Goal: Information Seeking & Learning: Compare options

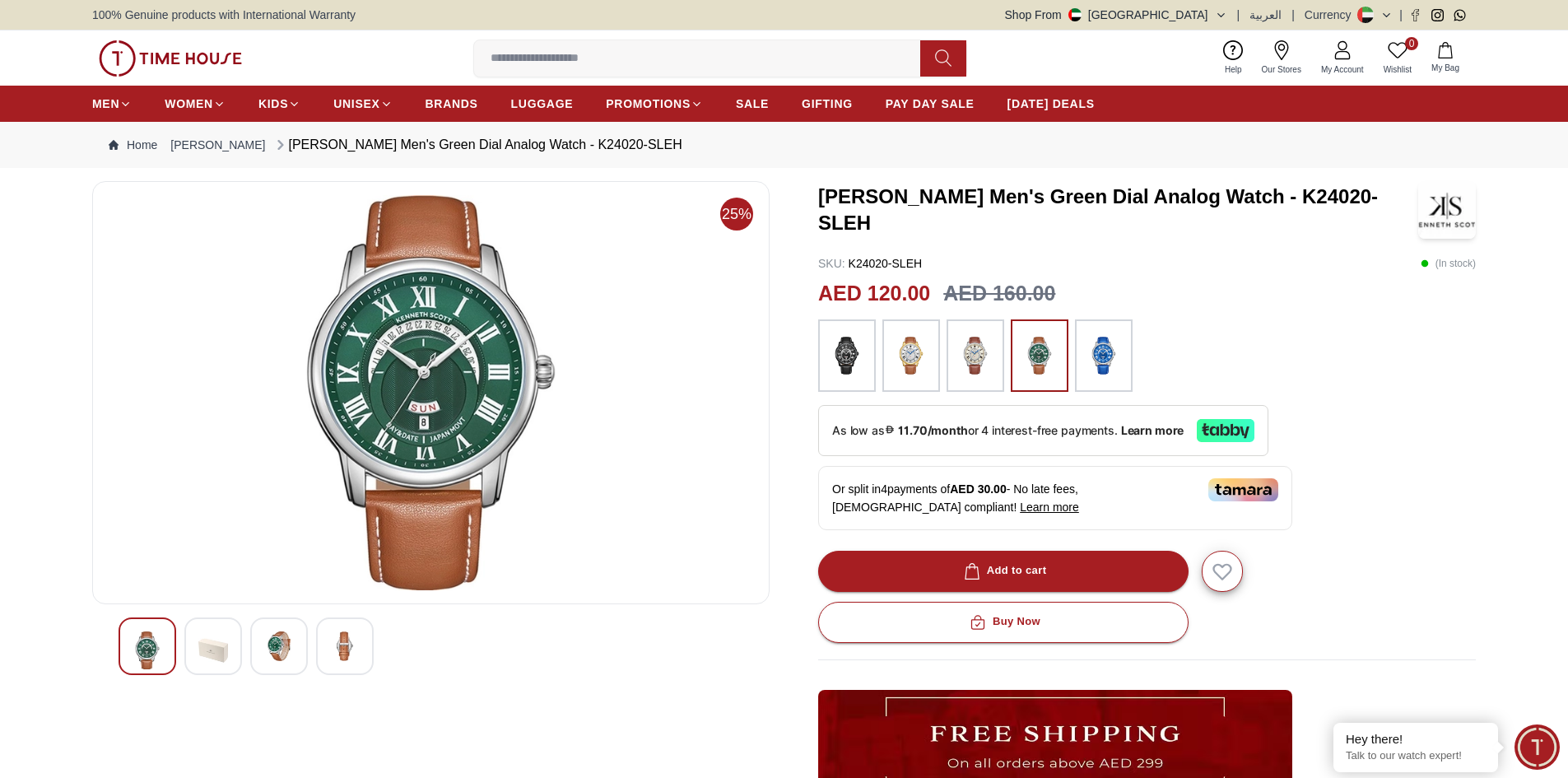
click at [619, 45] on input at bounding box center [703, 59] width 459 height 33
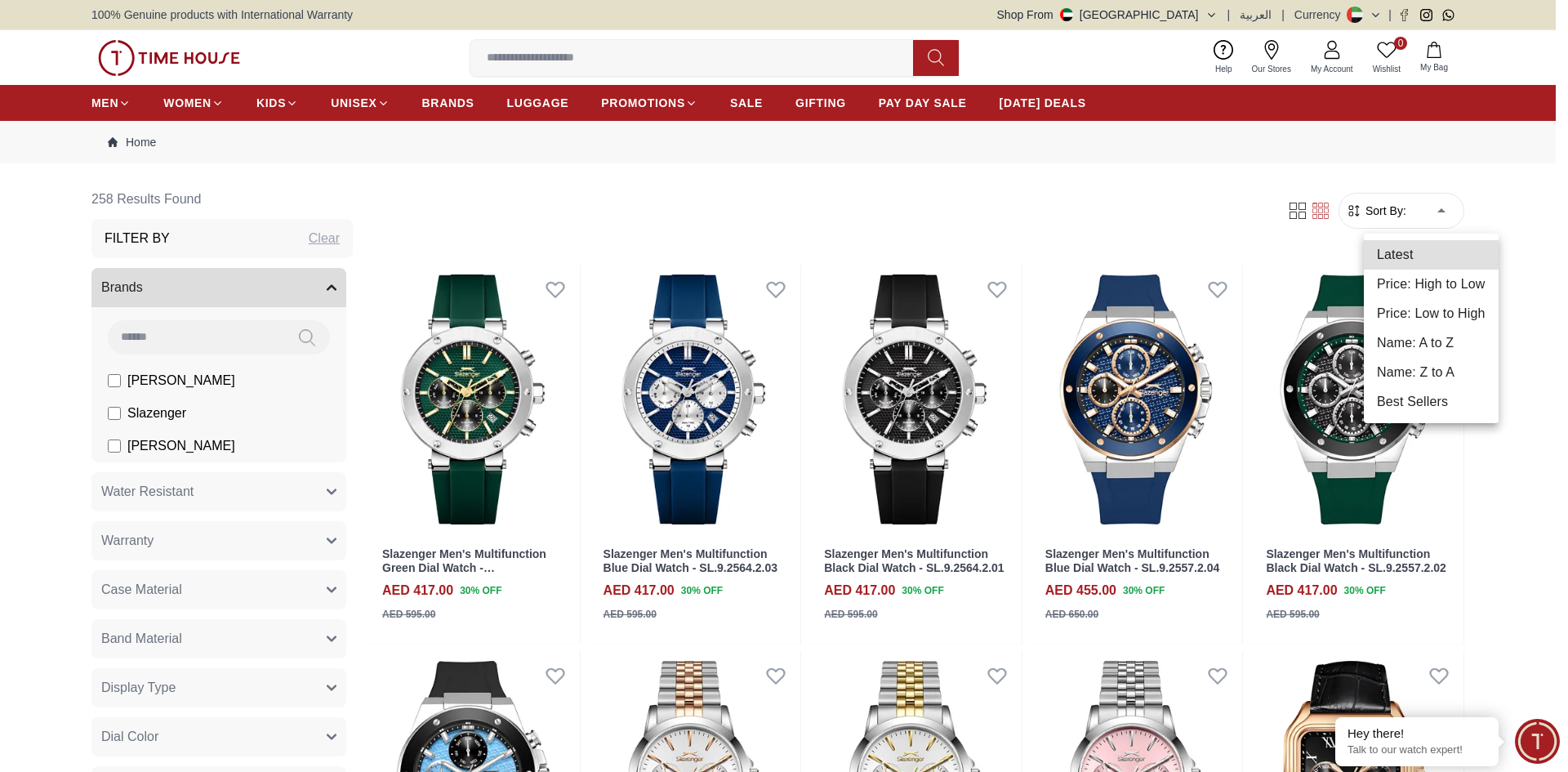
click at [1450, 315] on li "Price: Low to High" at bounding box center [1431, 313] width 135 height 30
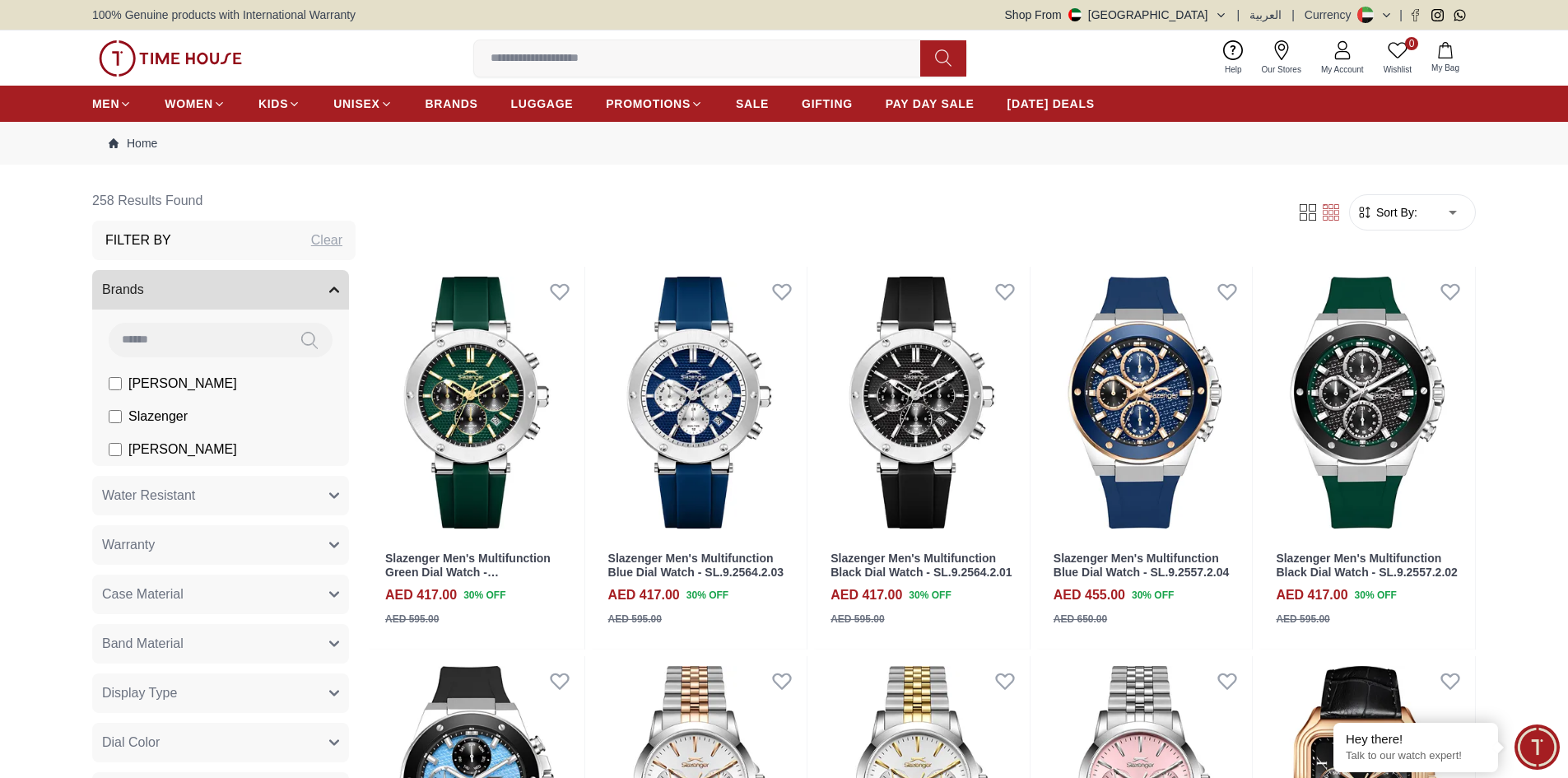
type input "*"
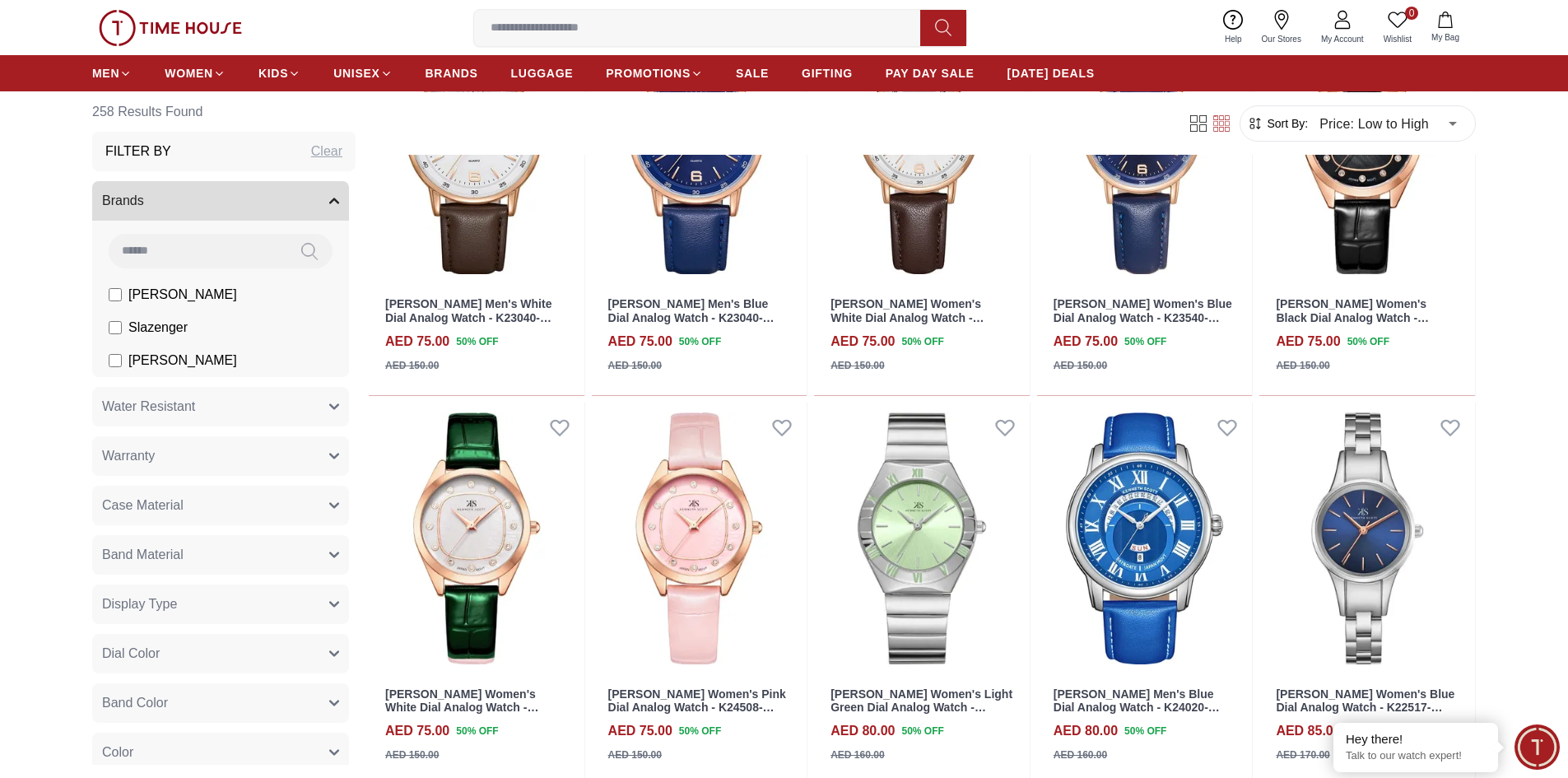
scroll to position [1050, 0]
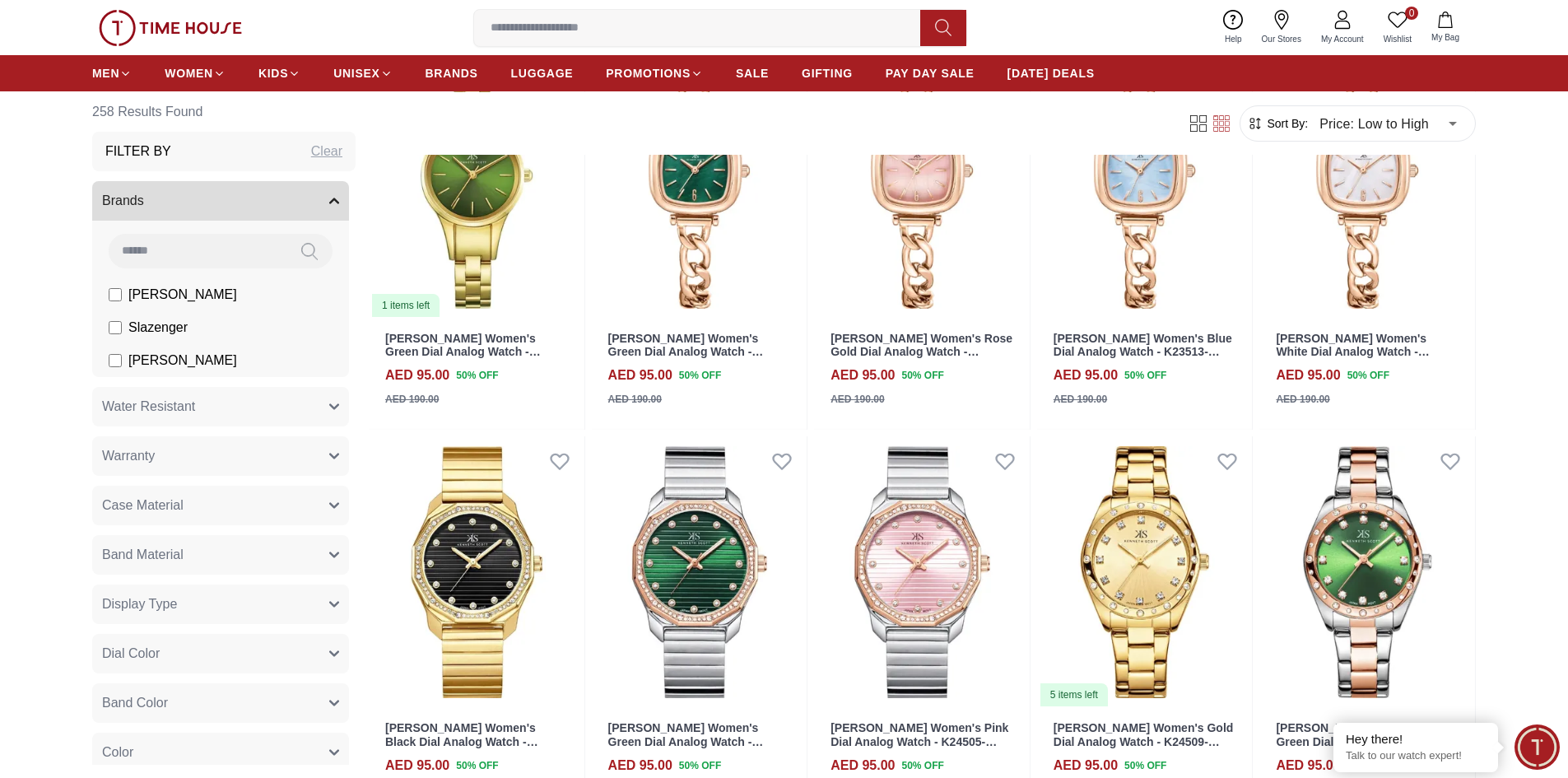
scroll to position [2581, 0]
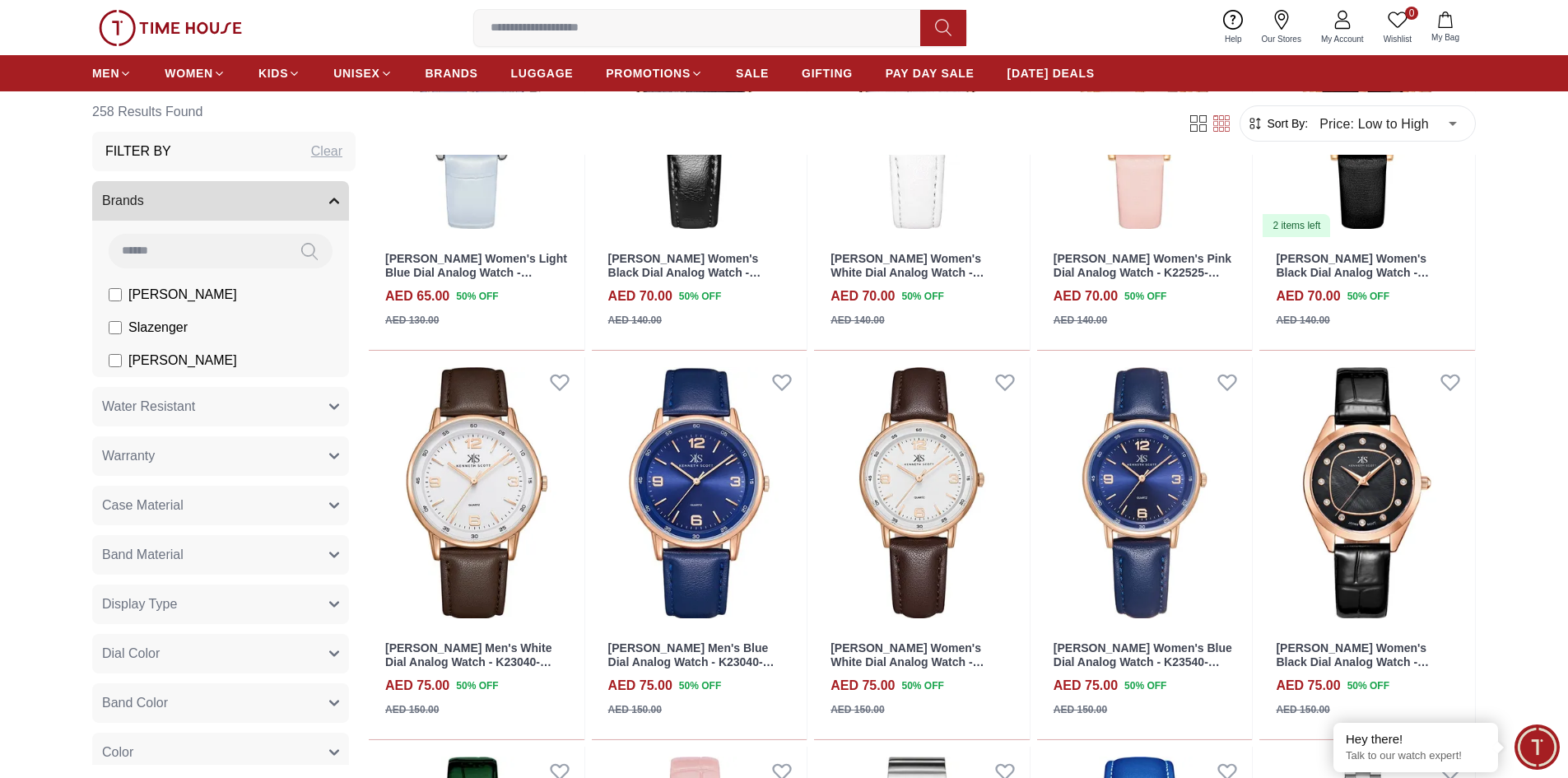
scroll to position [917, 0]
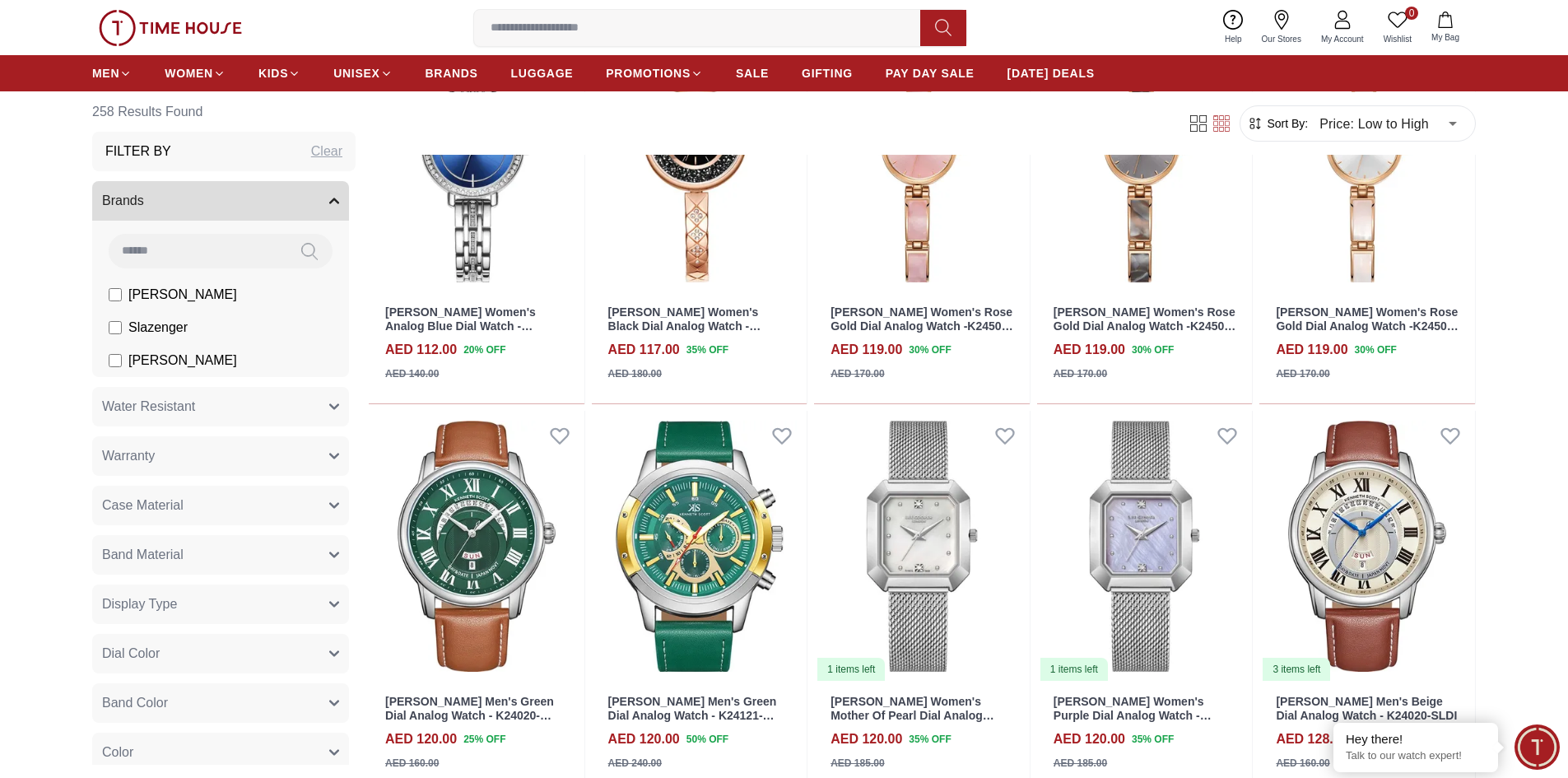
scroll to position [4173, 0]
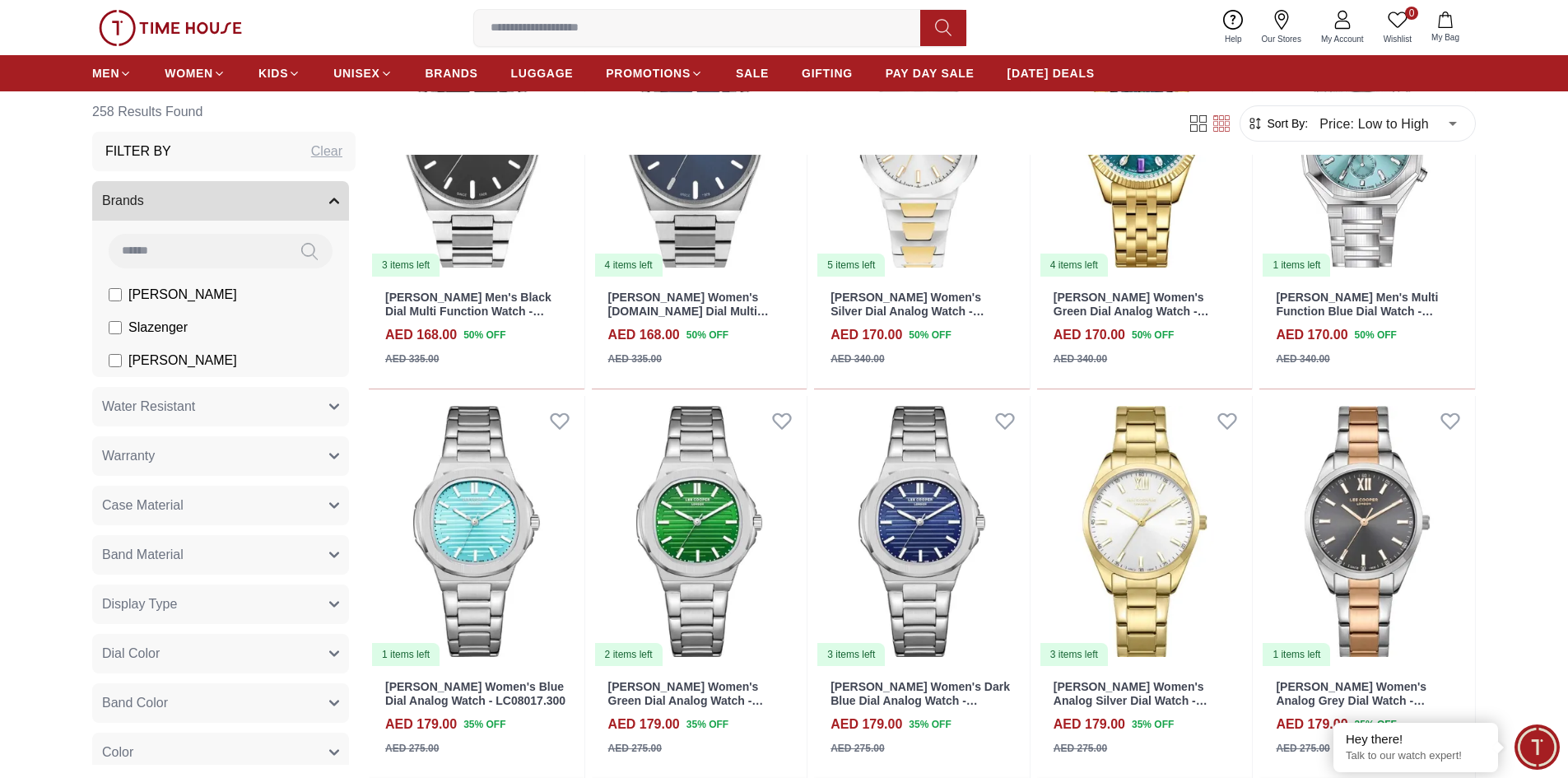
scroll to position [6983, 0]
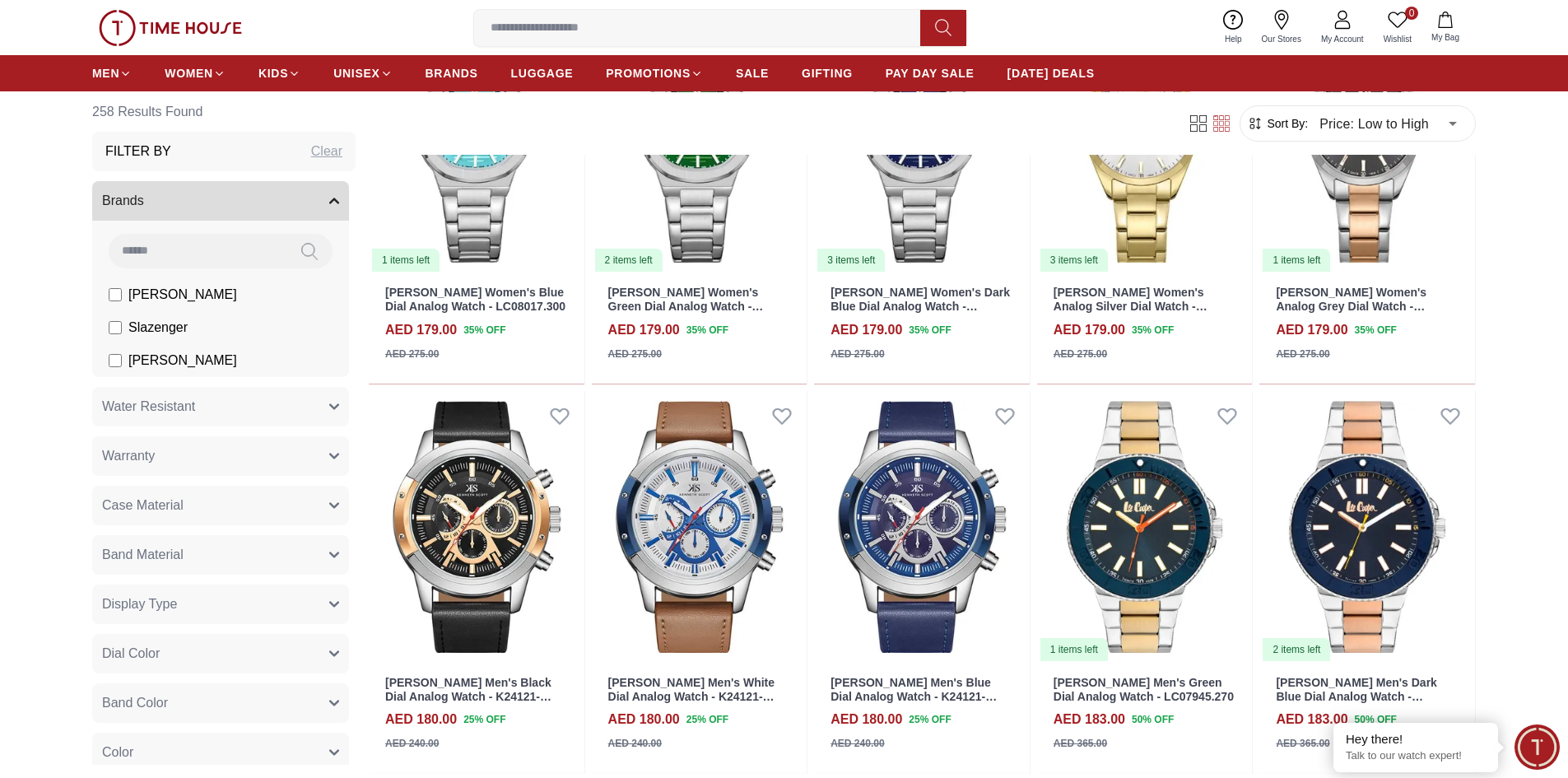
scroll to position [7387, 0]
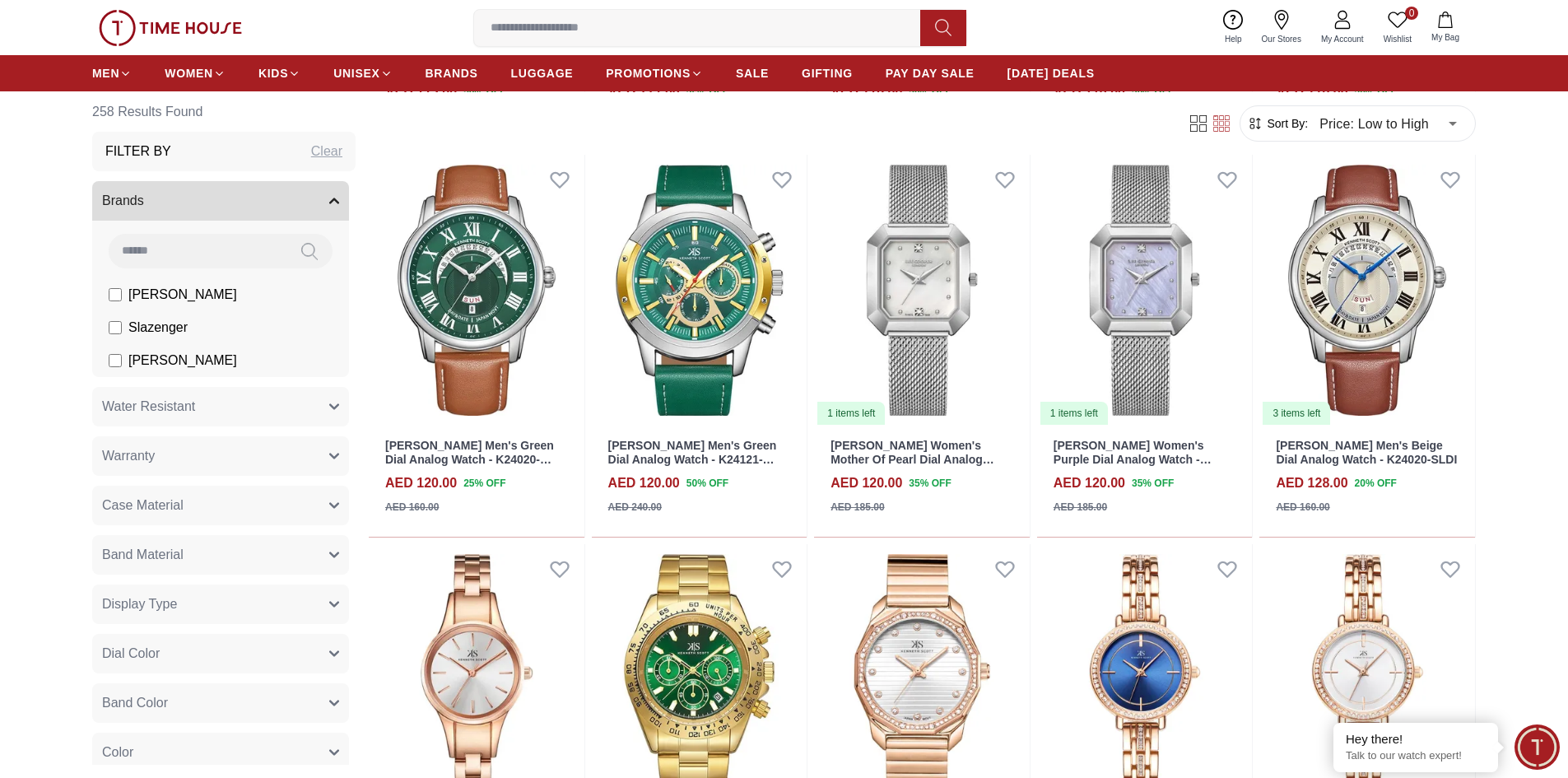
scroll to position [4405, 0]
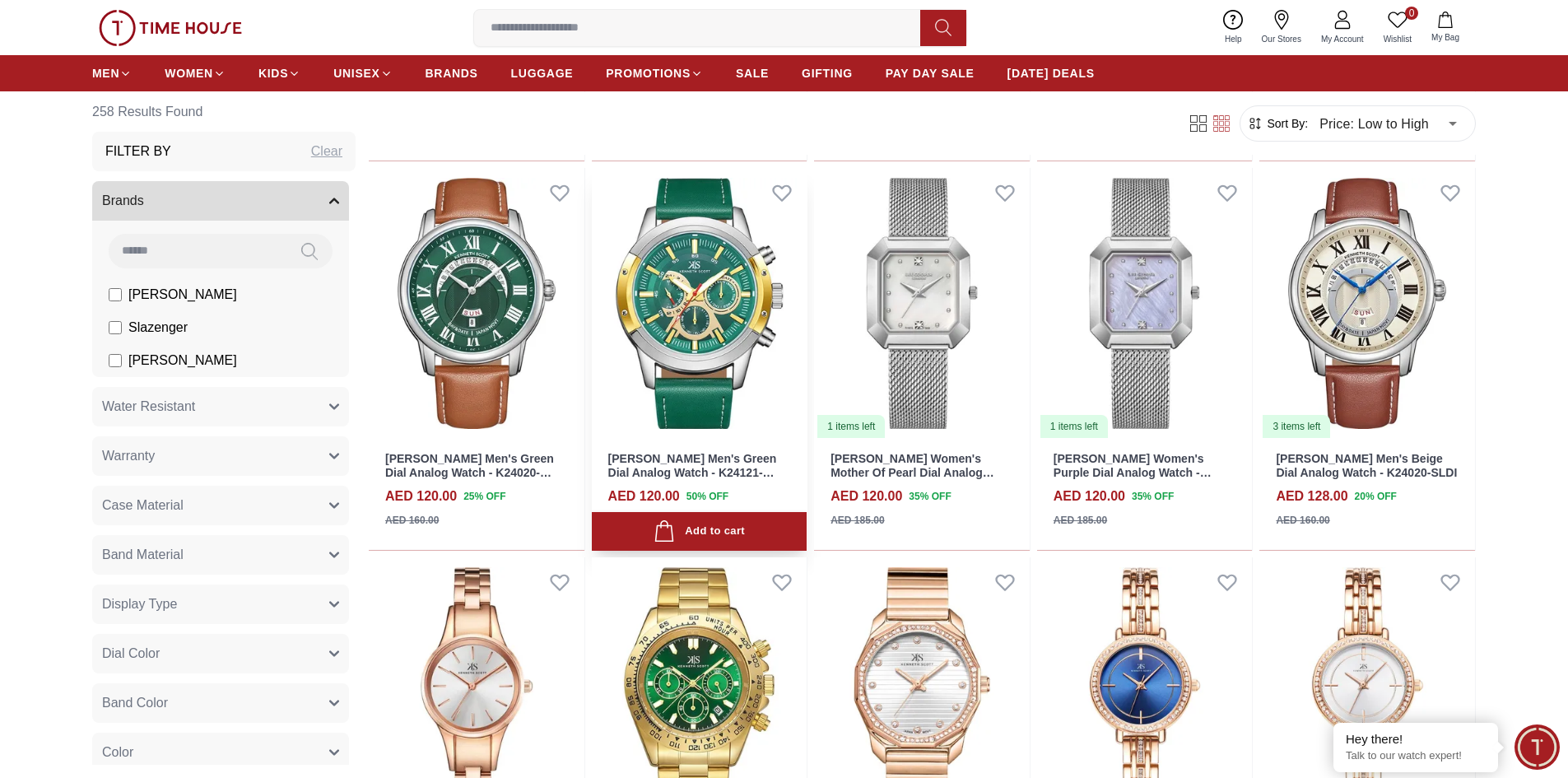
click at [665, 289] on img at bounding box center [700, 304] width 216 height 272
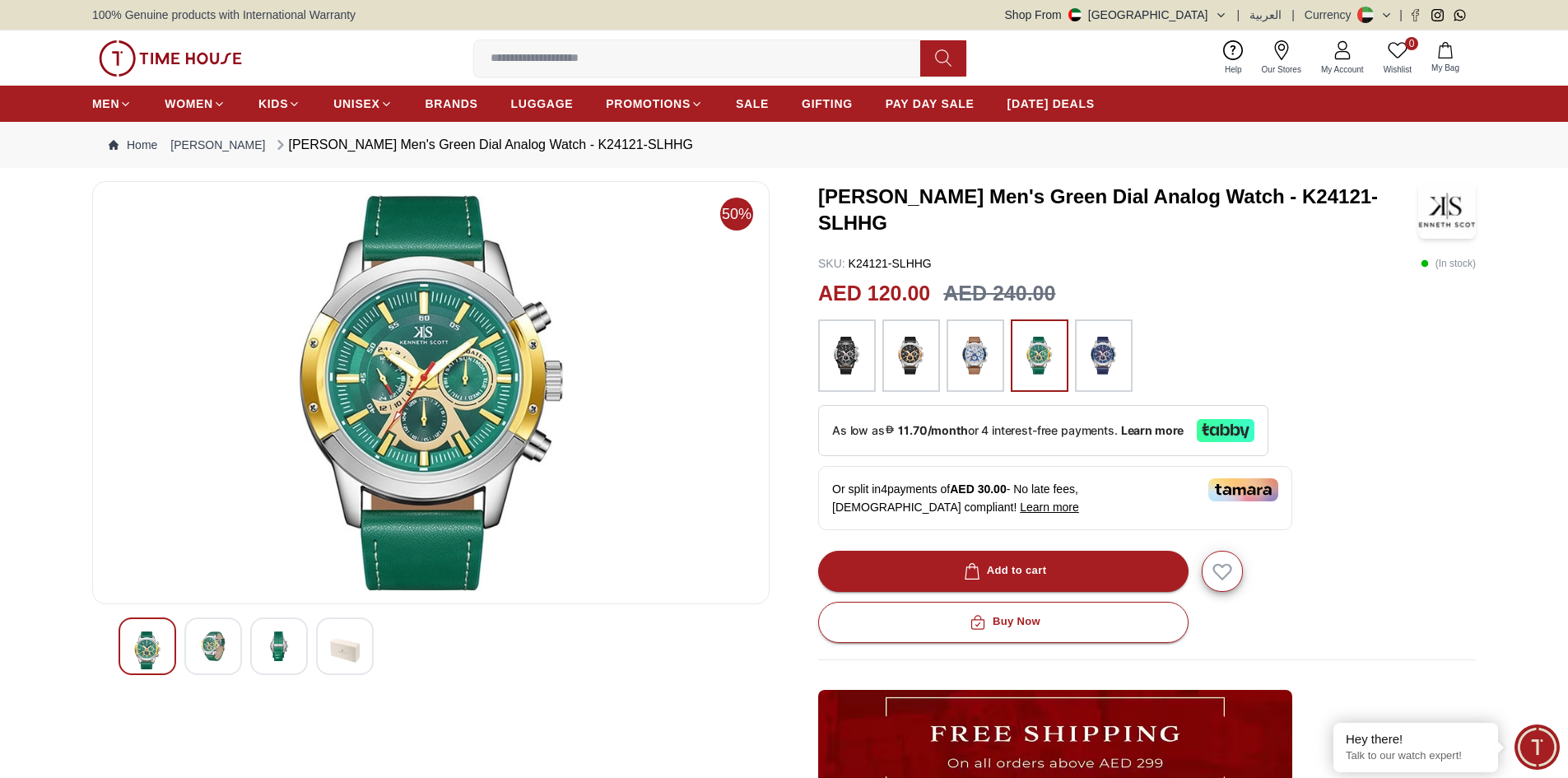
click at [921, 358] on img at bounding box center [911, 356] width 41 height 56
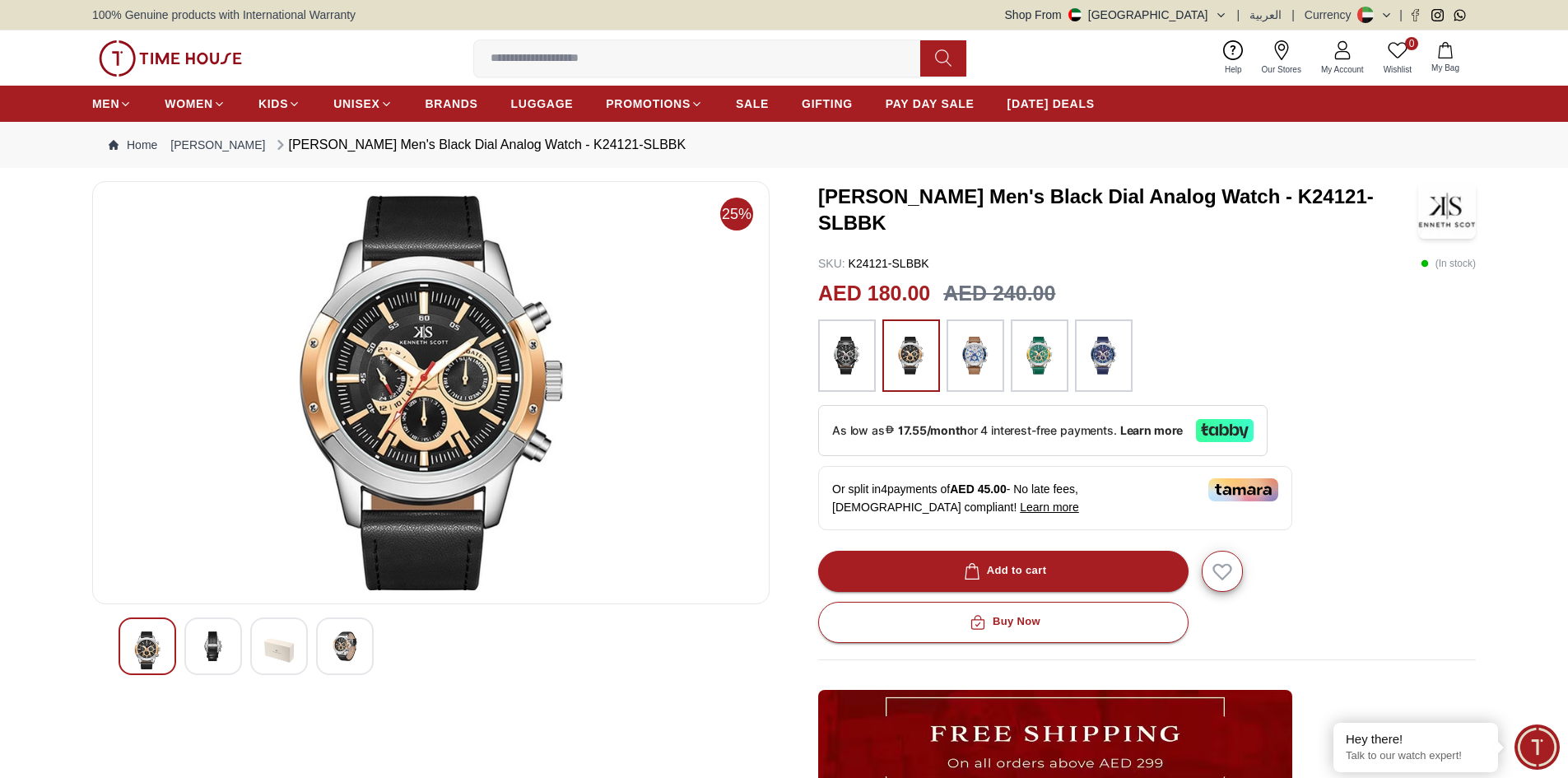
click at [868, 340] on div at bounding box center [847, 355] width 58 height 72
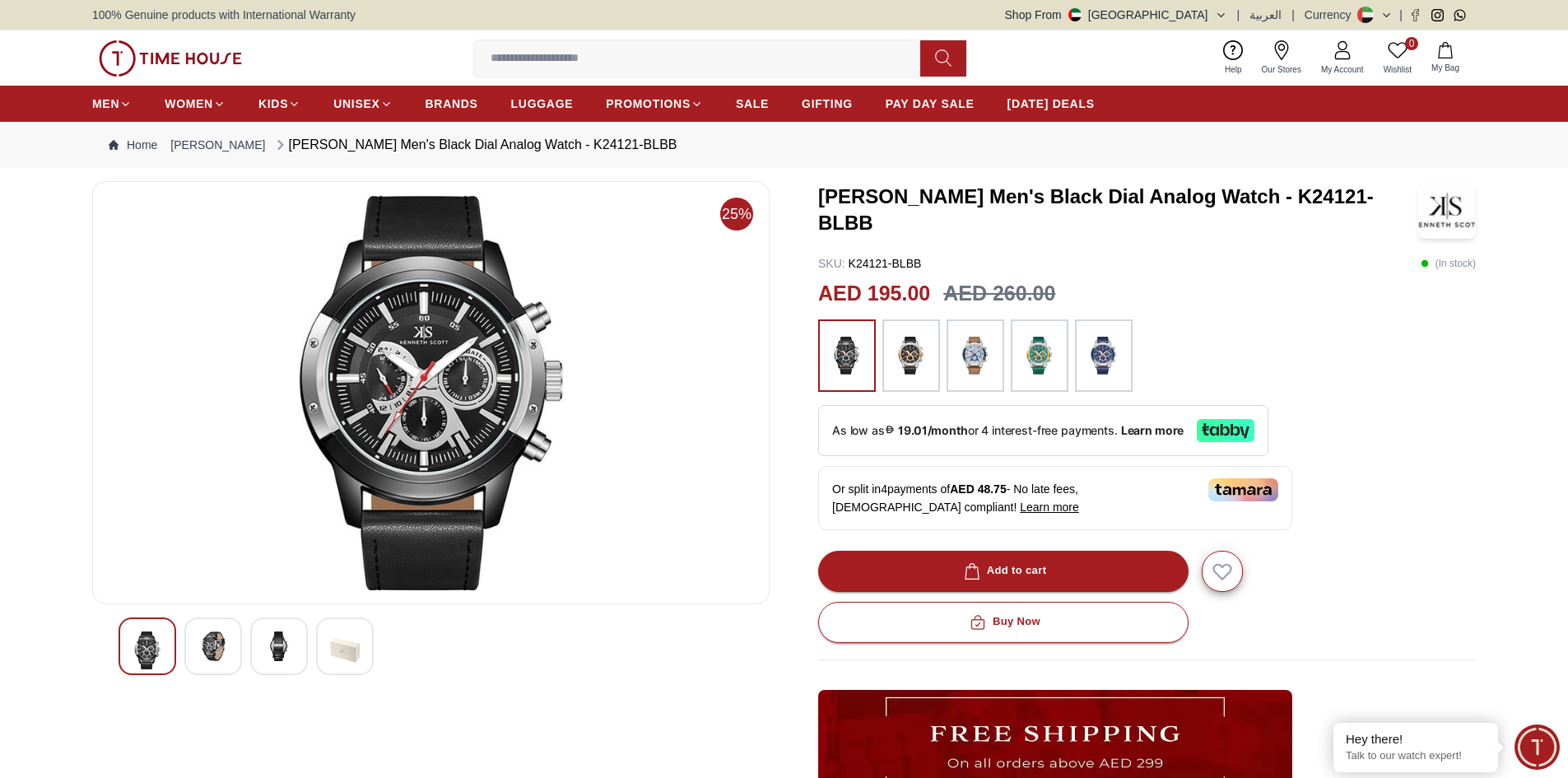
click at [985, 368] on img at bounding box center [976, 356] width 41 height 56
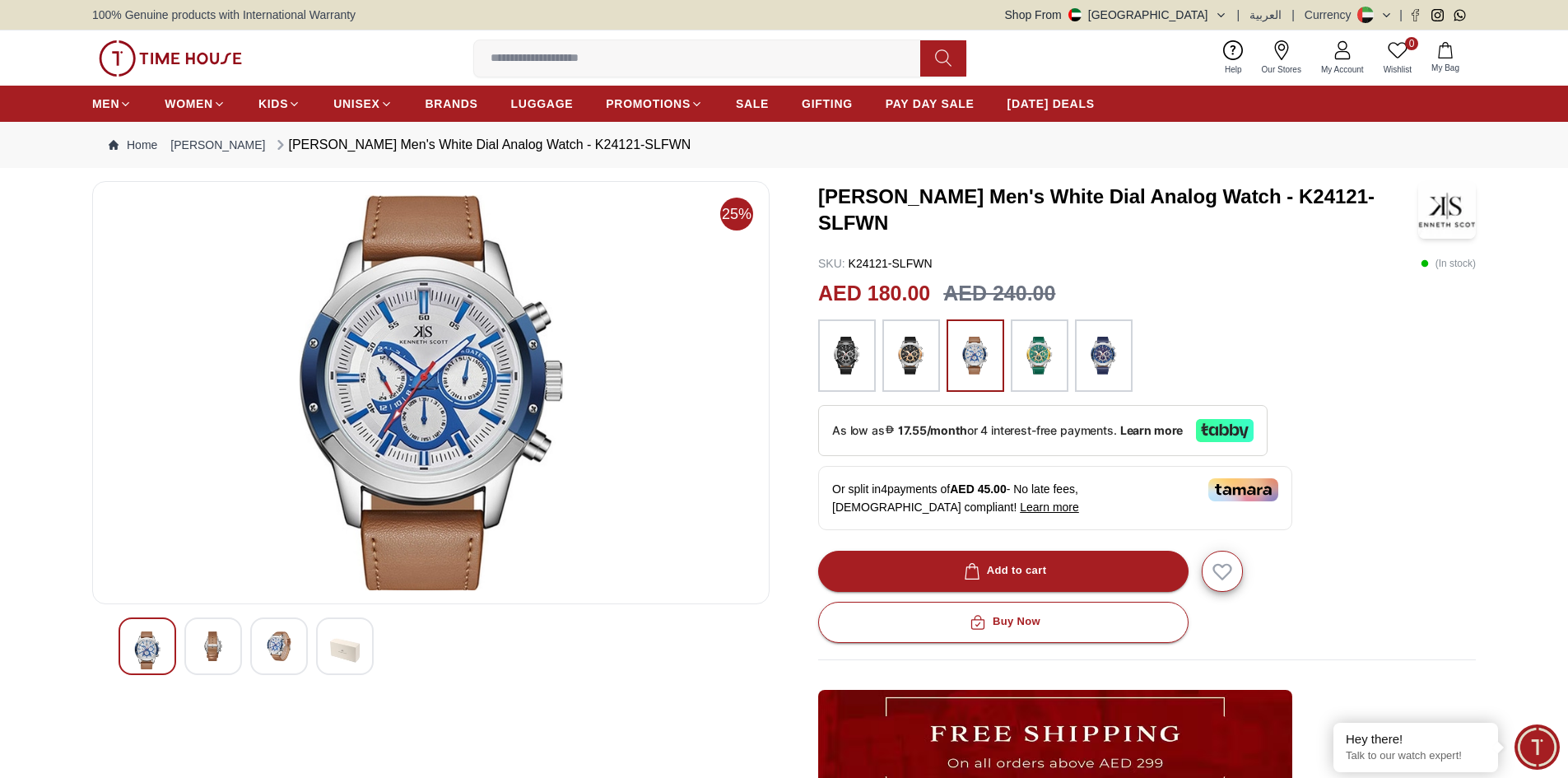
click at [1042, 347] on img at bounding box center [1039, 356] width 41 height 56
click at [1092, 351] on img at bounding box center [1104, 356] width 41 height 56
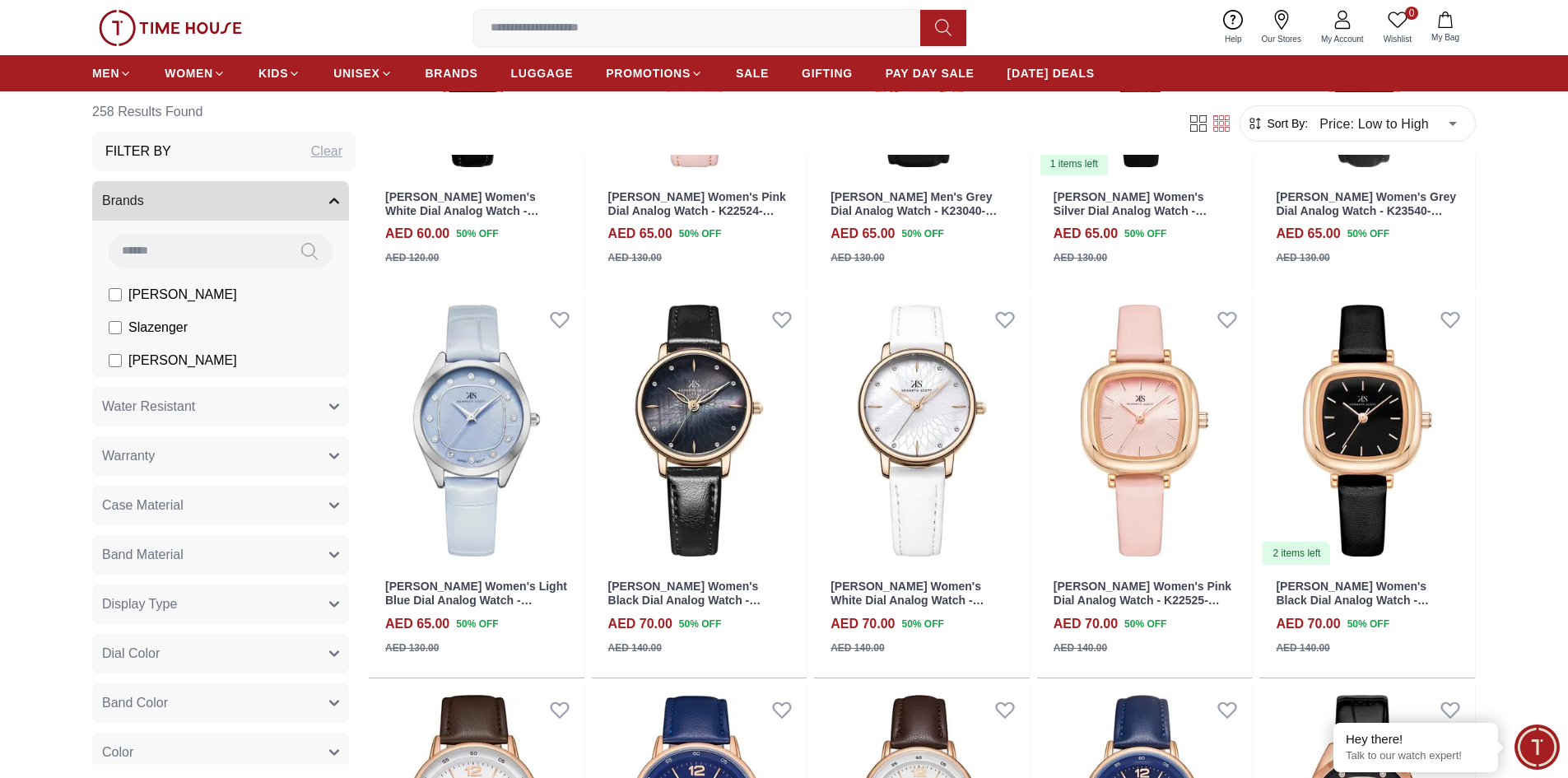
scroll to position [160, 0]
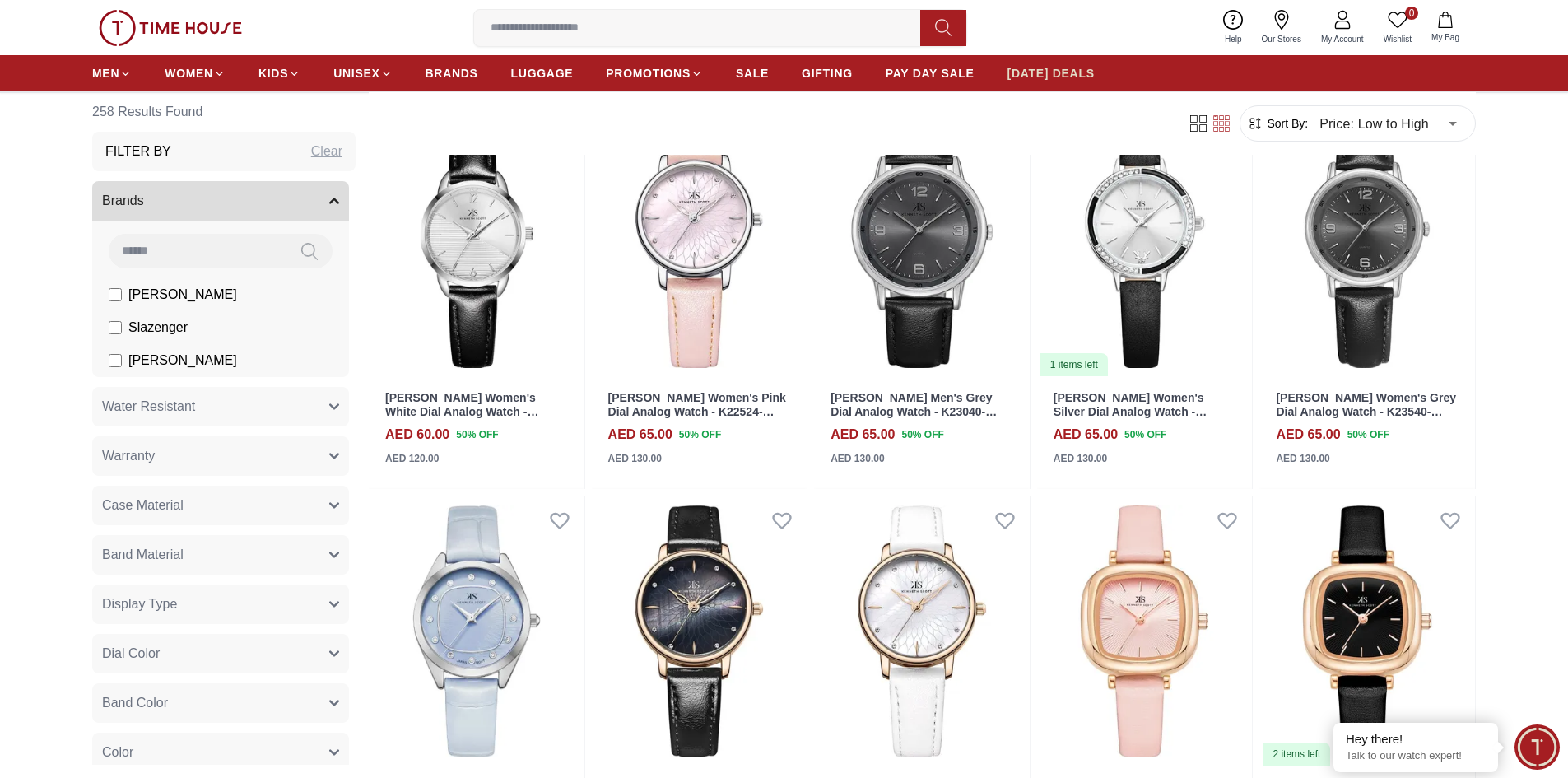
click at [1025, 63] on link "[DATE] DEALS" at bounding box center [1051, 73] width 87 height 30
type input "******"
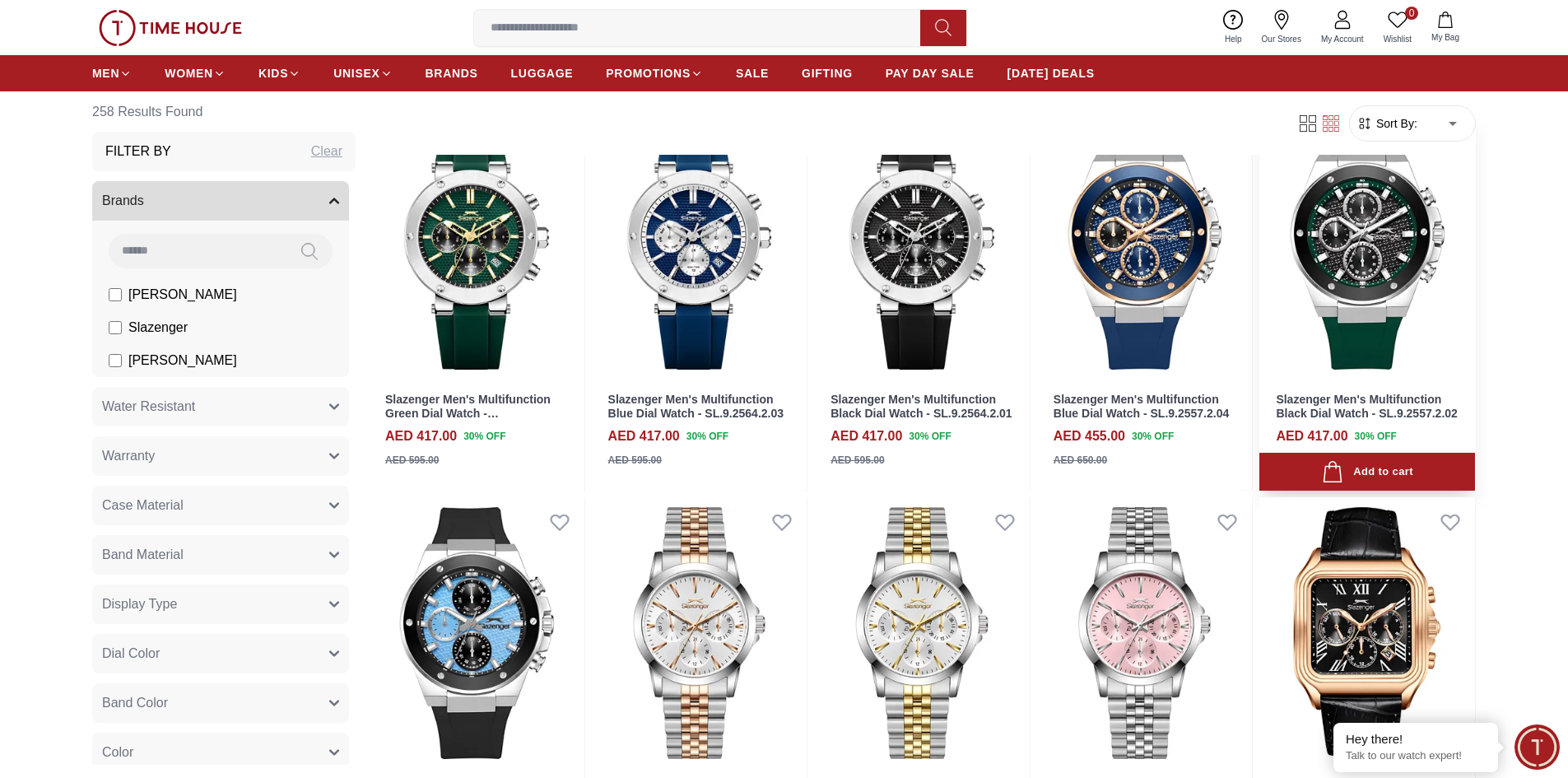
scroll to position [165, 0]
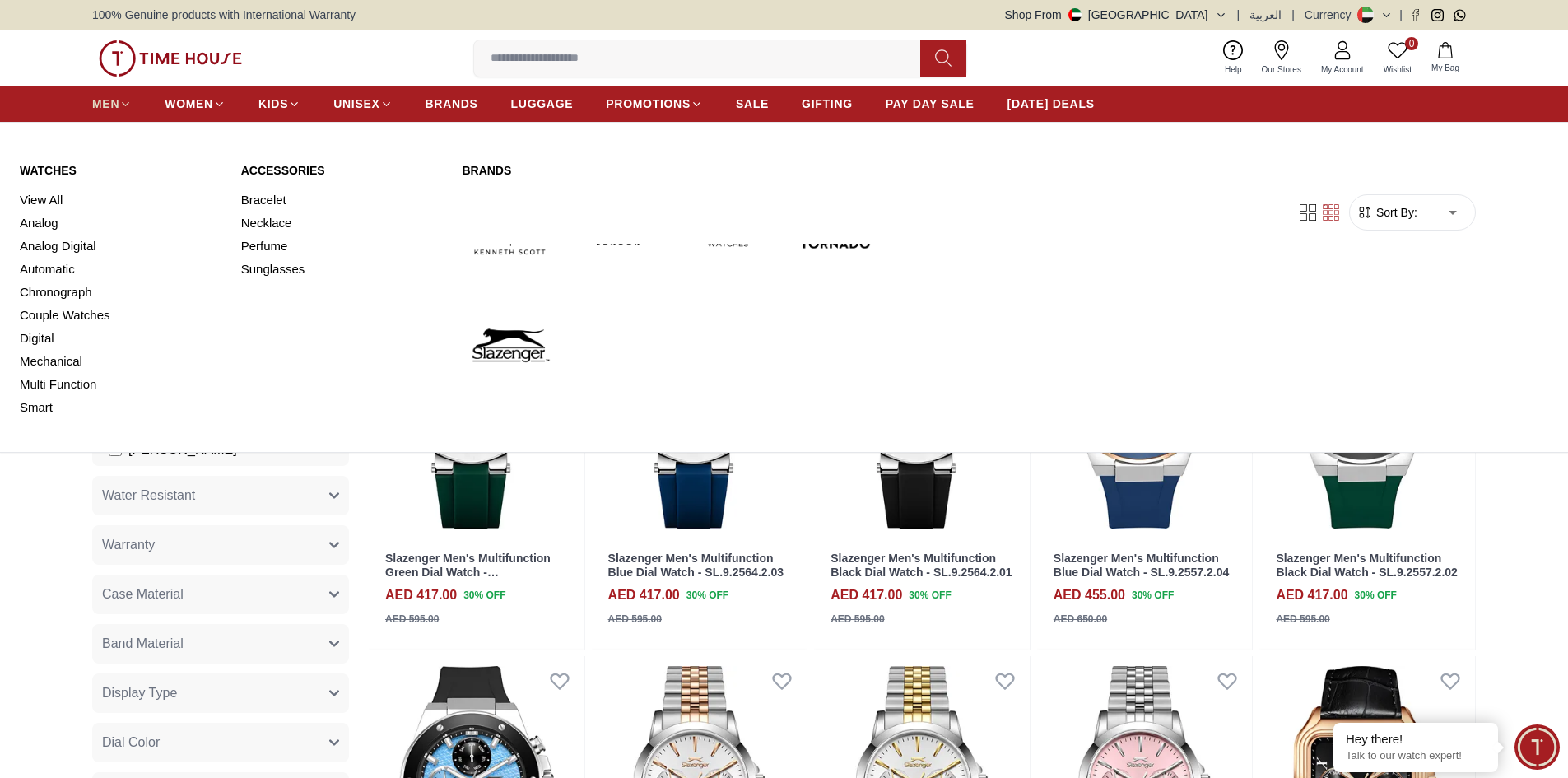
click at [126, 105] on icon at bounding box center [125, 103] width 7 height 3
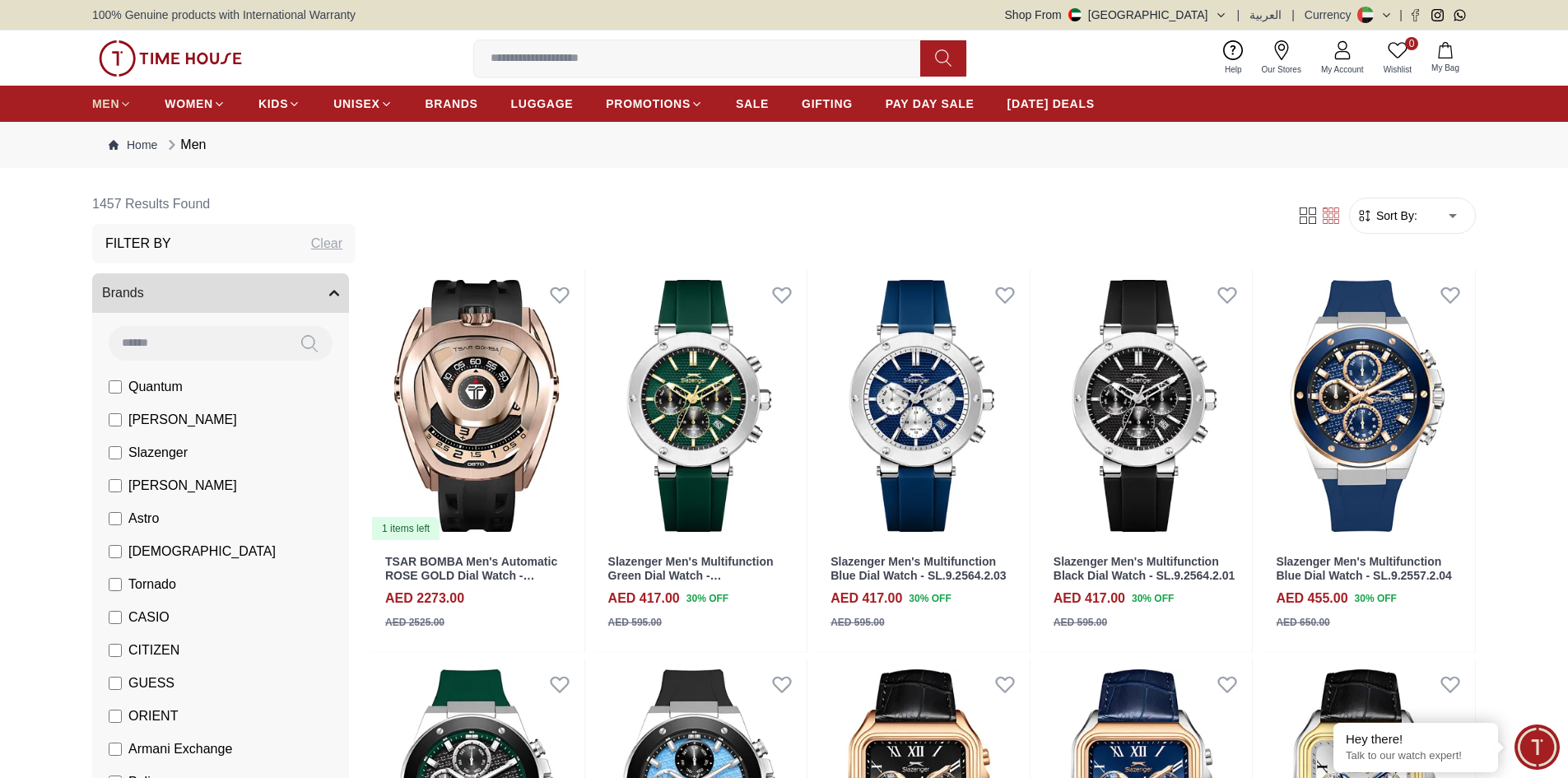
click at [126, 105] on icon at bounding box center [125, 103] width 7 height 3
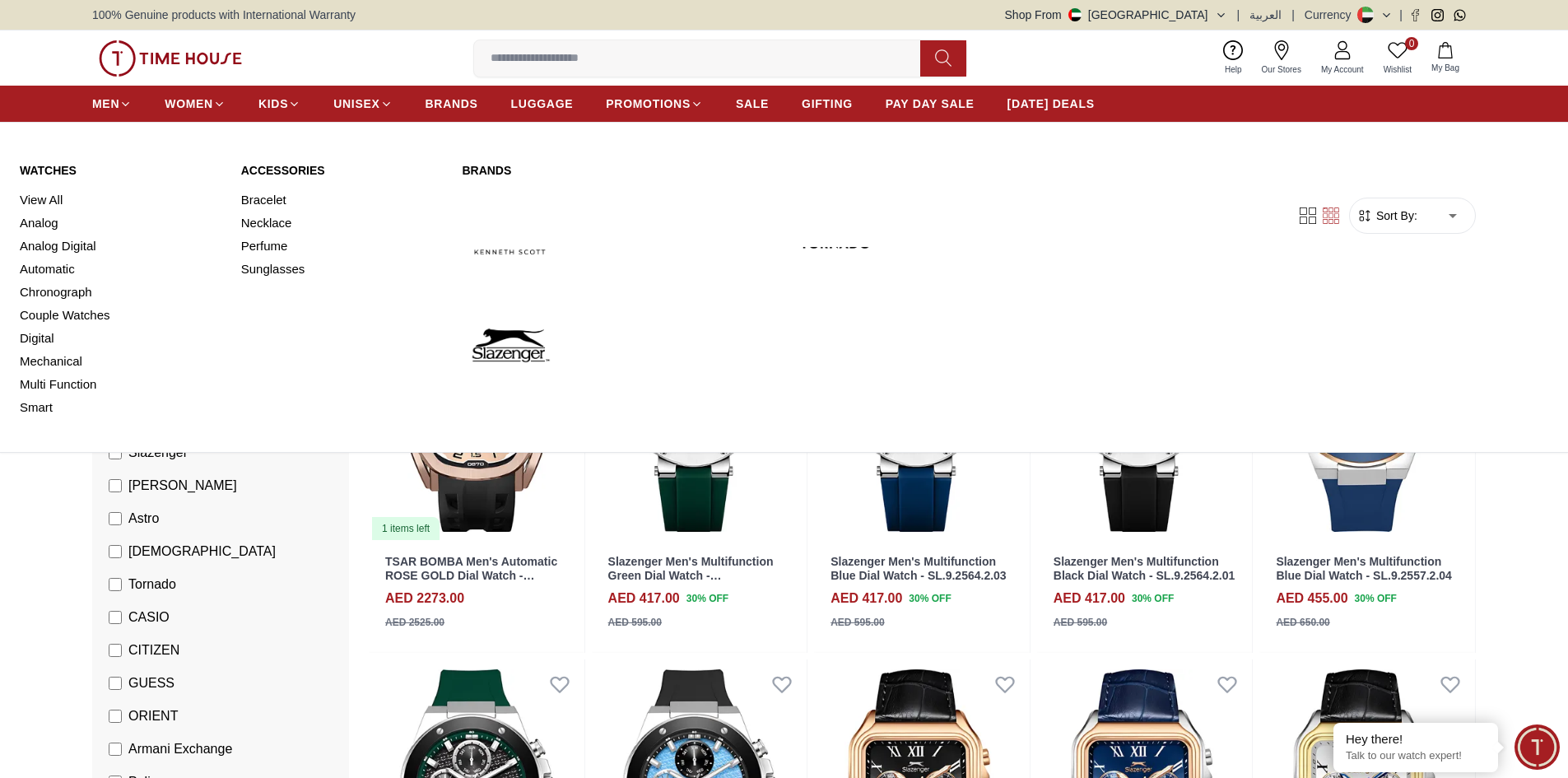
click at [275, 166] on link "Accessories" at bounding box center [342, 170] width 202 height 16
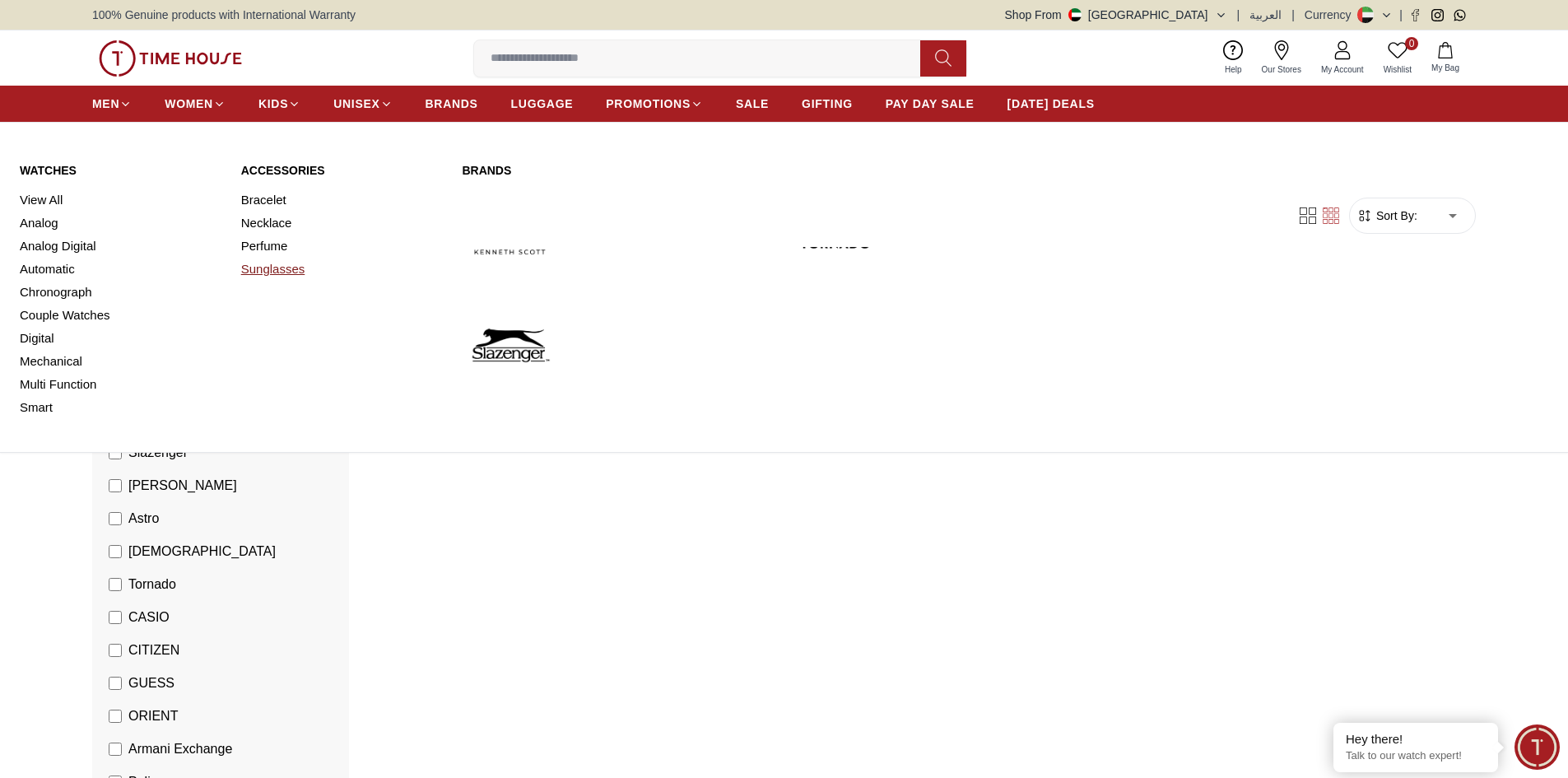
click at [290, 261] on link "Sunglasses" at bounding box center [342, 269] width 202 height 23
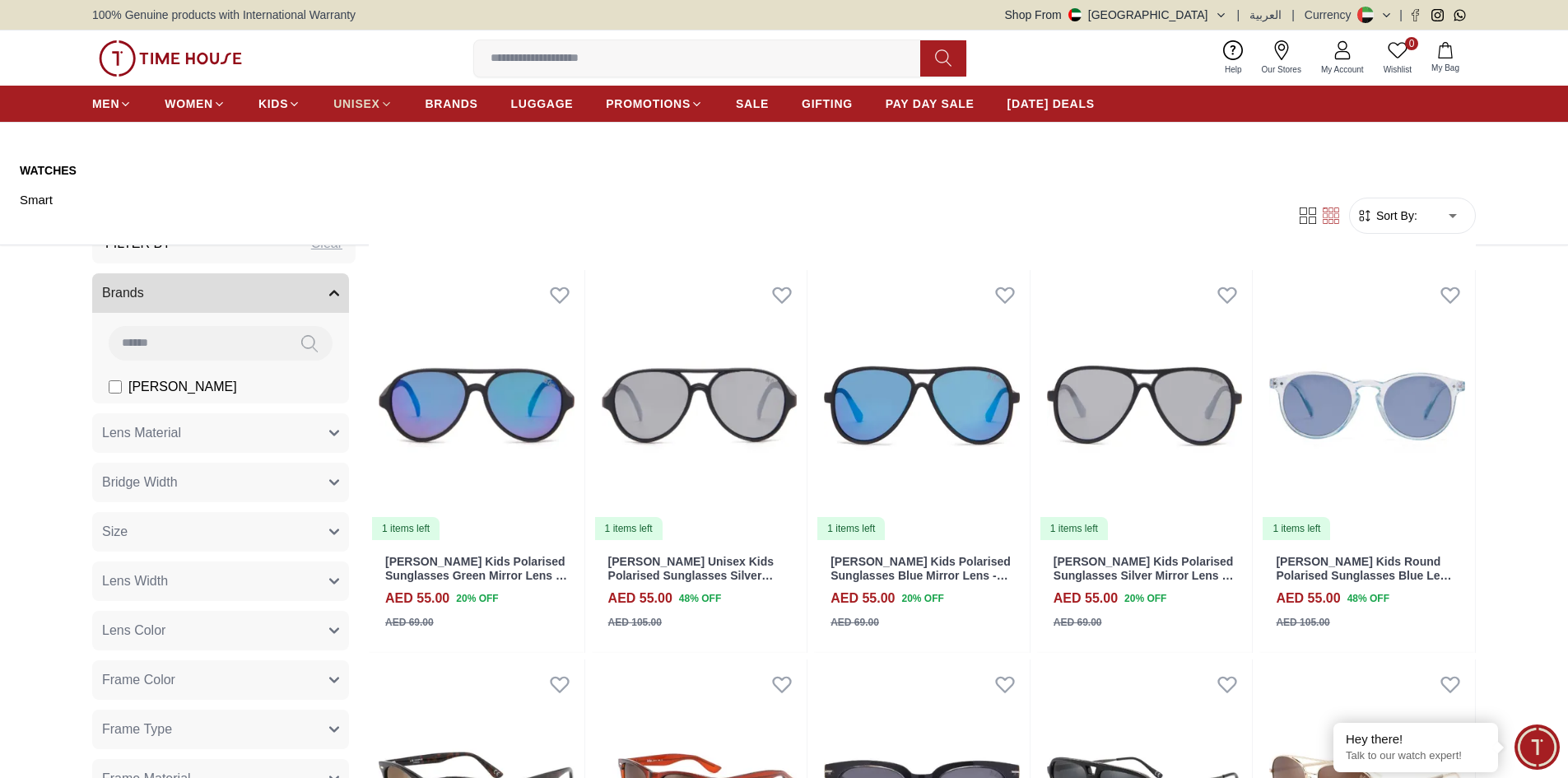
click at [380, 104] on icon at bounding box center [386, 104] width 13 height 13
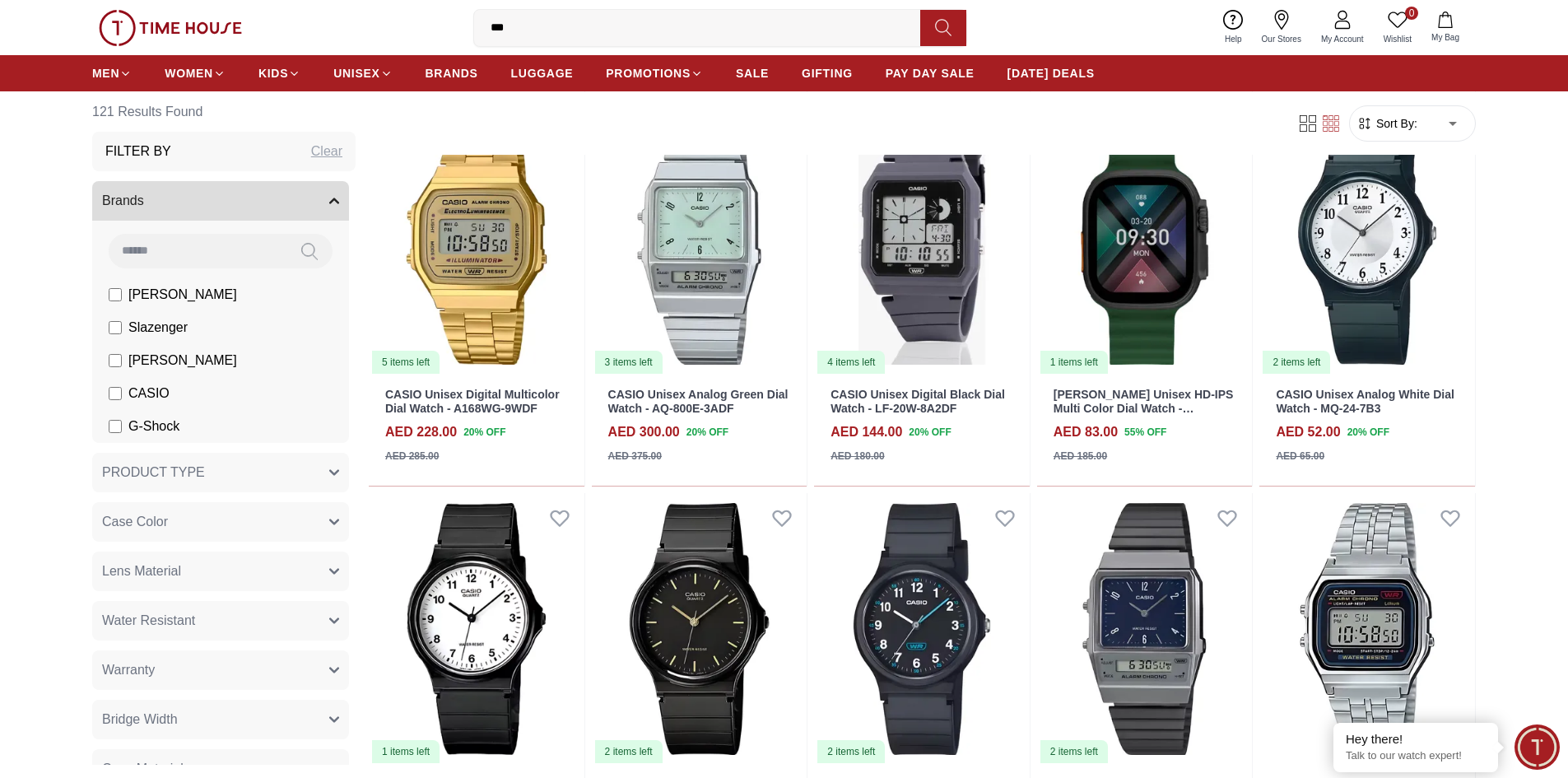
scroll to position [1012, 0]
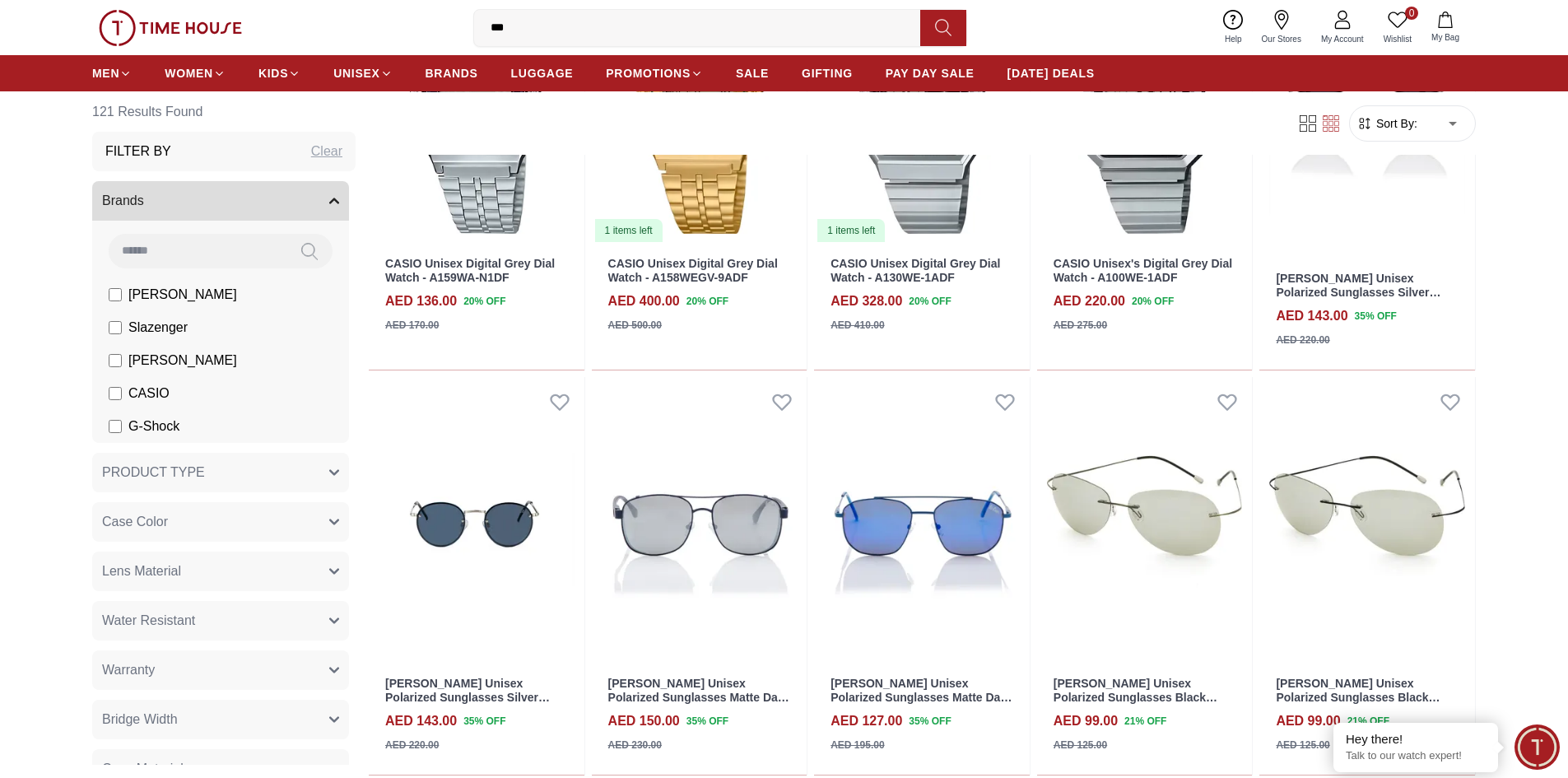
scroll to position [2451, 0]
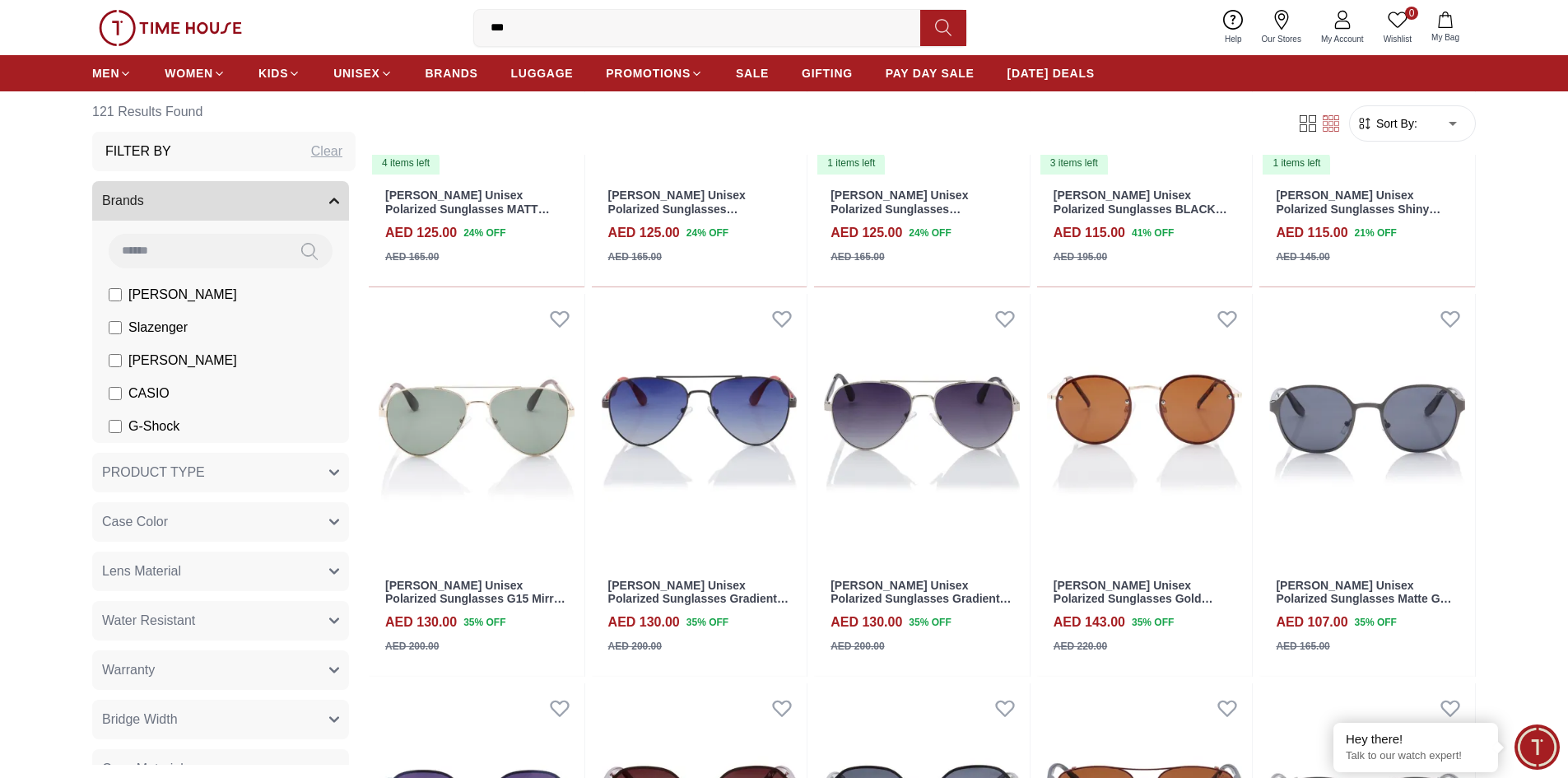
scroll to position [3330, 0]
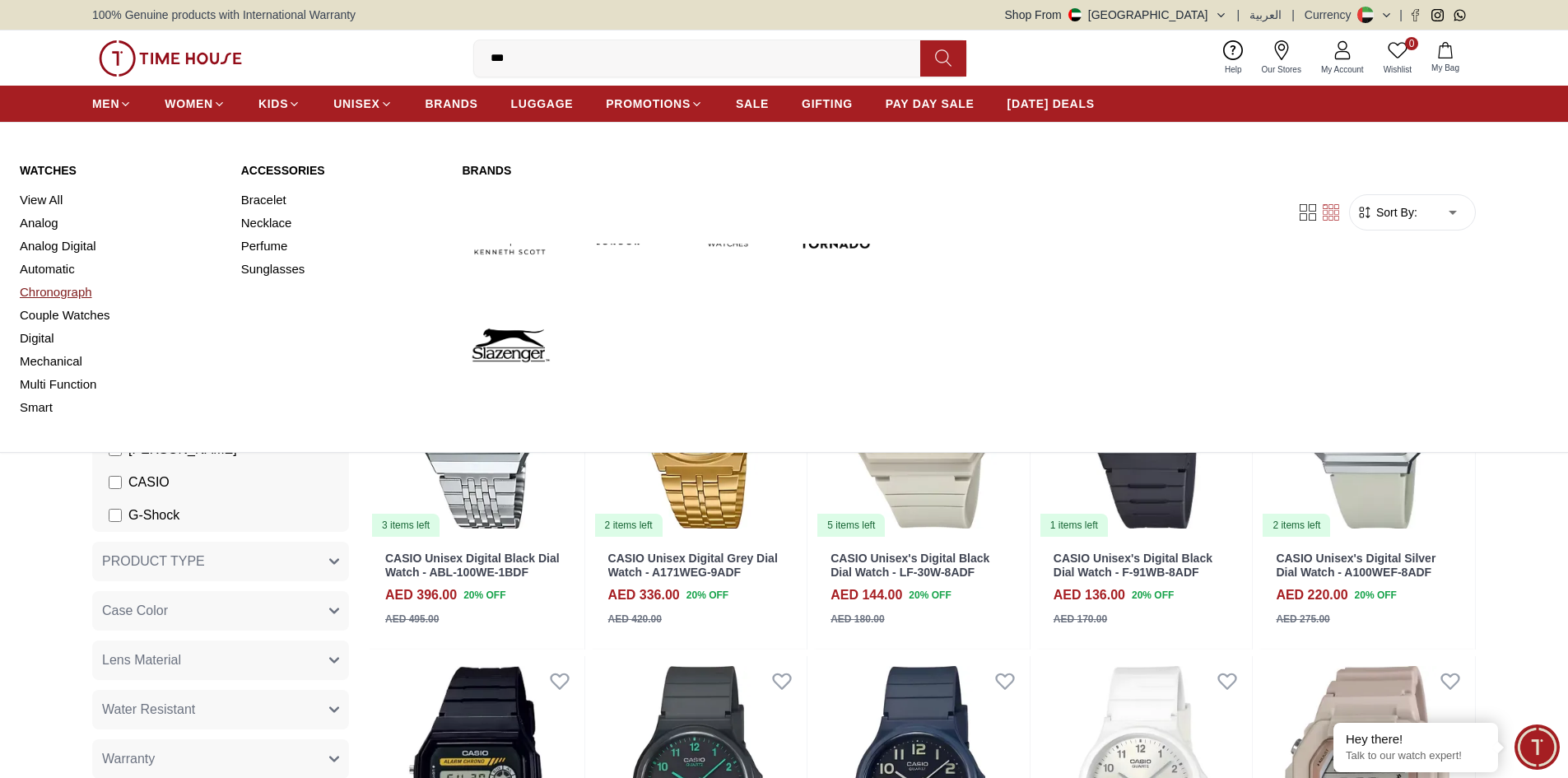
click at [94, 292] on link "Chronograph" at bounding box center [120, 292] width 202 height 23
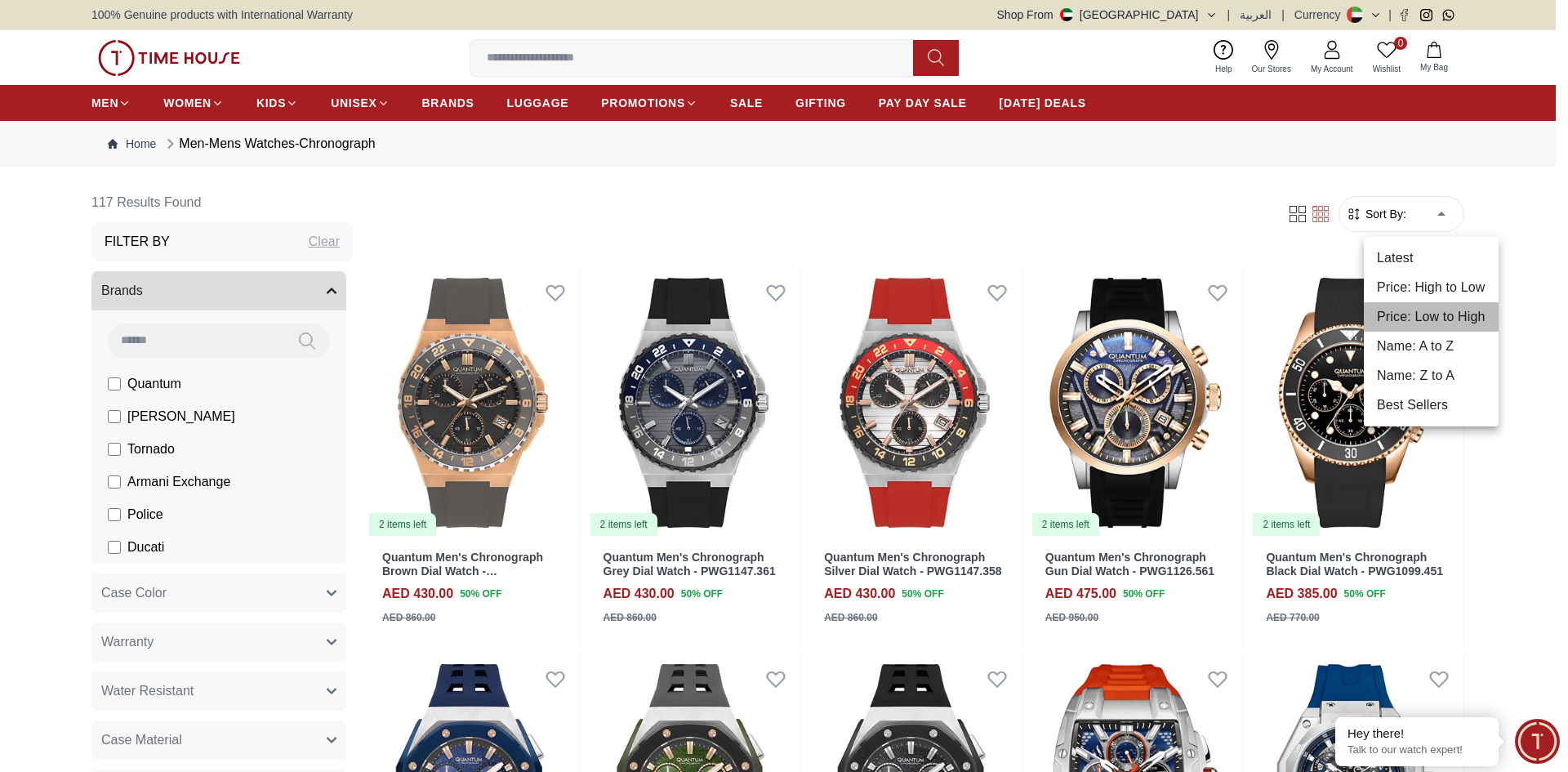
click at [1487, 323] on li "Price: Low to High" at bounding box center [1431, 317] width 135 height 30
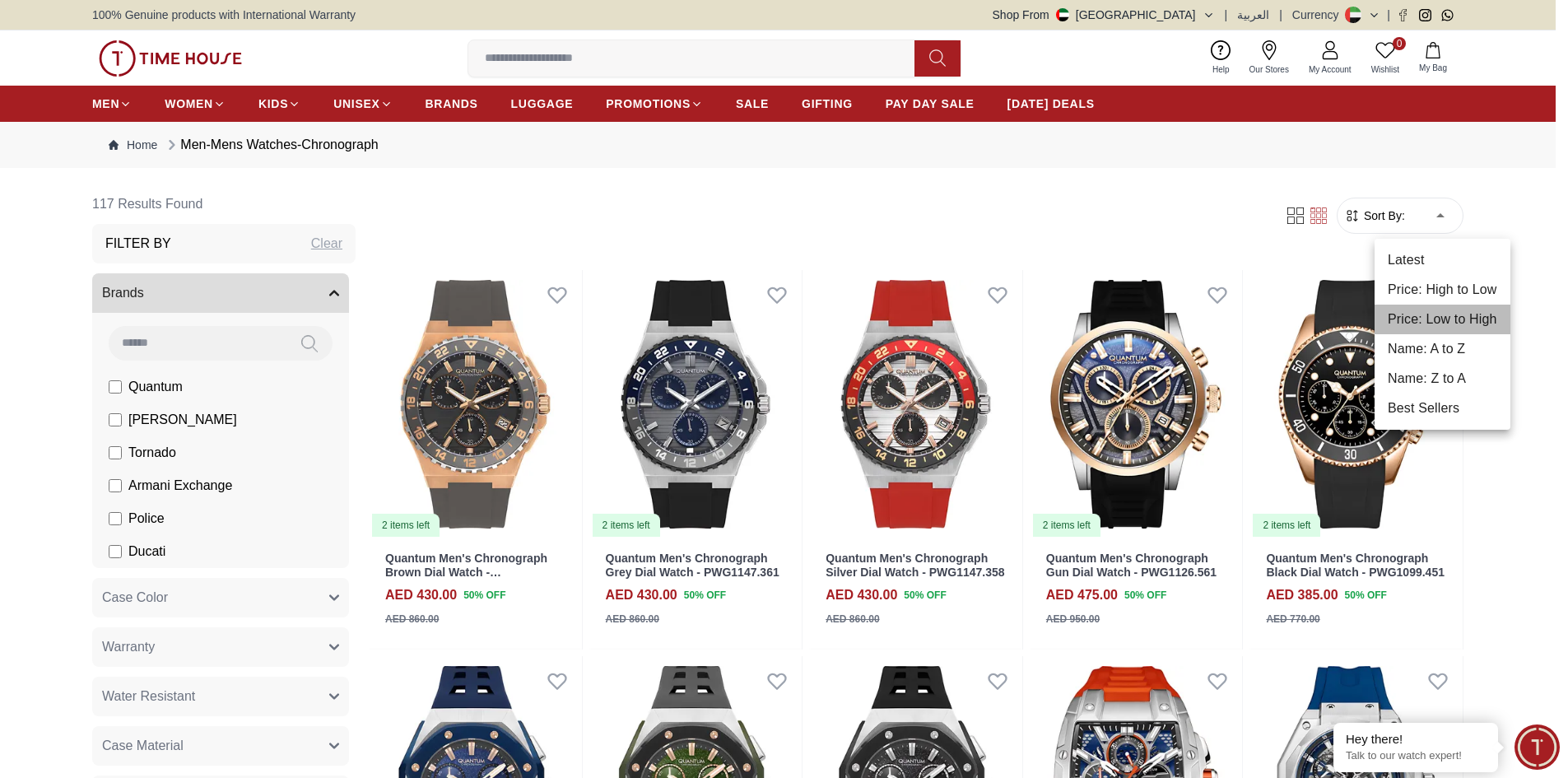
type input "*"
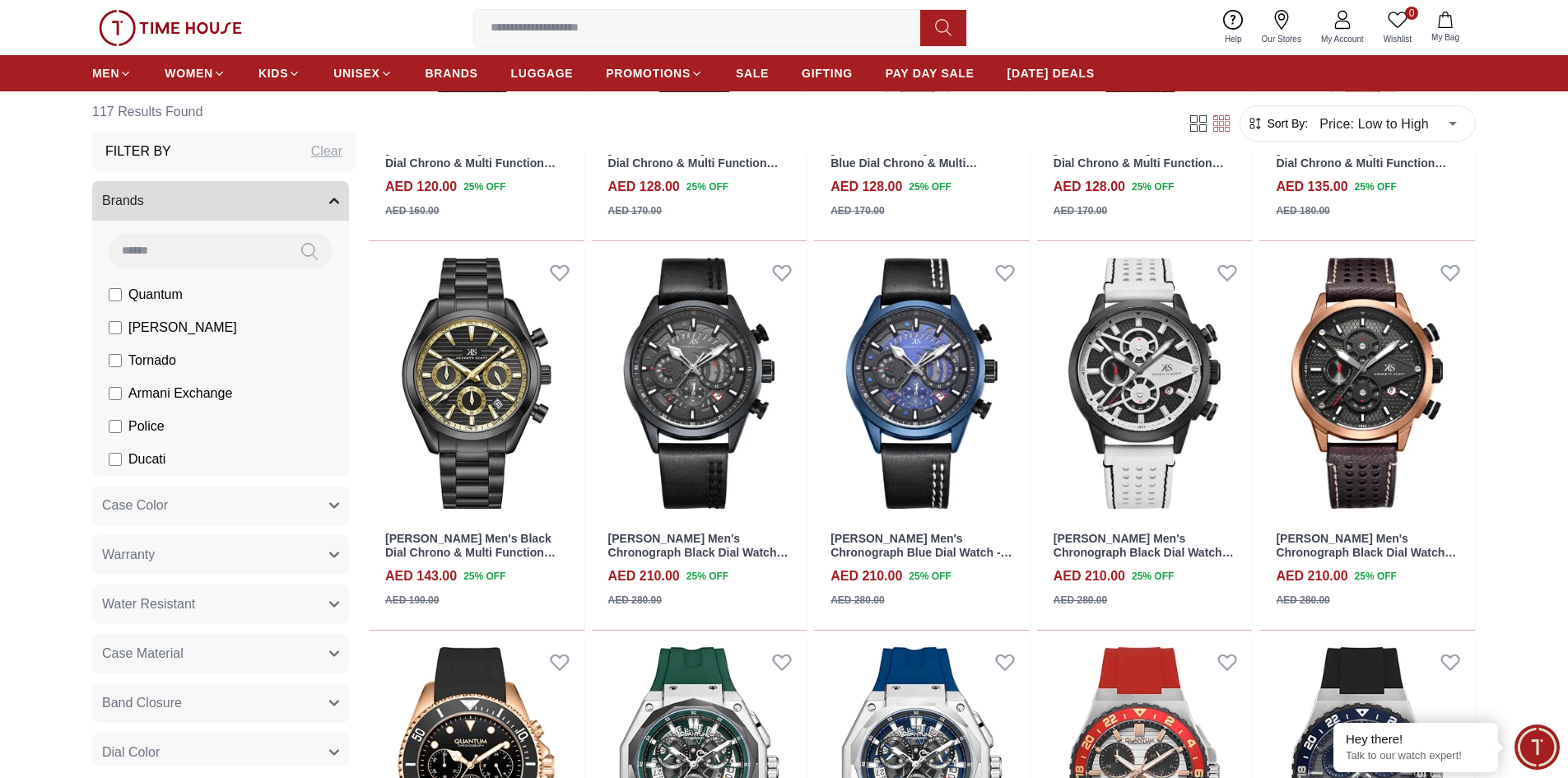
scroll to position [986, 0]
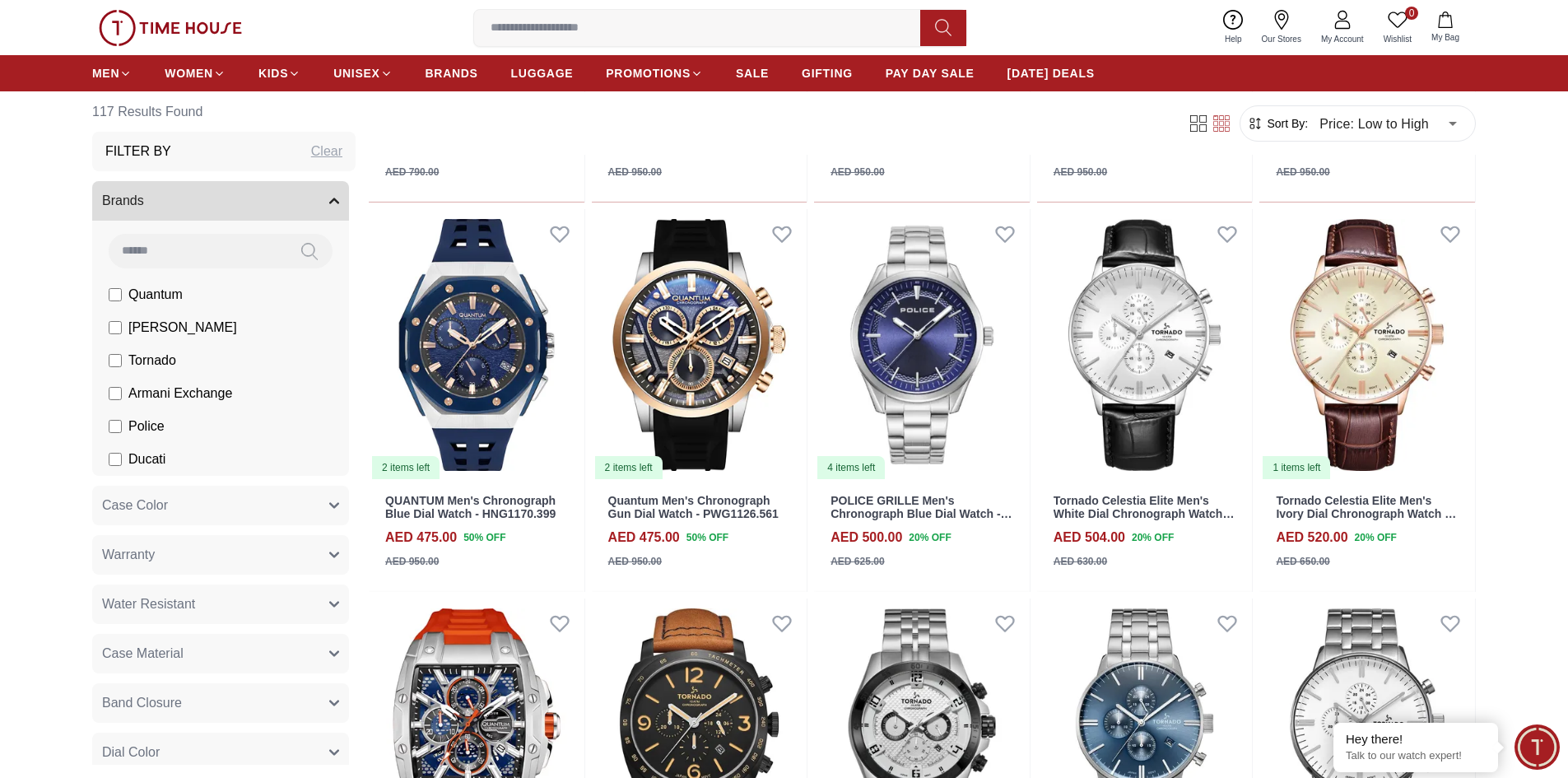
scroll to position [2395, 0]
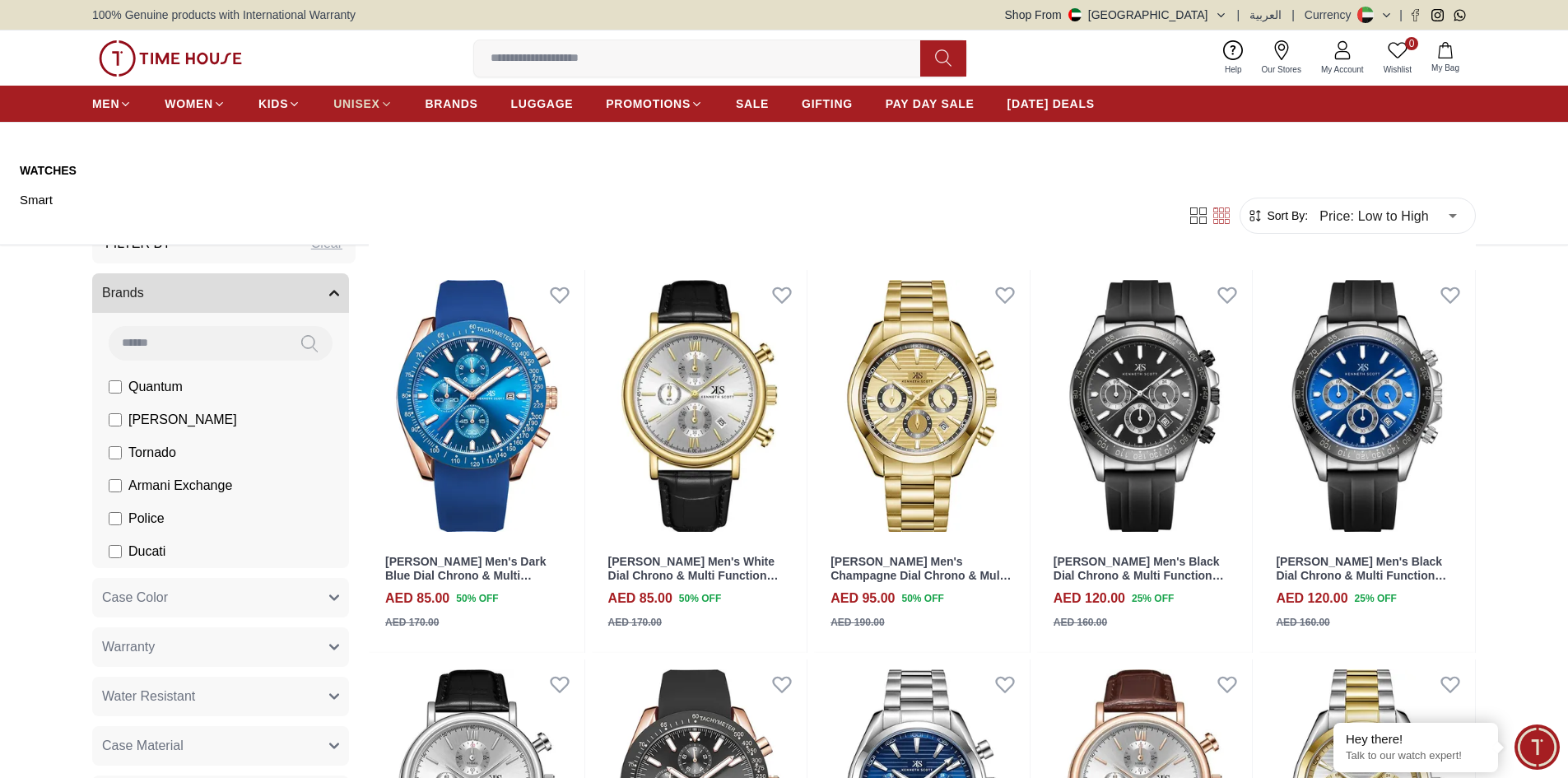
click at [384, 108] on icon at bounding box center [386, 104] width 13 height 13
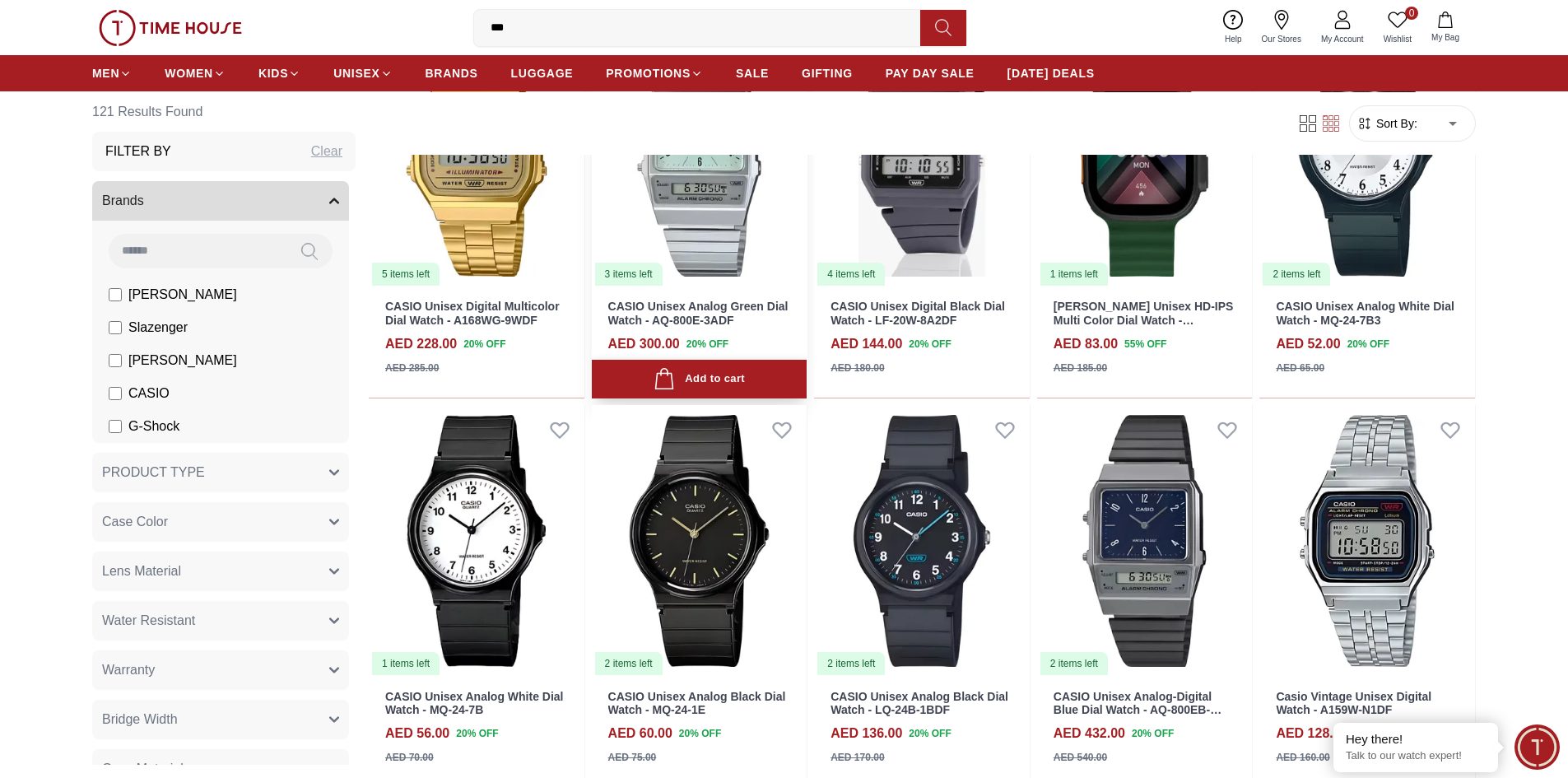
scroll to position [1318, 0]
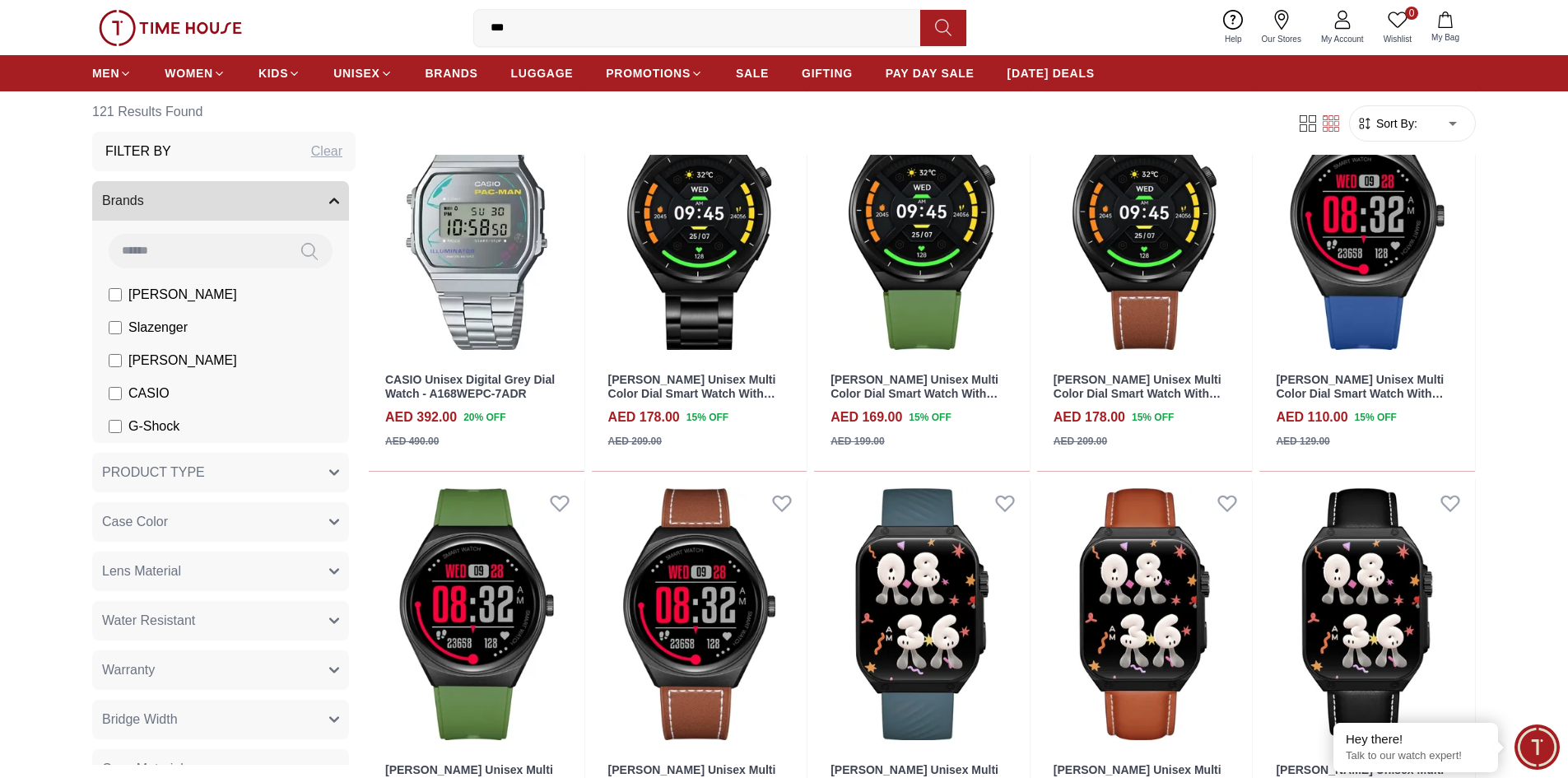
scroll to position [5315, 0]
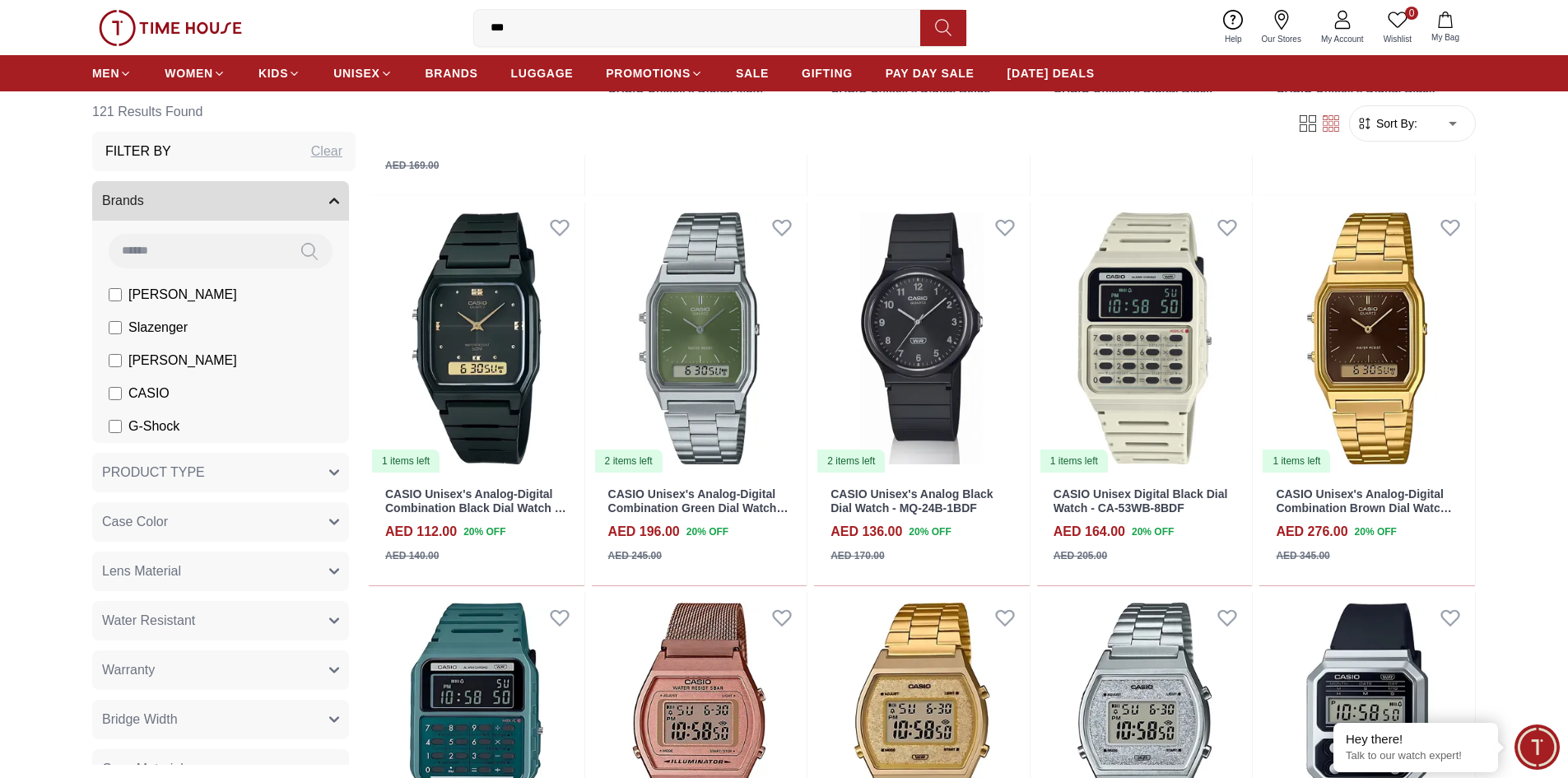
scroll to position [6850, 0]
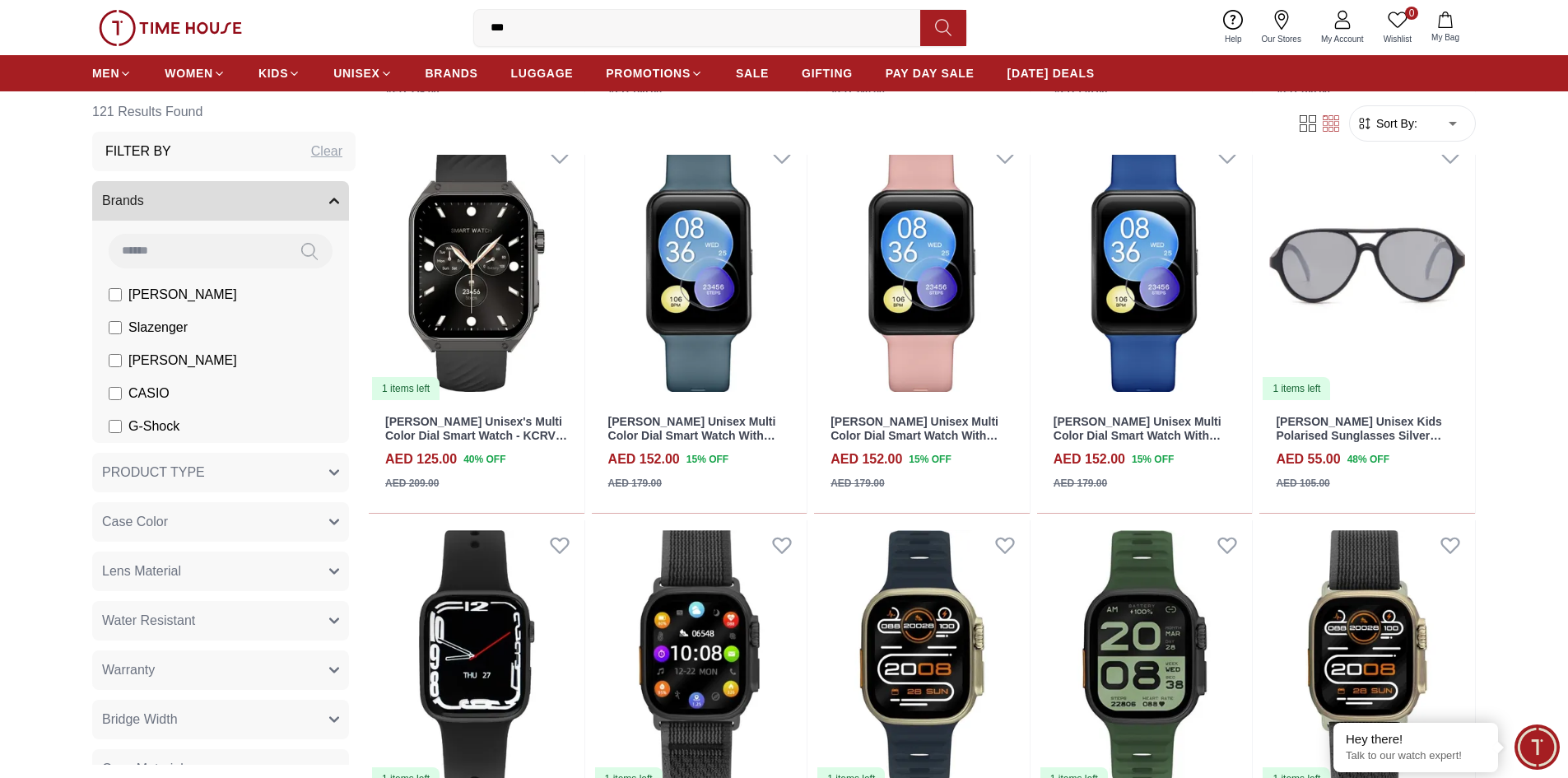
scroll to position [8526, 0]
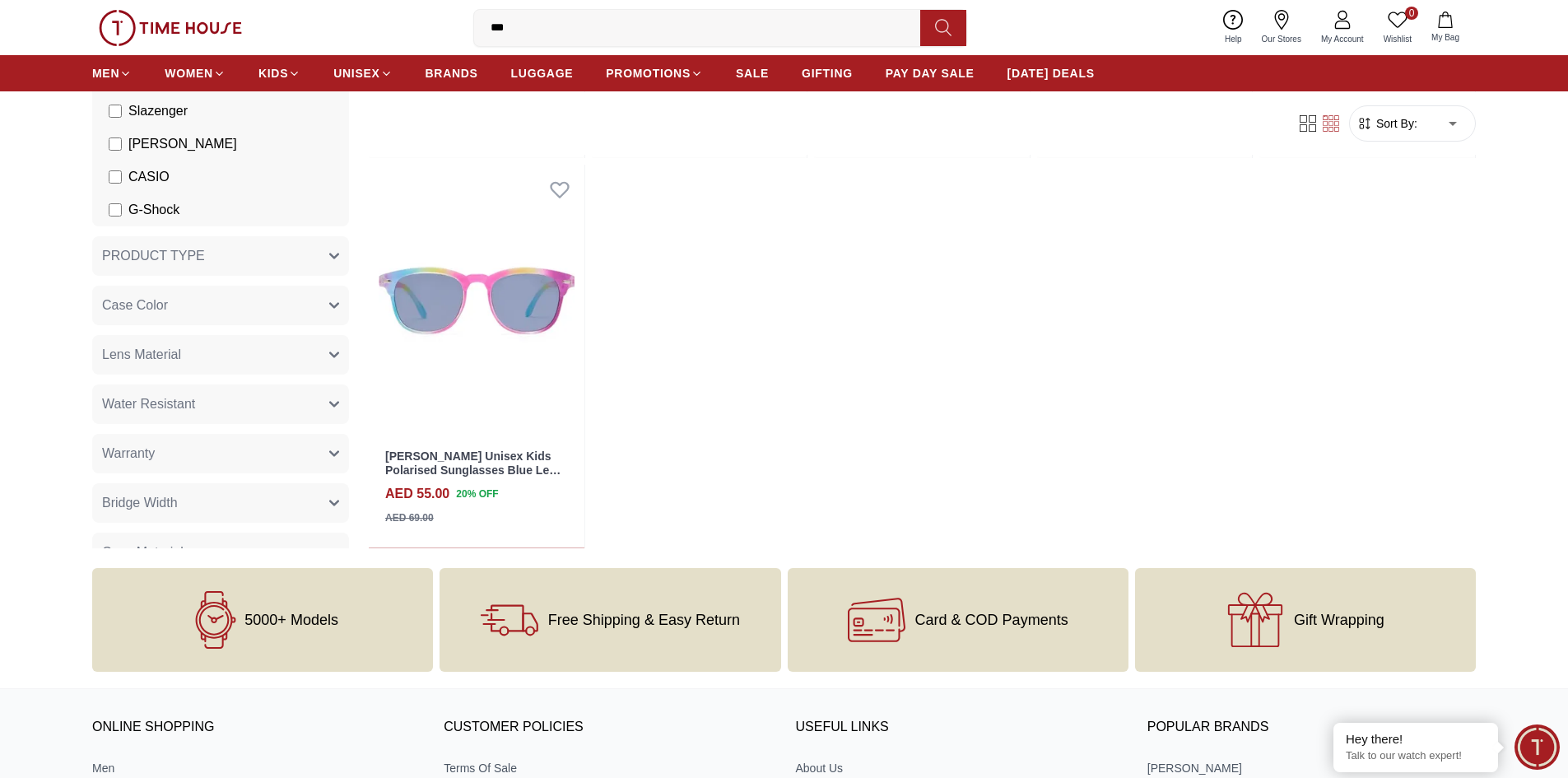
scroll to position [8868, 0]
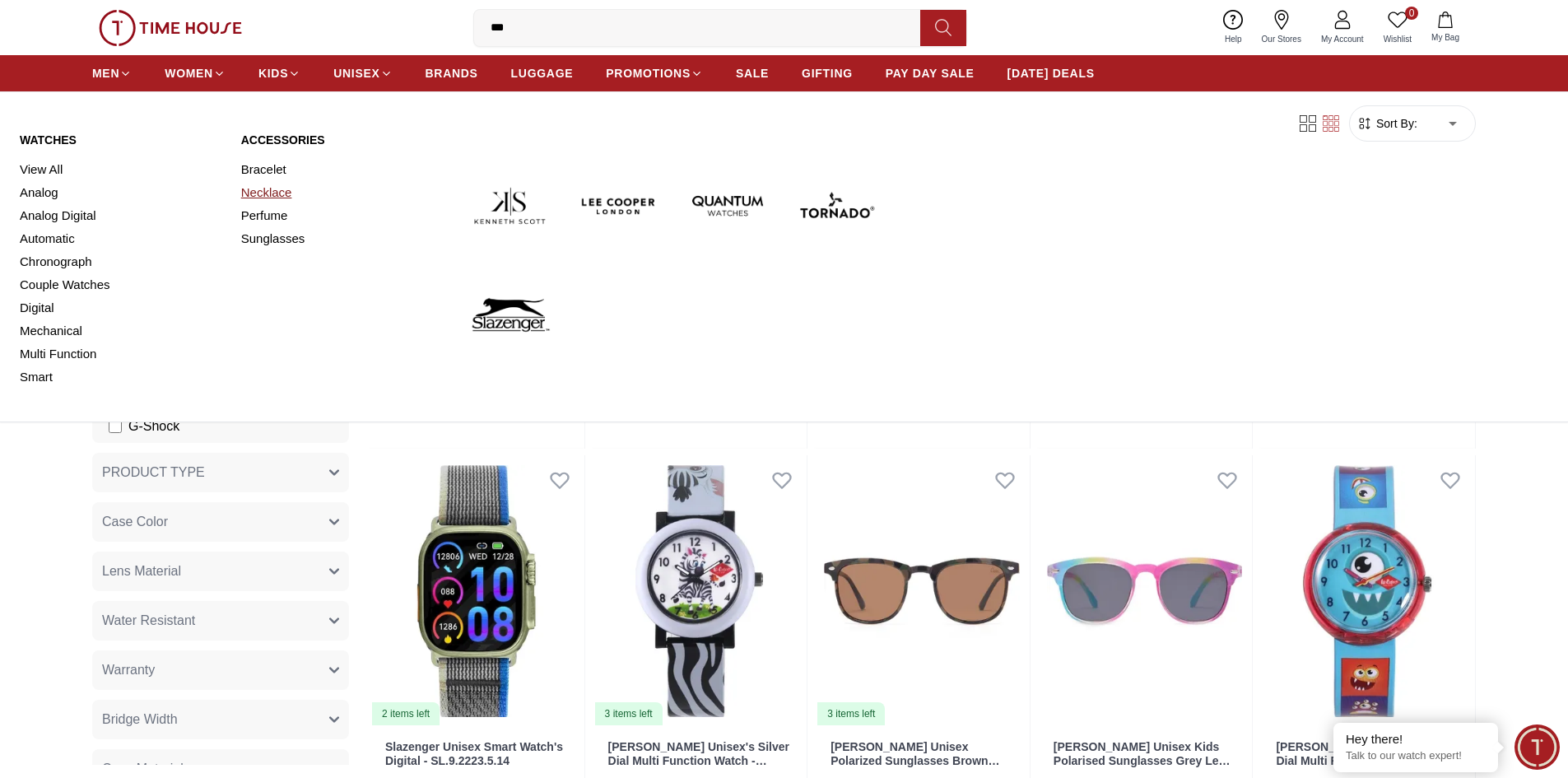
click at [261, 195] on link "Necklace" at bounding box center [342, 193] width 202 height 23
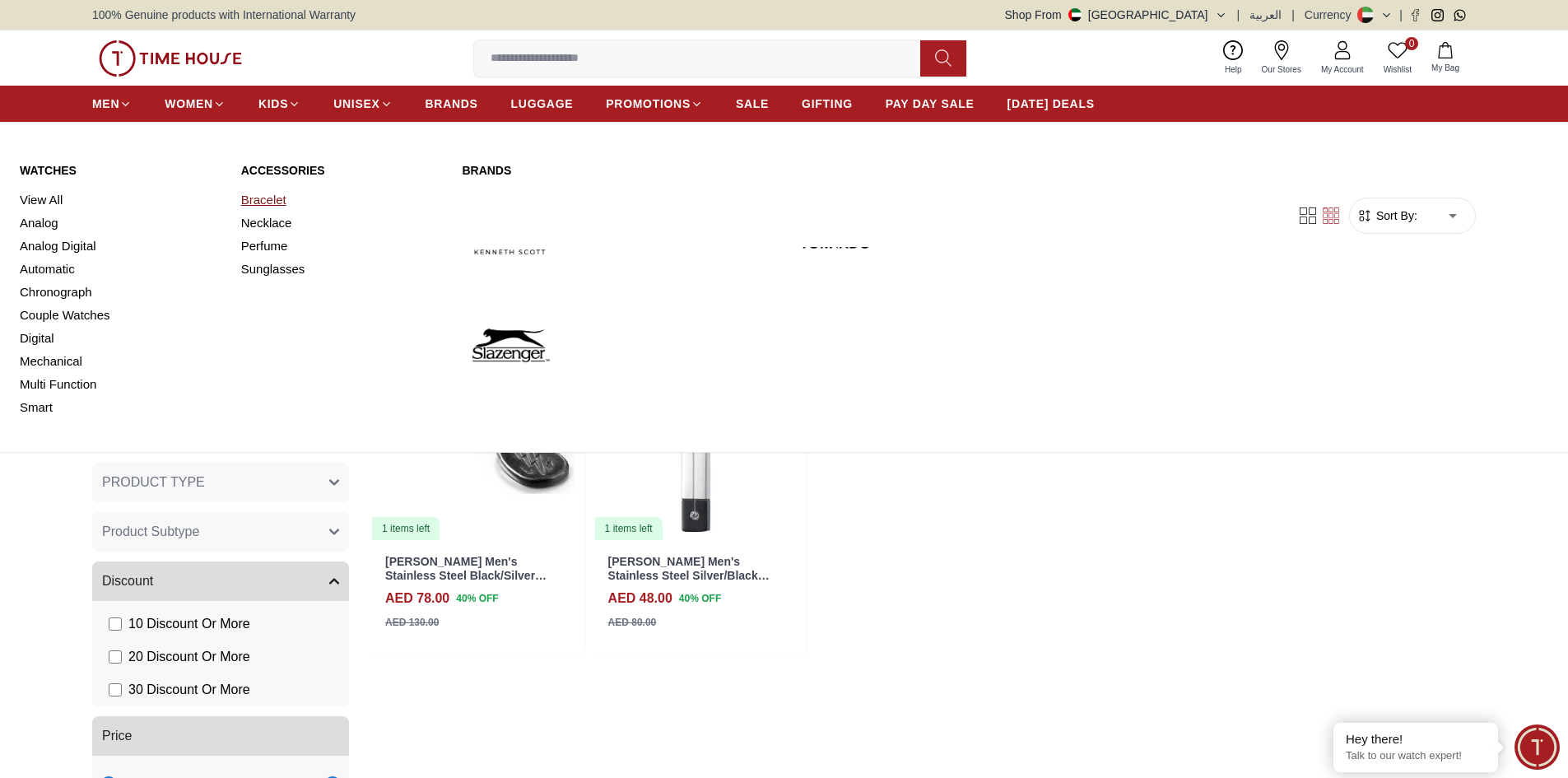
click at [260, 194] on link "Bracelet" at bounding box center [342, 200] width 202 height 23
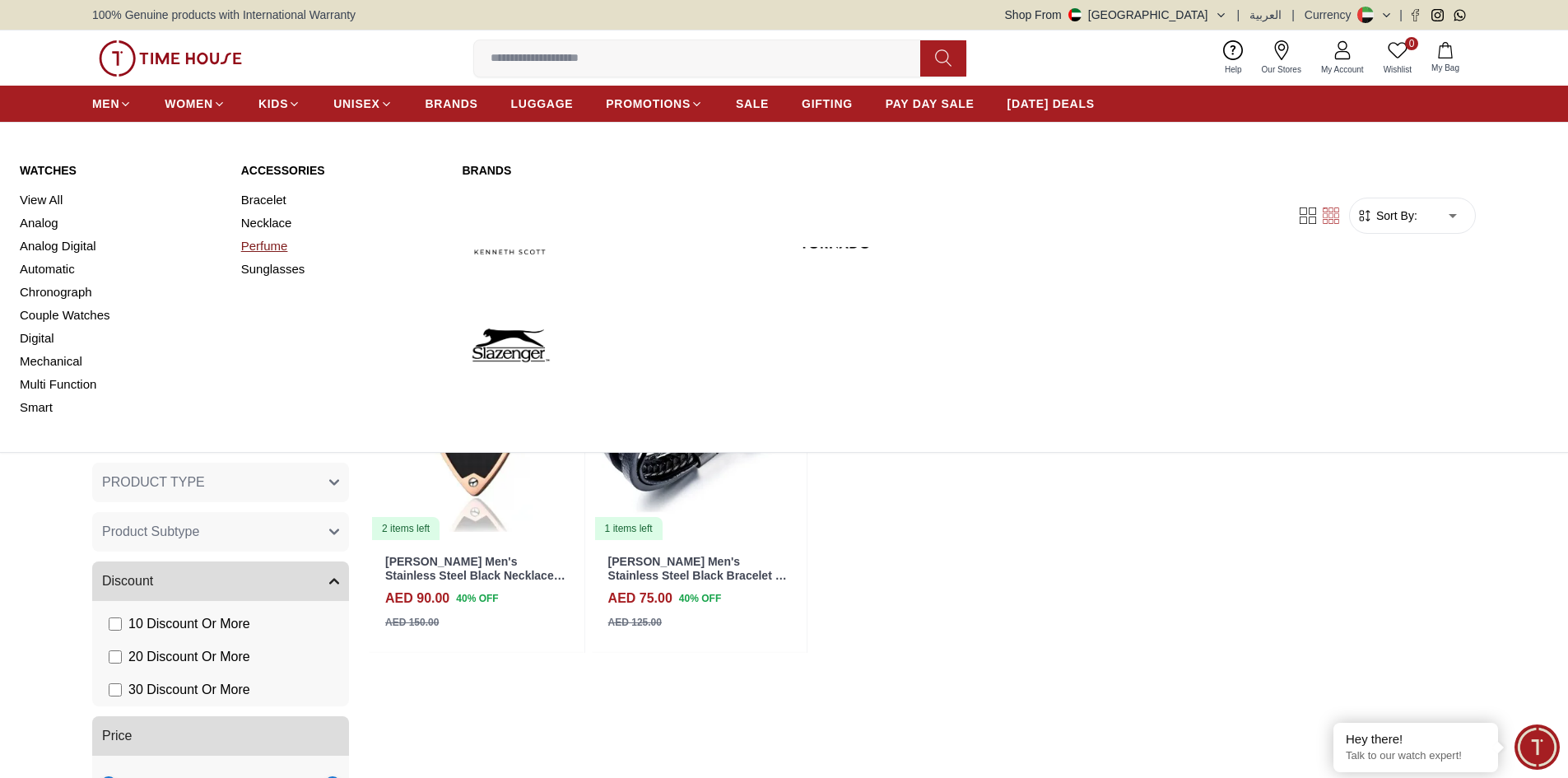
click at [255, 244] on link "Perfume" at bounding box center [342, 246] width 202 height 23
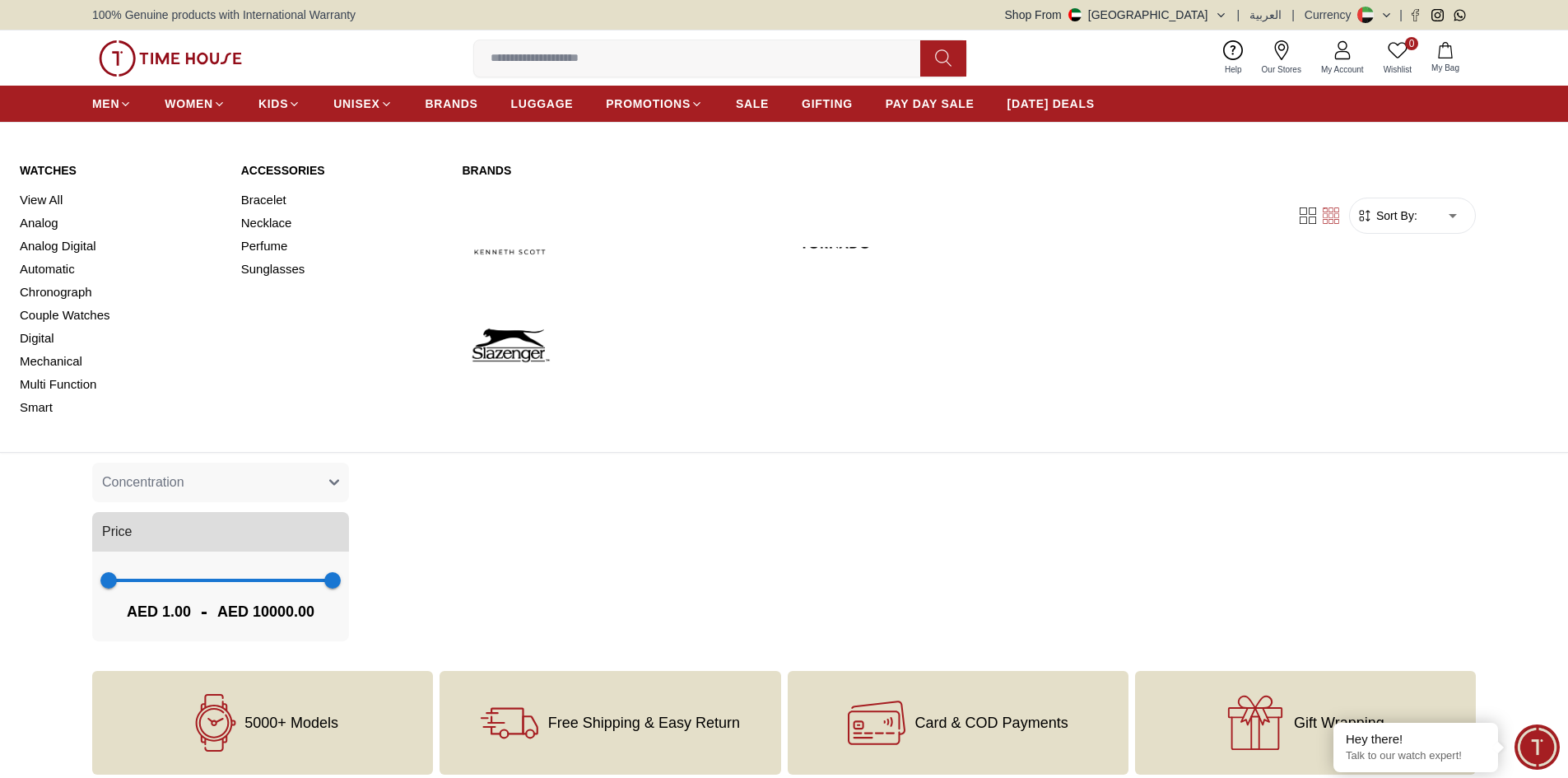
click at [253, 266] on link "Sunglasses" at bounding box center [342, 269] width 202 height 23
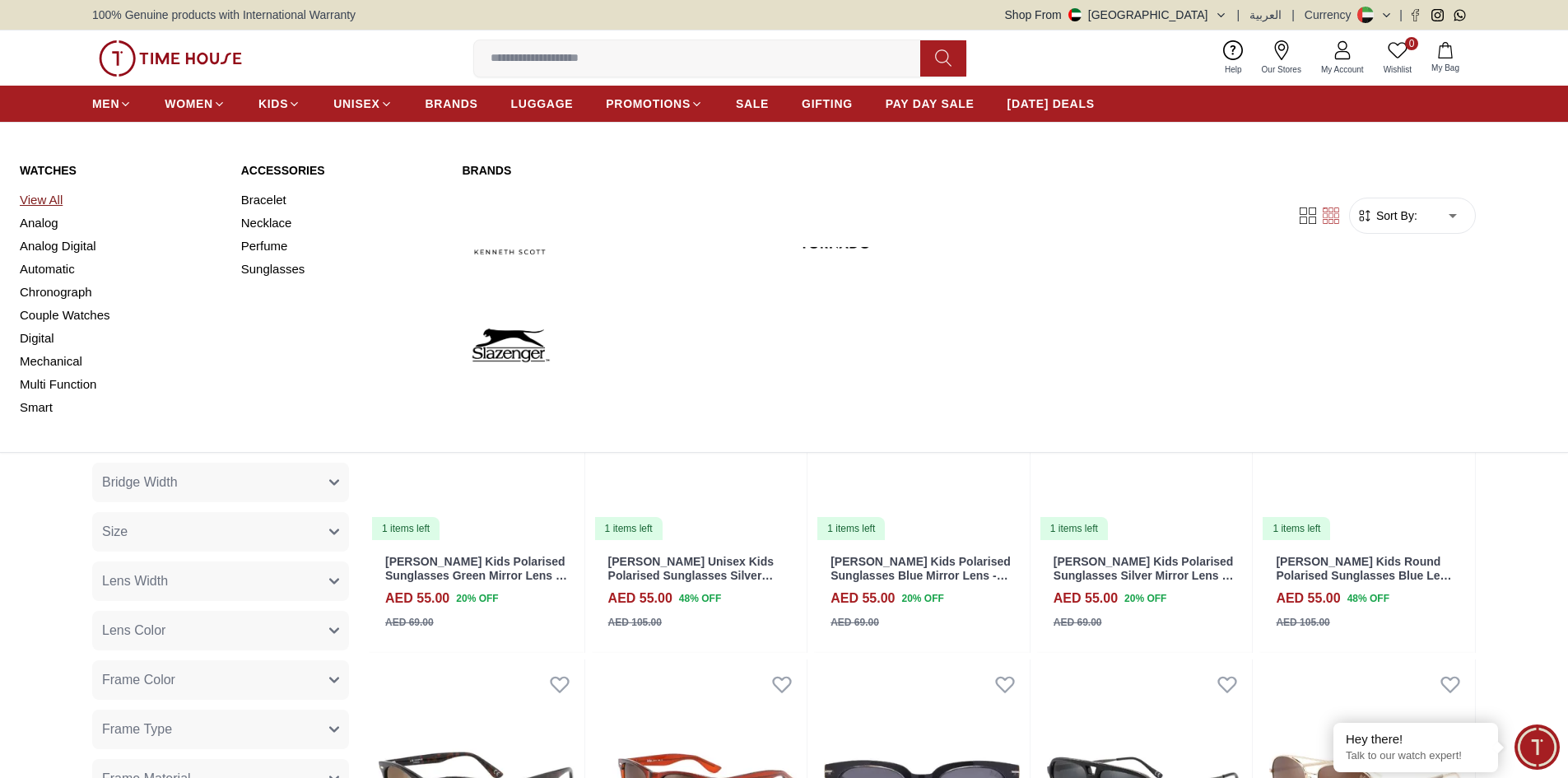
click at [52, 197] on link "View All" at bounding box center [120, 200] width 202 height 23
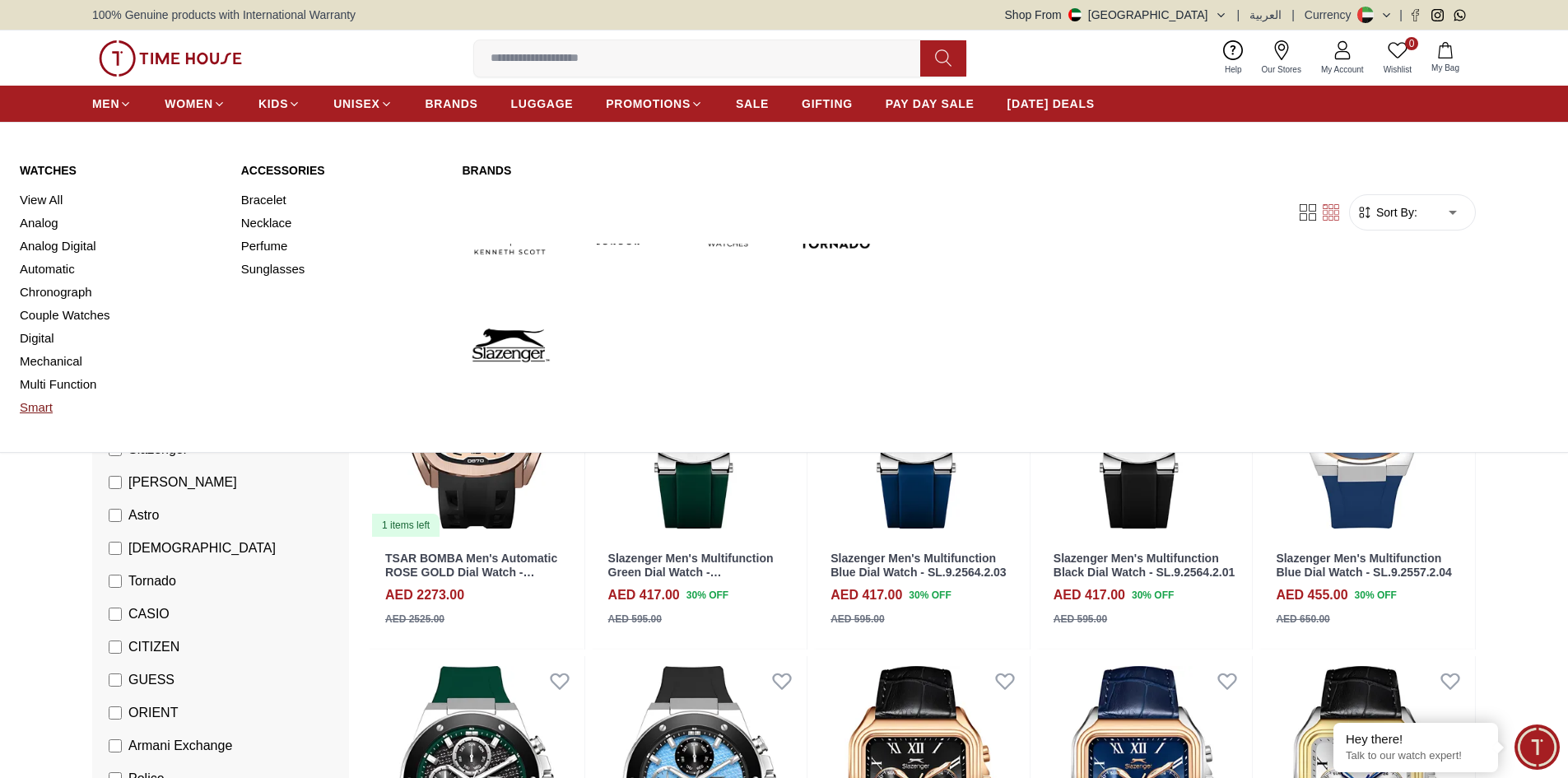
click at [40, 406] on link "Smart" at bounding box center [120, 407] width 202 height 23
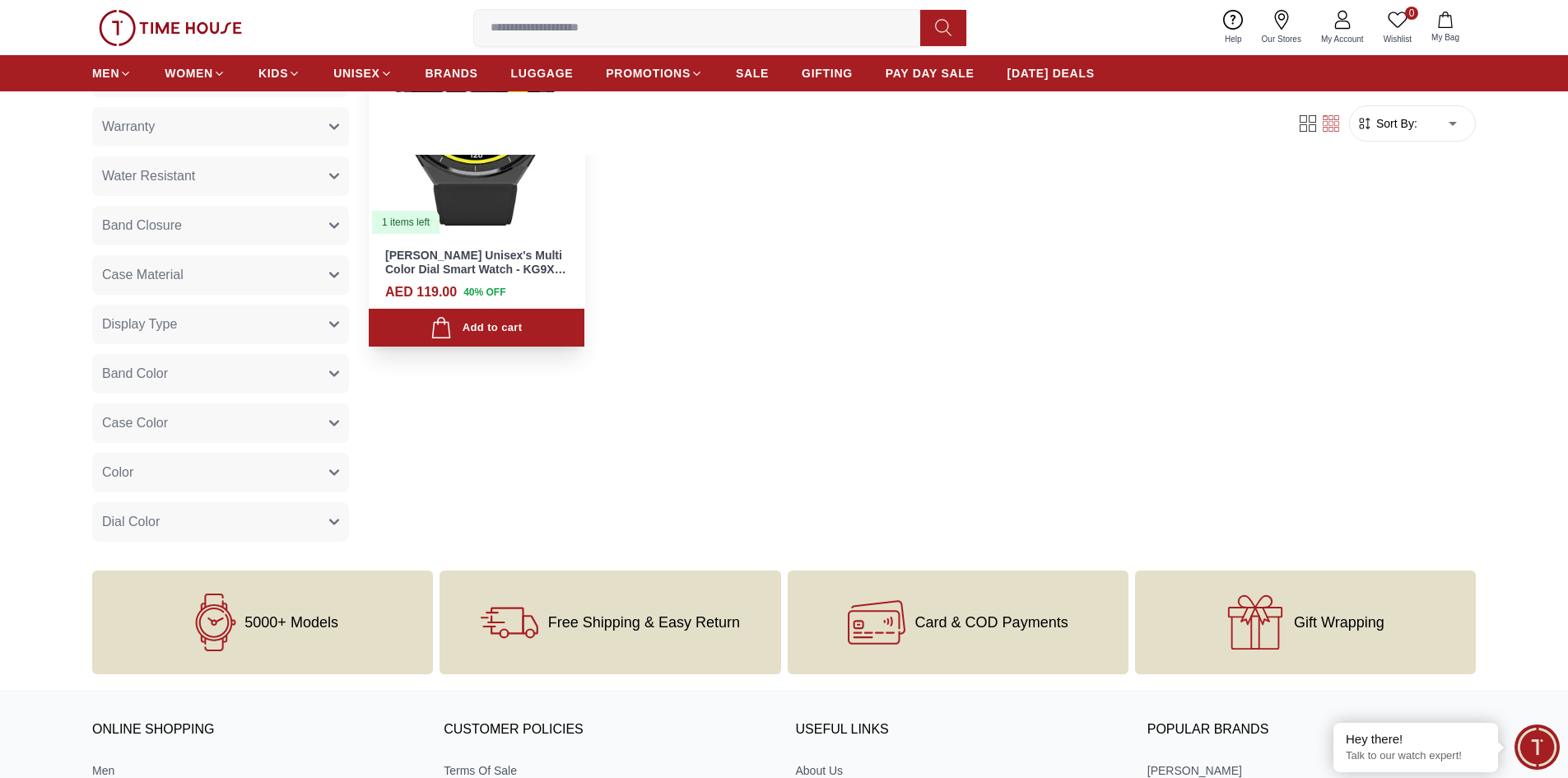
scroll to position [329, 0]
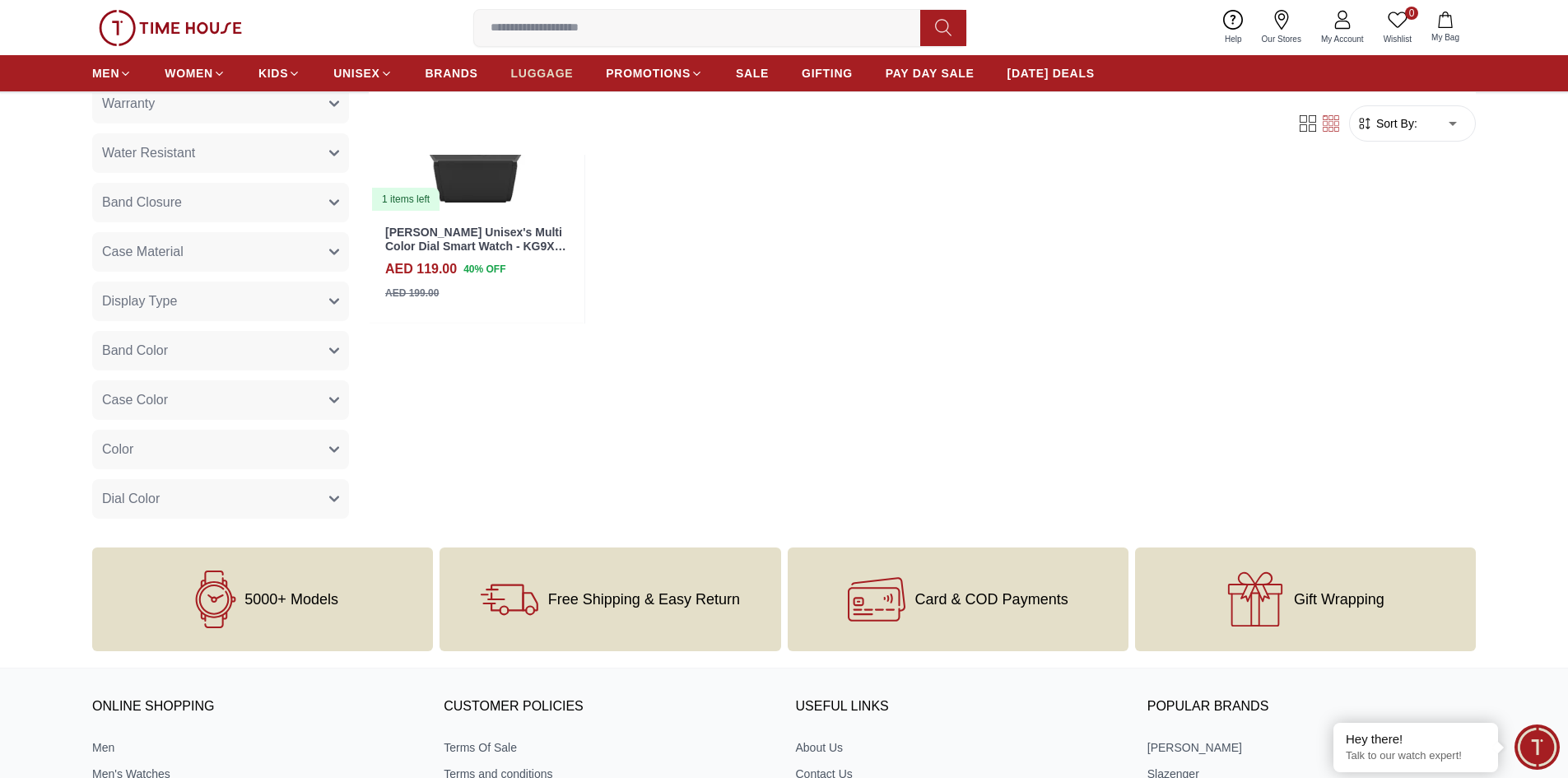
click at [551, 70] on span "LUGGAGE" at bounding box center [542, 72] width 63 height 16
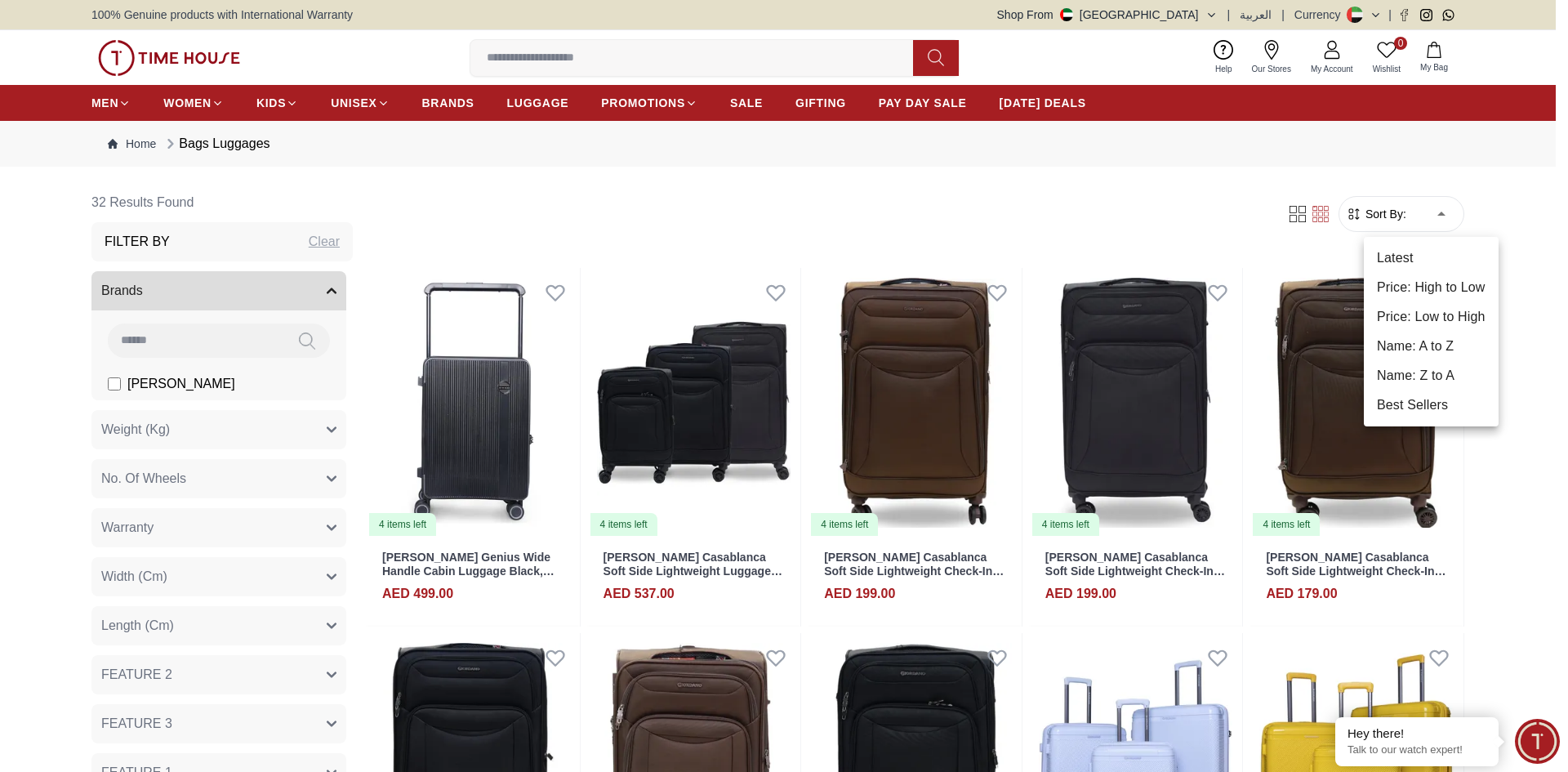
click at [1445, 318] on li "Price: Low to High" at bounding box center [1431, 317] width 135 height 30
type input "*"
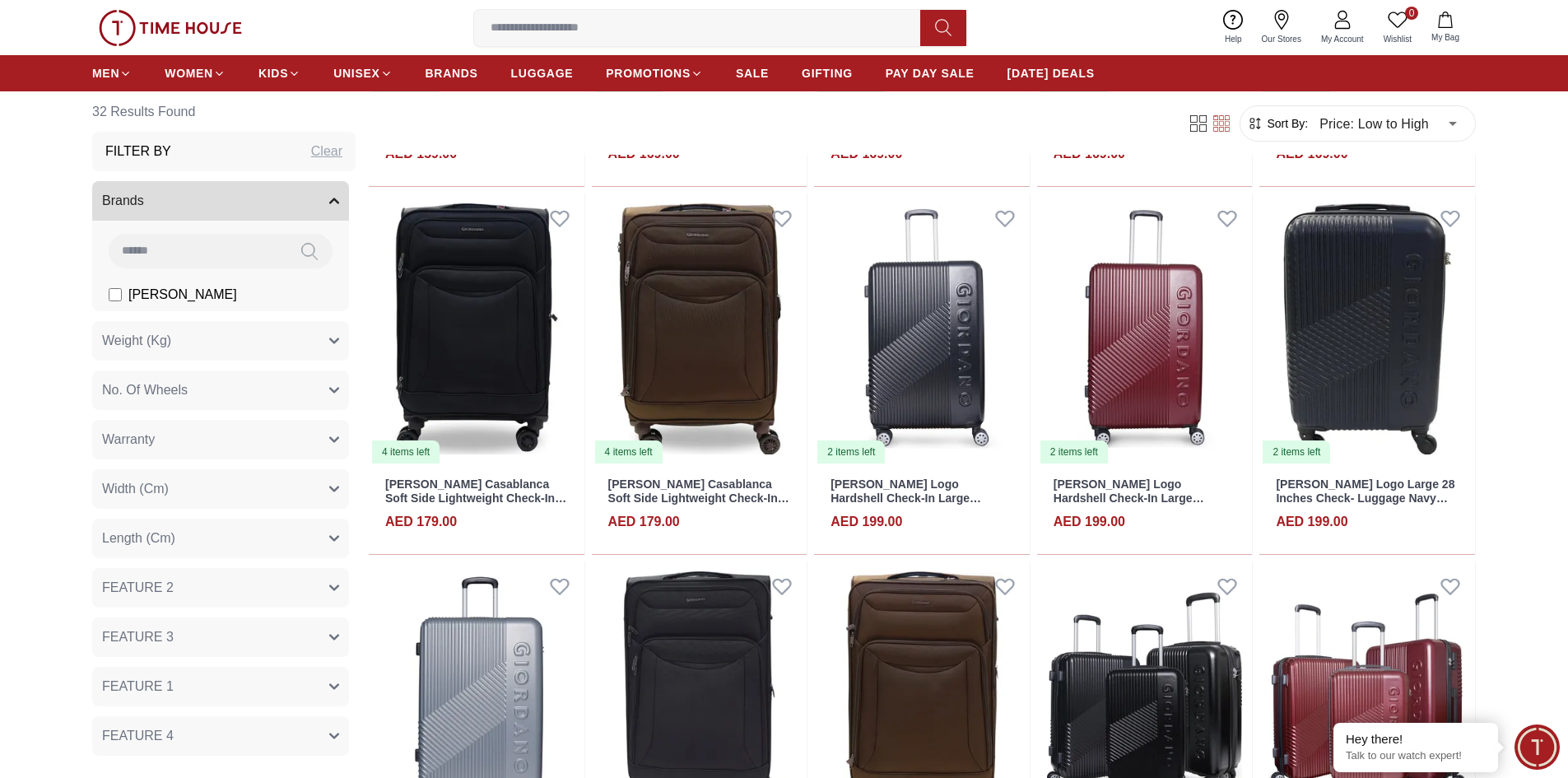
scroll to position [873, 0]
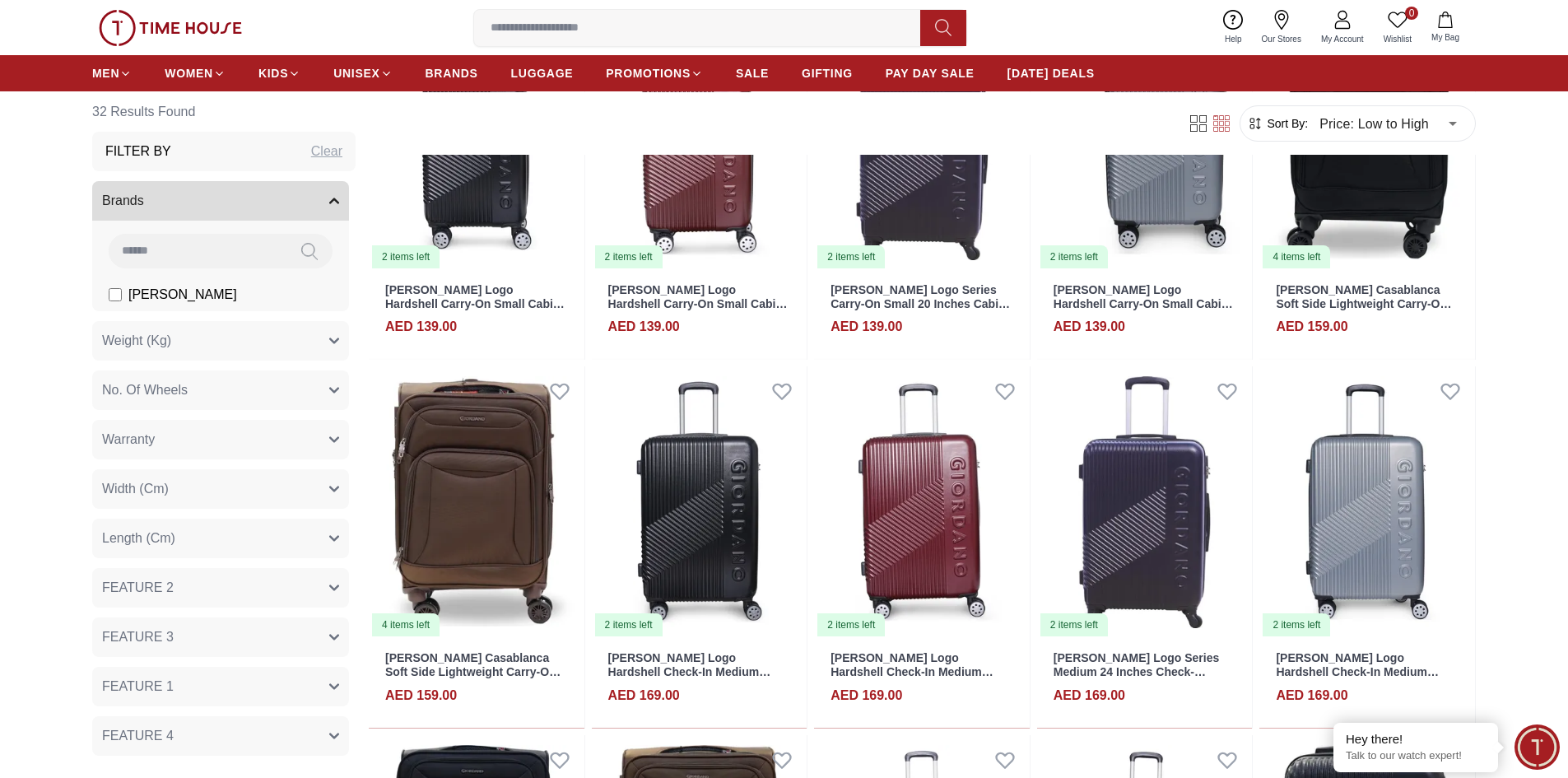
scroll to position [306, 0]
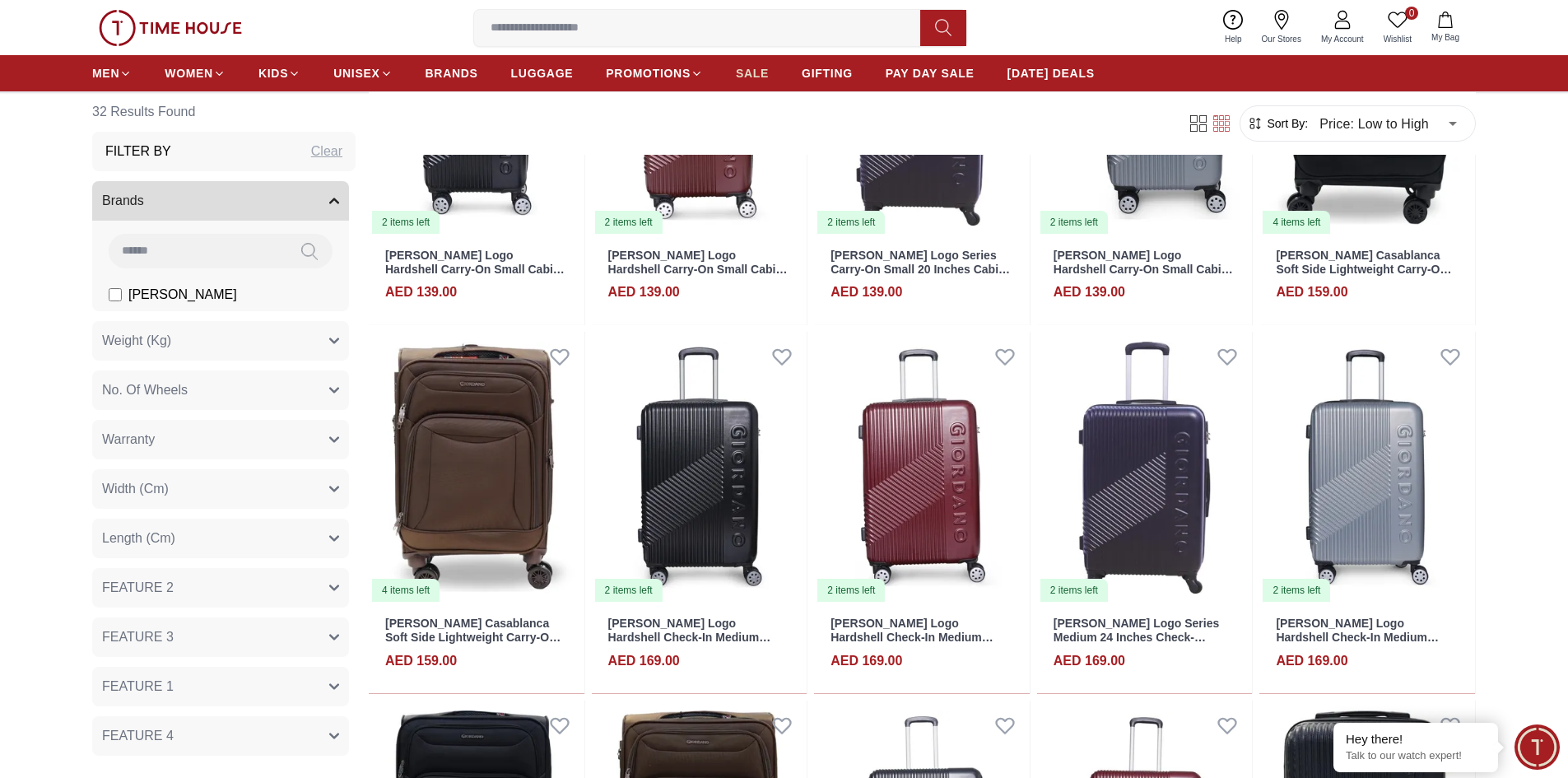
click at [745, 68] on span "SALE" at bounding box center [753, 72] width 33 height 16
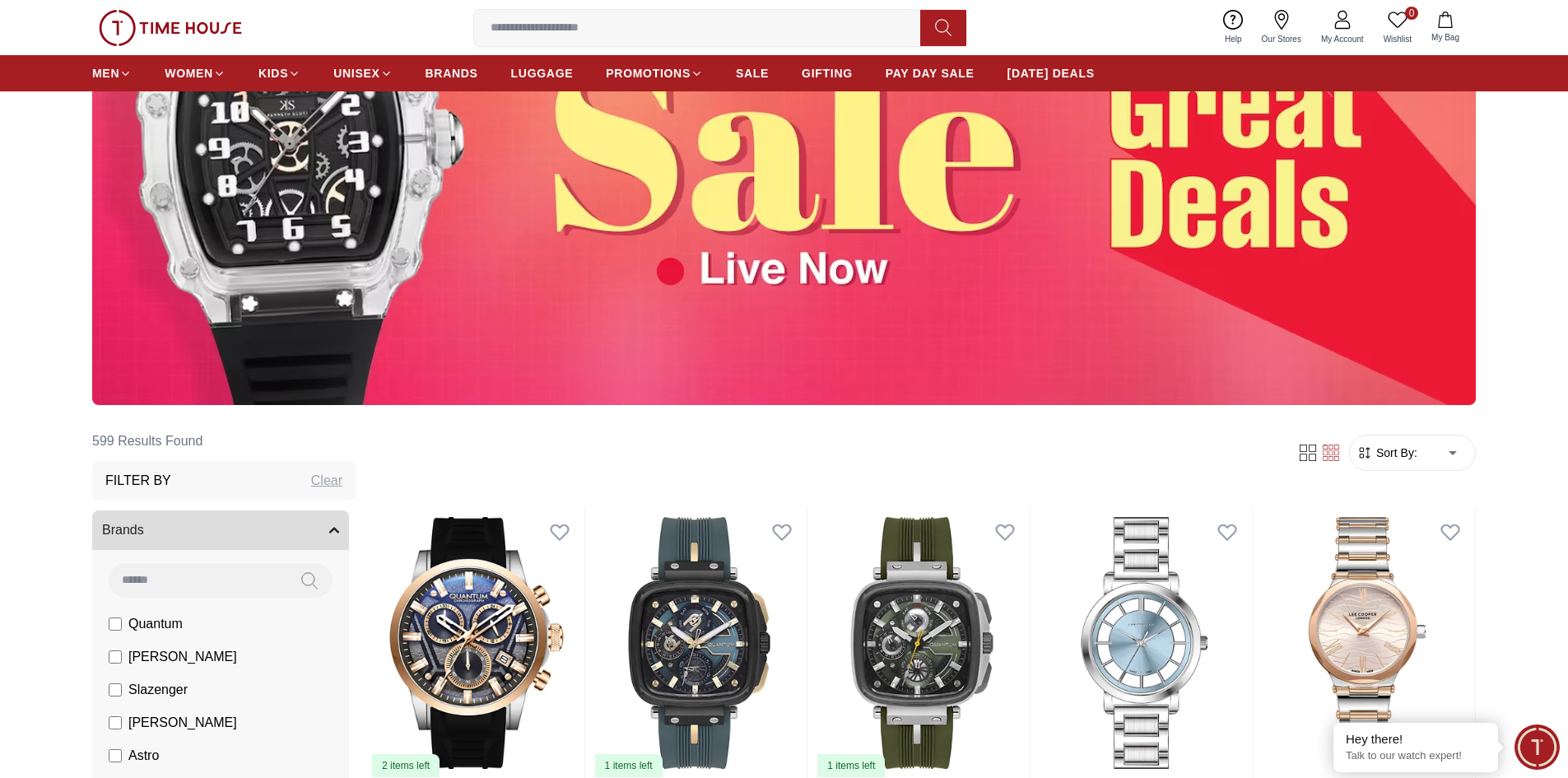
scroll to position [194, 0]
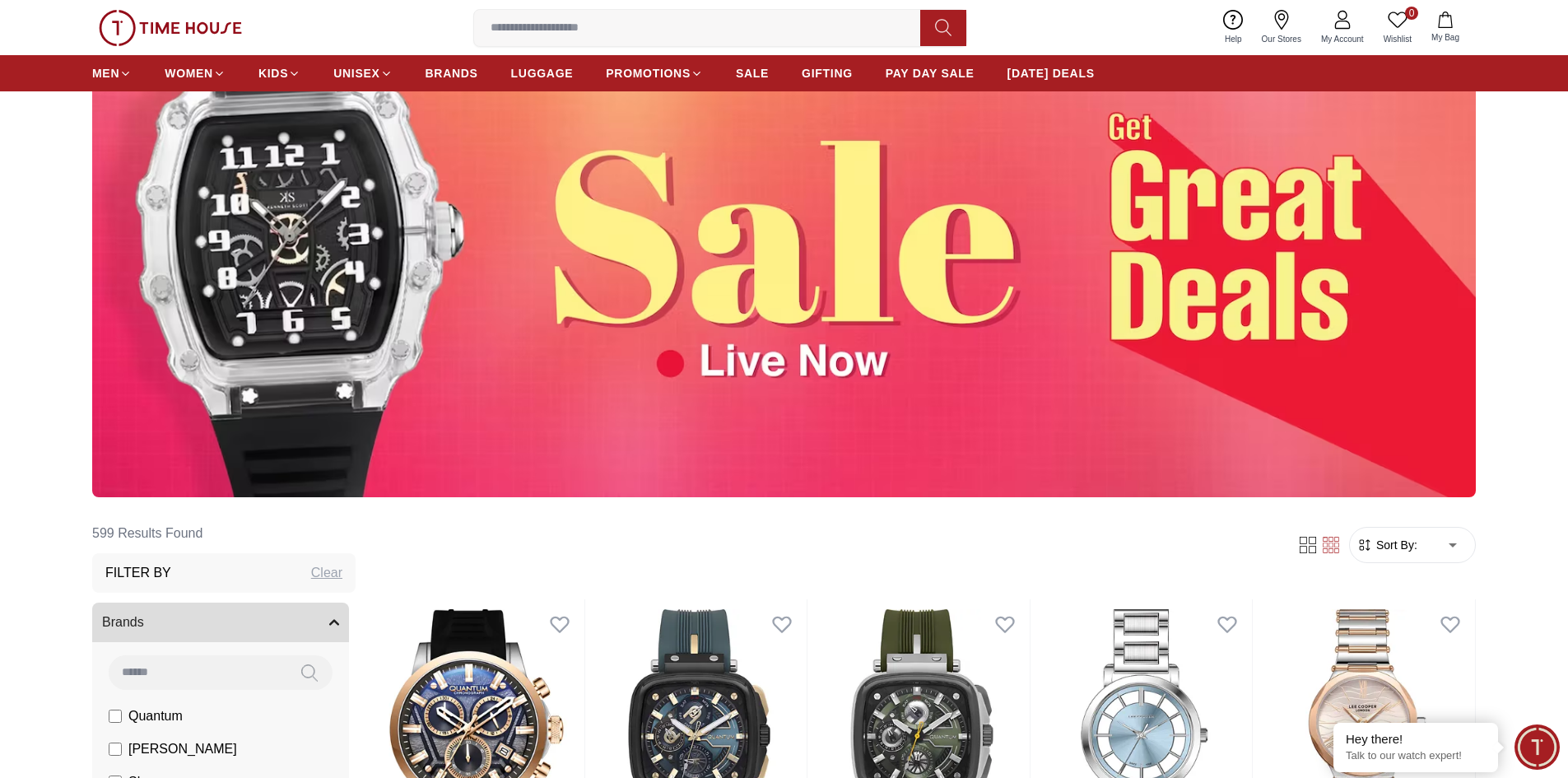
click at [313, 239] on img at bounding box center [784, 256] width 1384 height 485
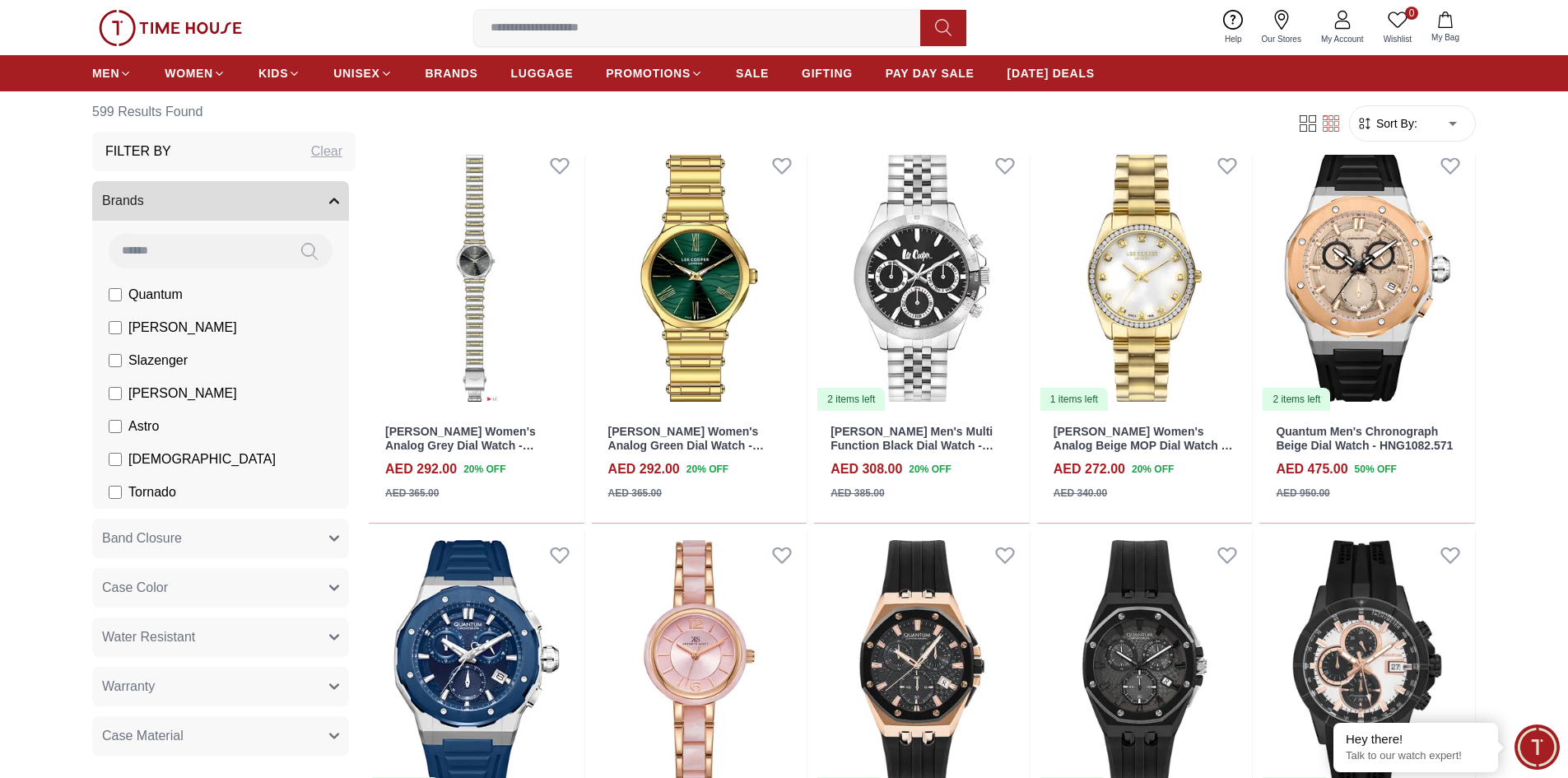
scroll to position [1217, 0]
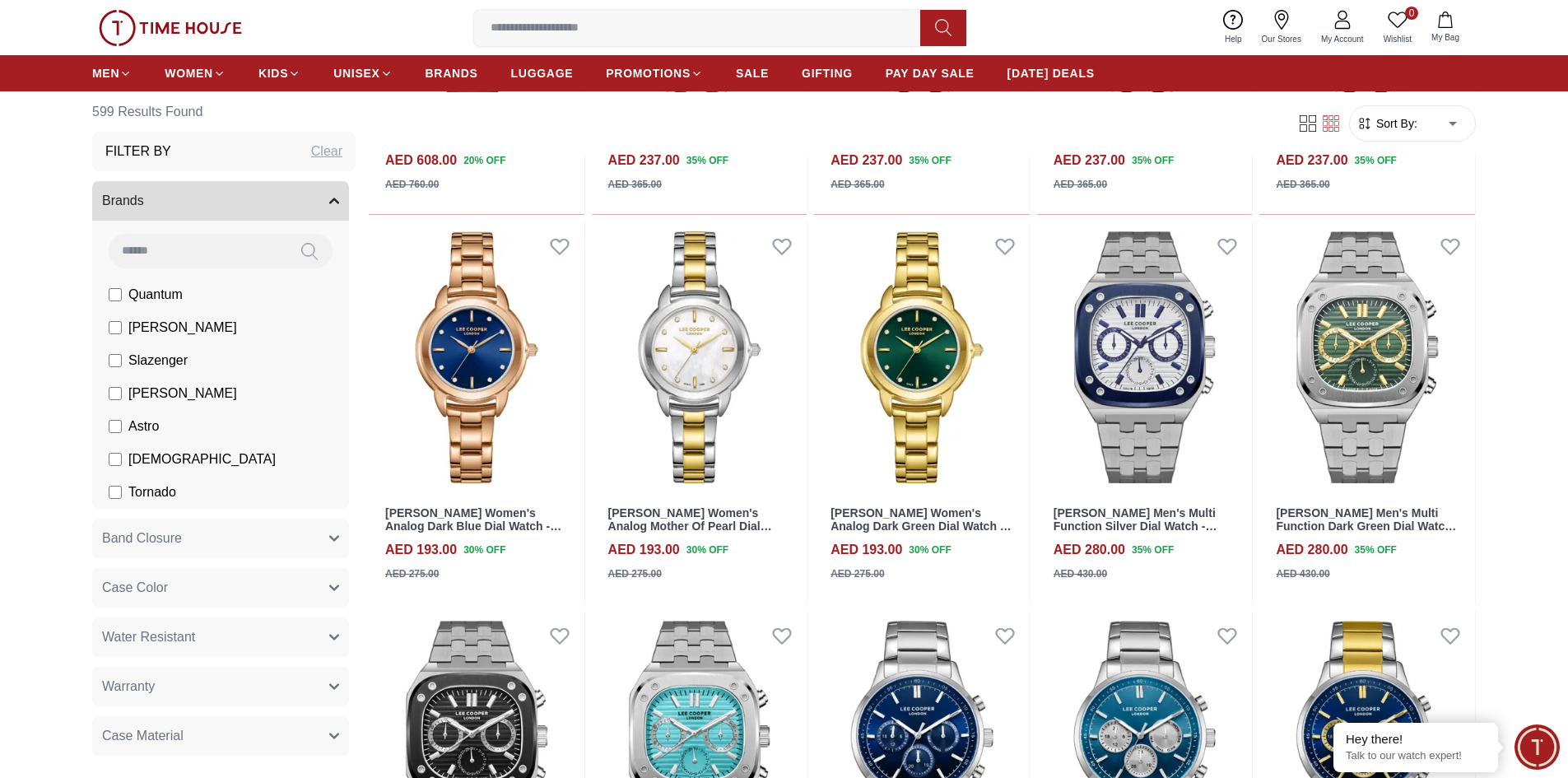
scroll to position [2982, 0]
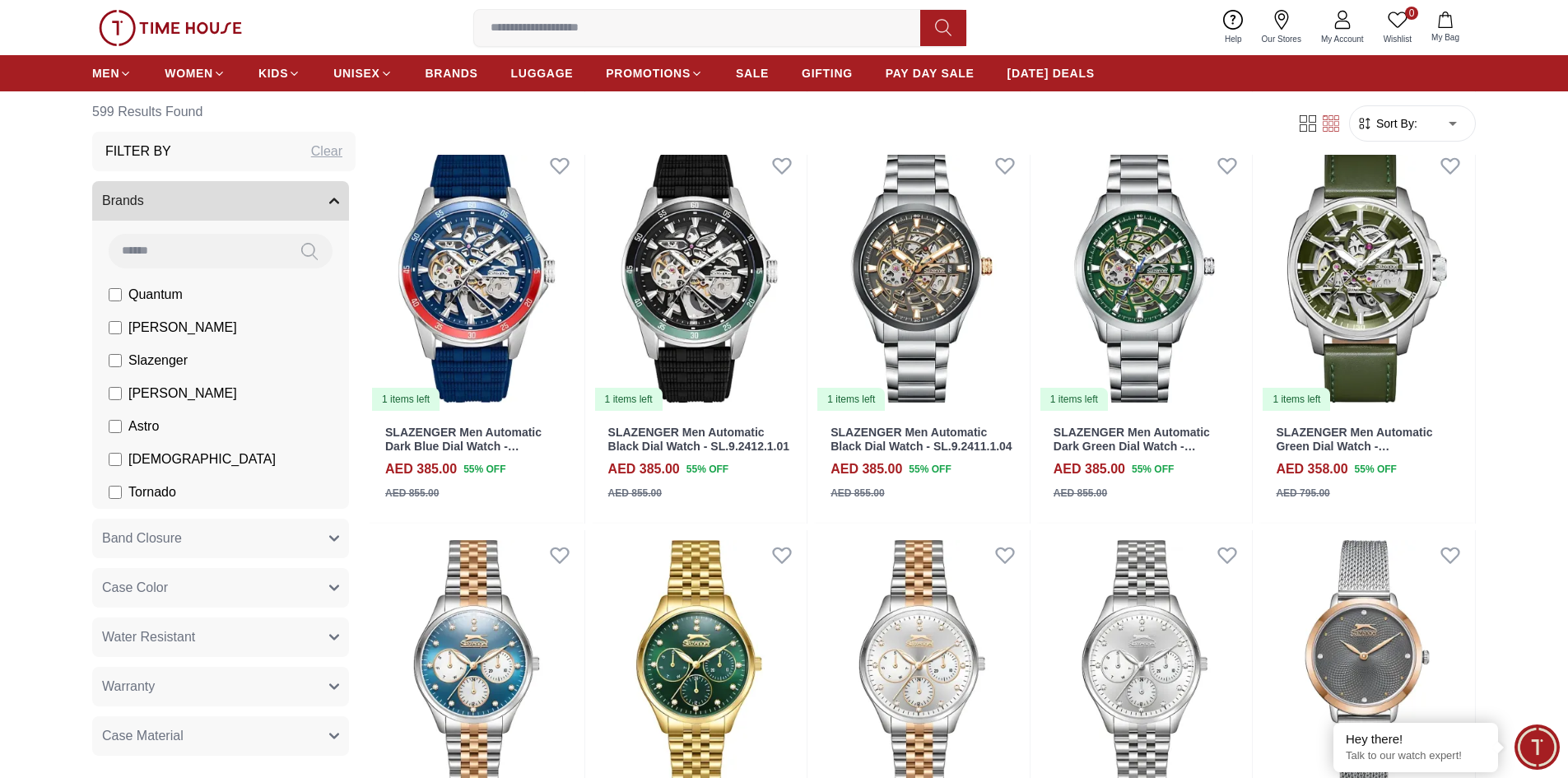
scroll to position [4115, 0]
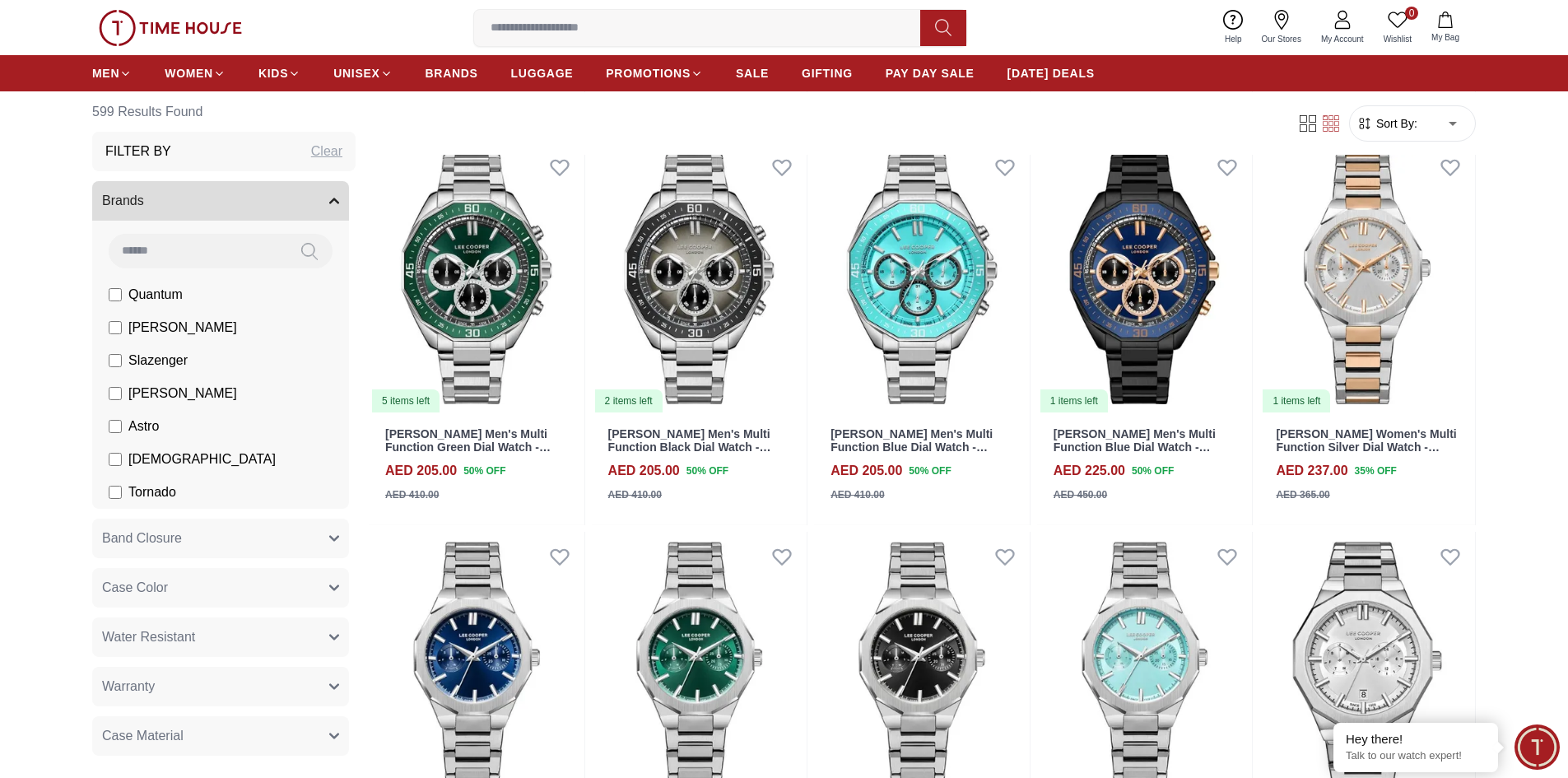
scroll to position [8016, 0]
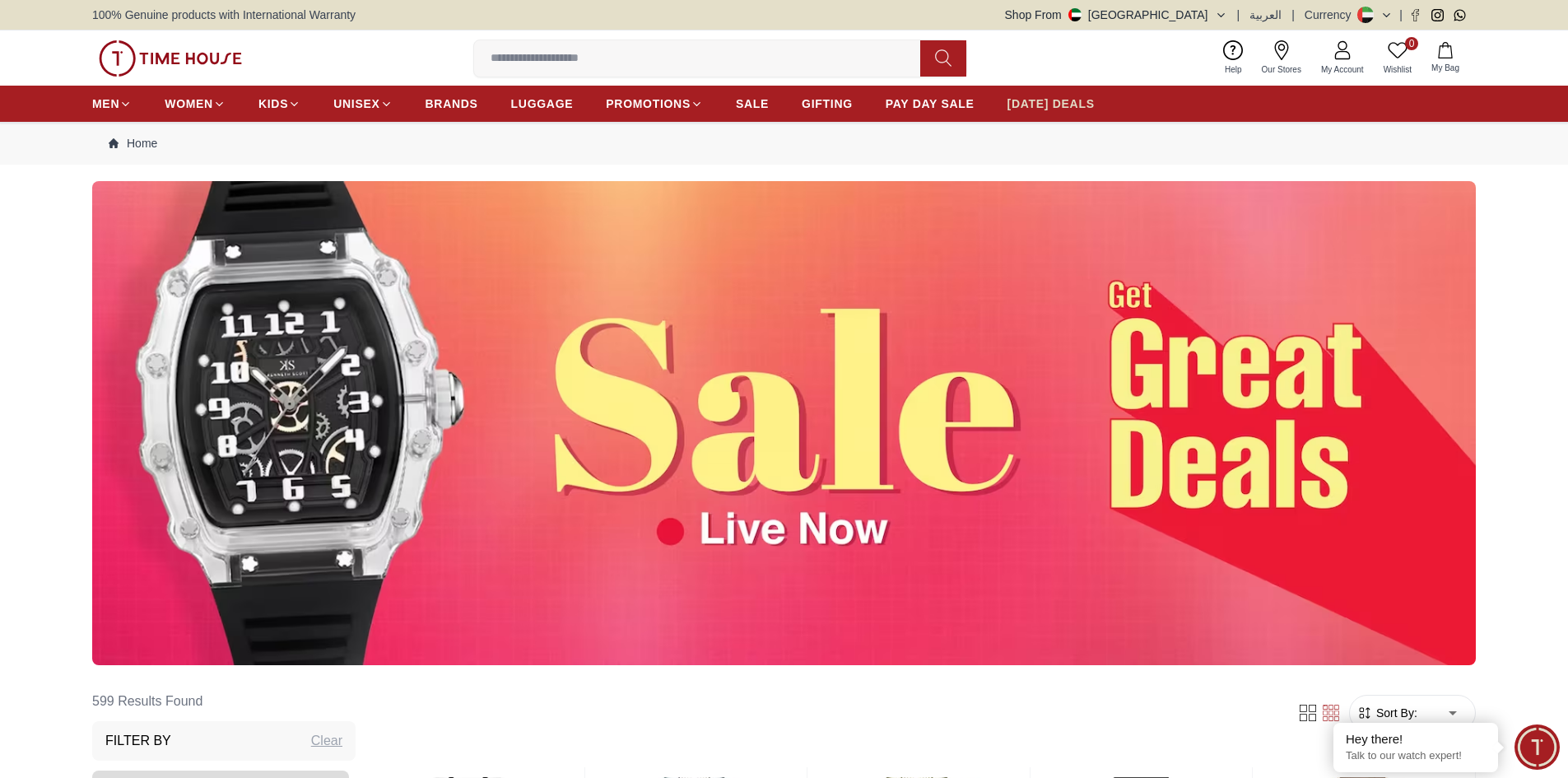
click at [1074, 98] on span "[DATE] DEALS" at bounding box center [1051, 103] width 87 height 16
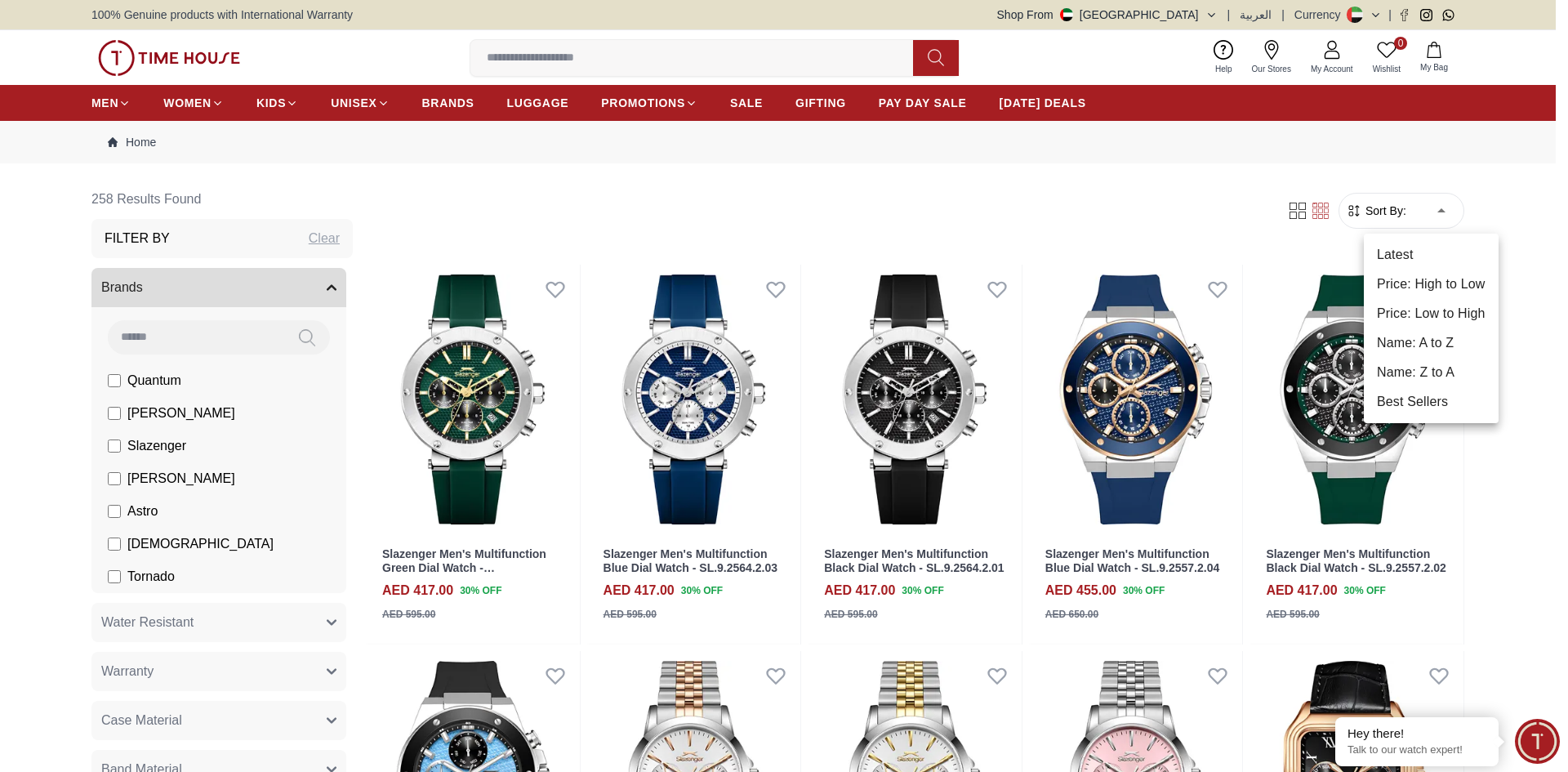
click at [1462, 308] on li "Price: Low to High" at bounding box center [1431, 313] width 135 height 30
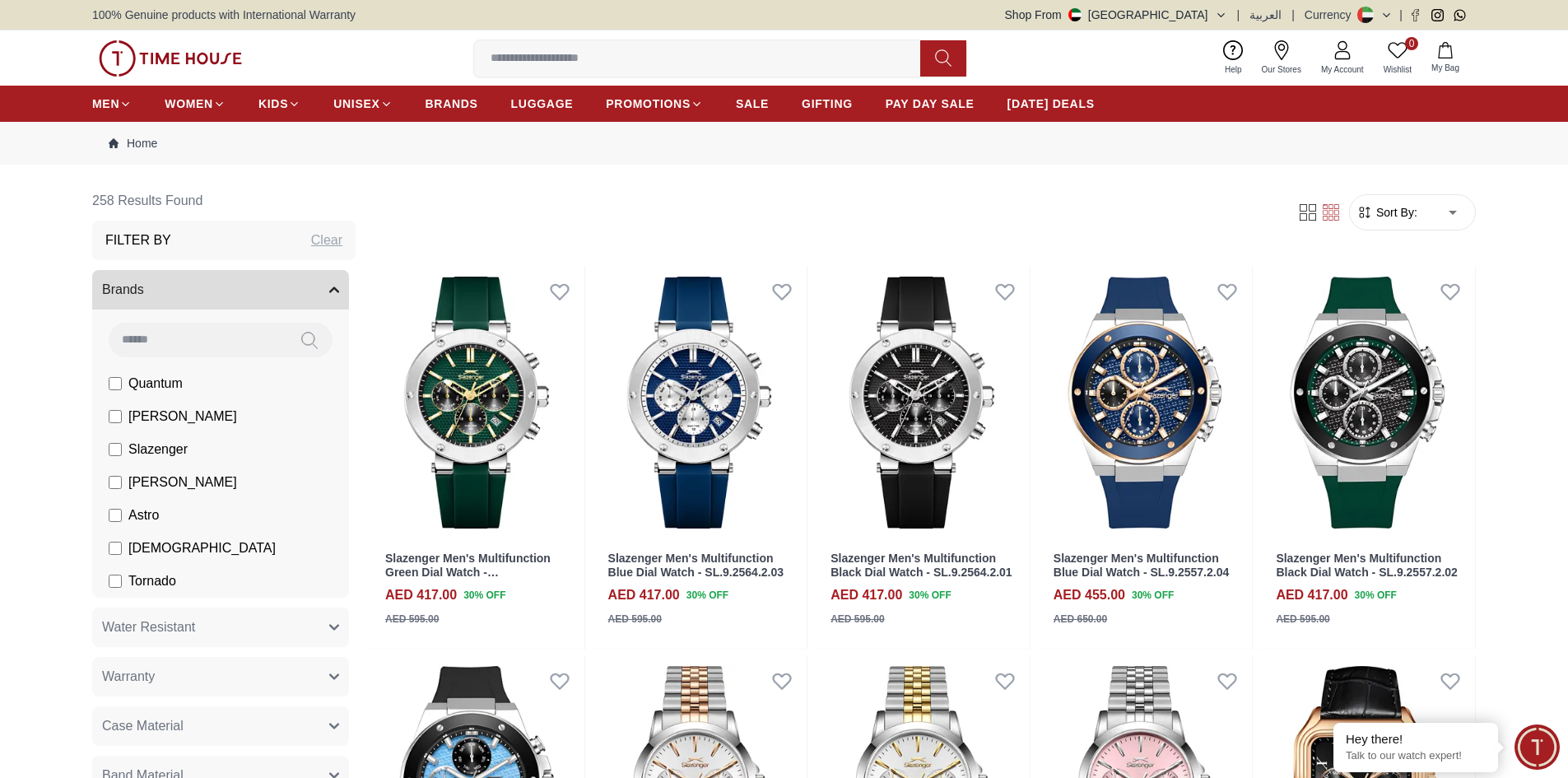
type input "*"
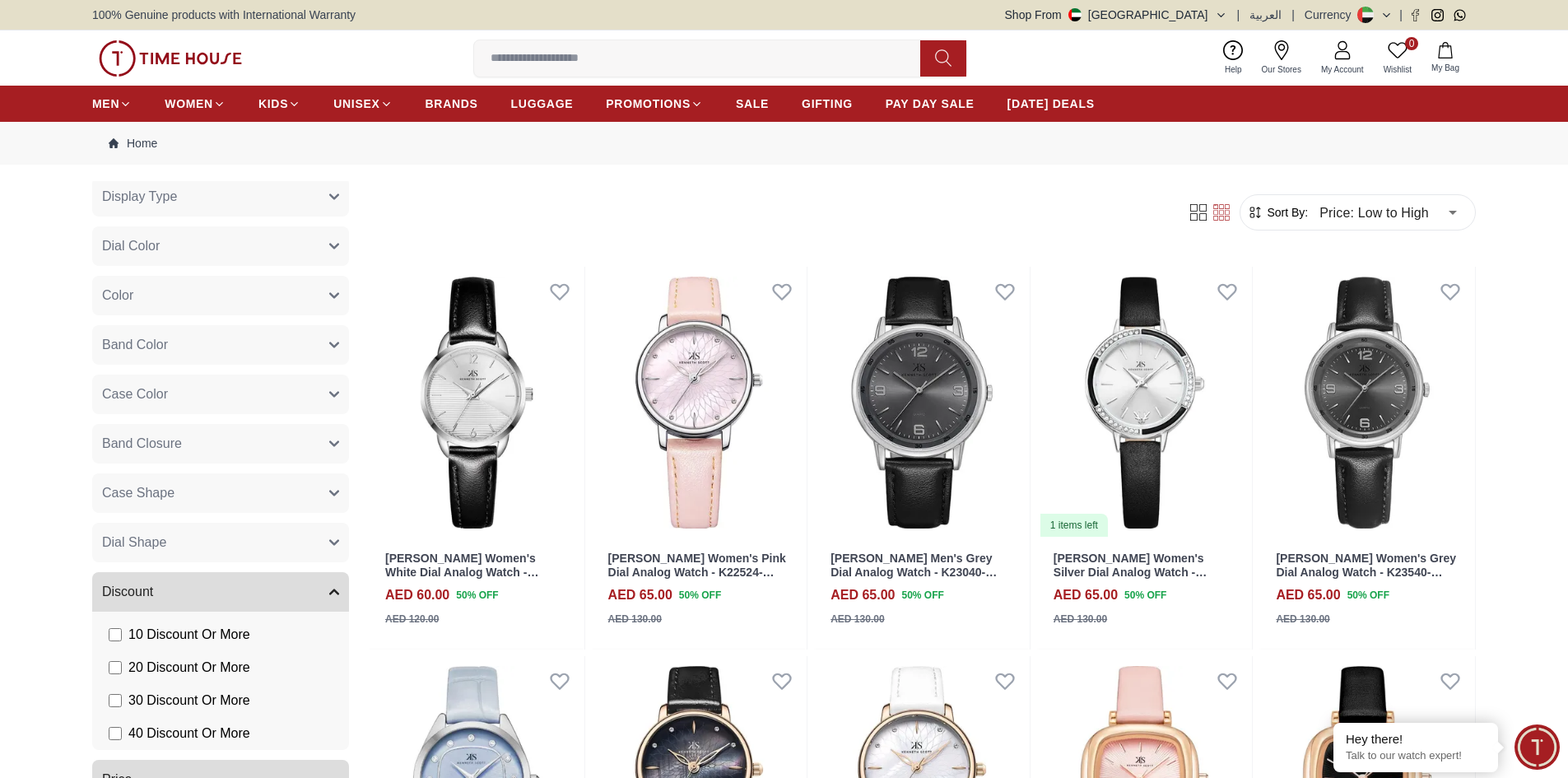
scroll to position [542, 0]
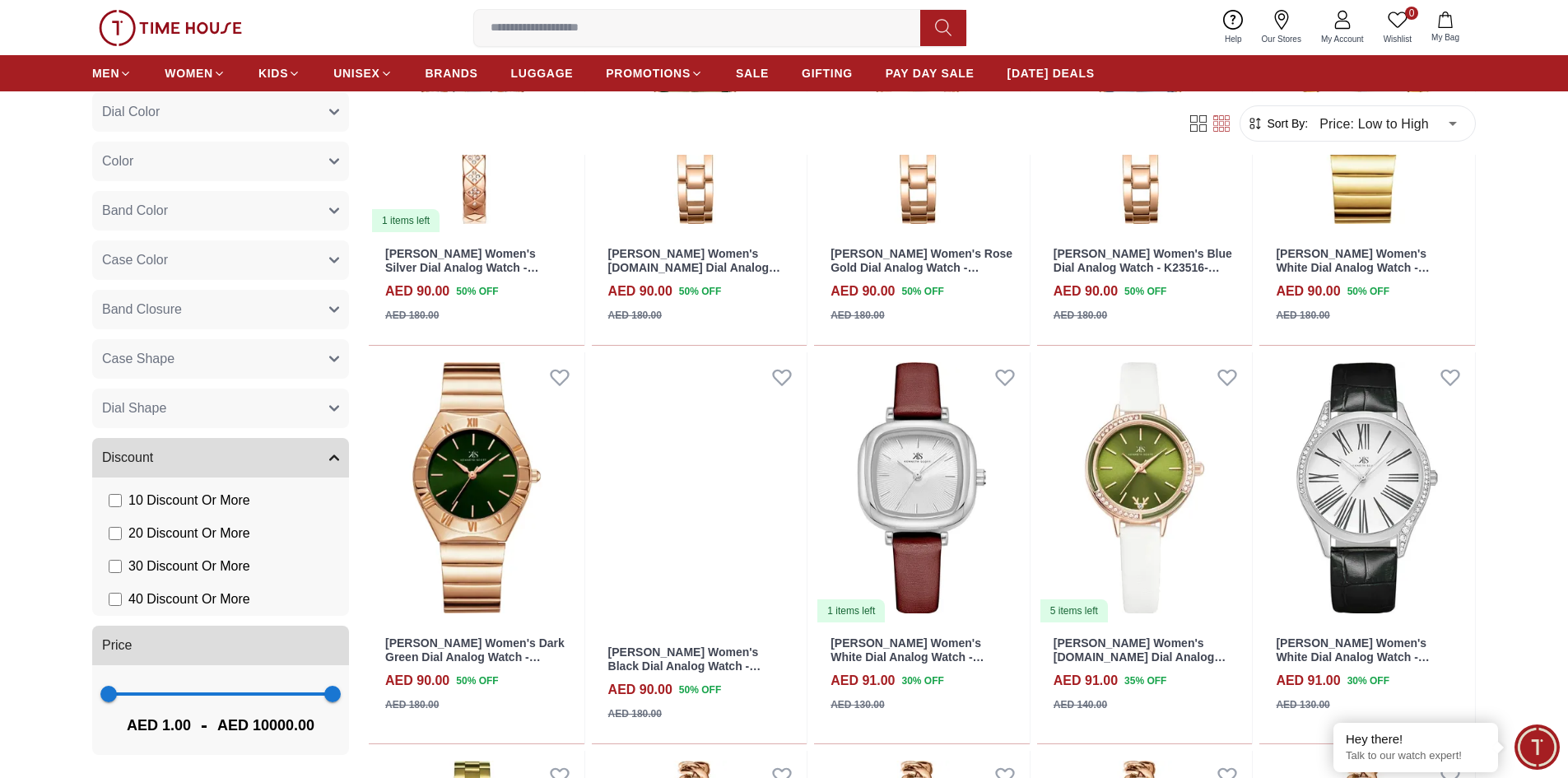
scroll to position [1872, 0]
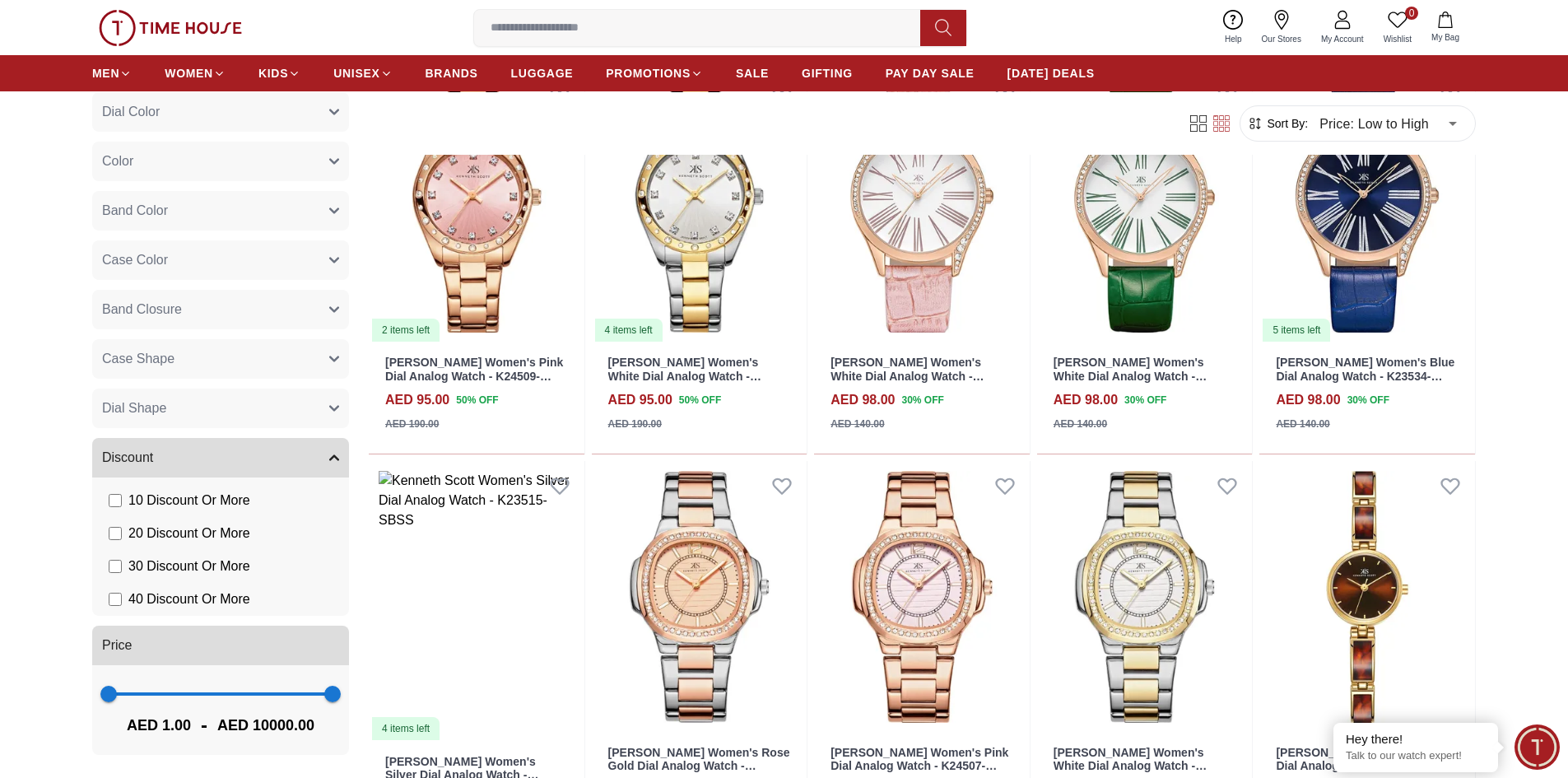
scroll to position [3415, 0]
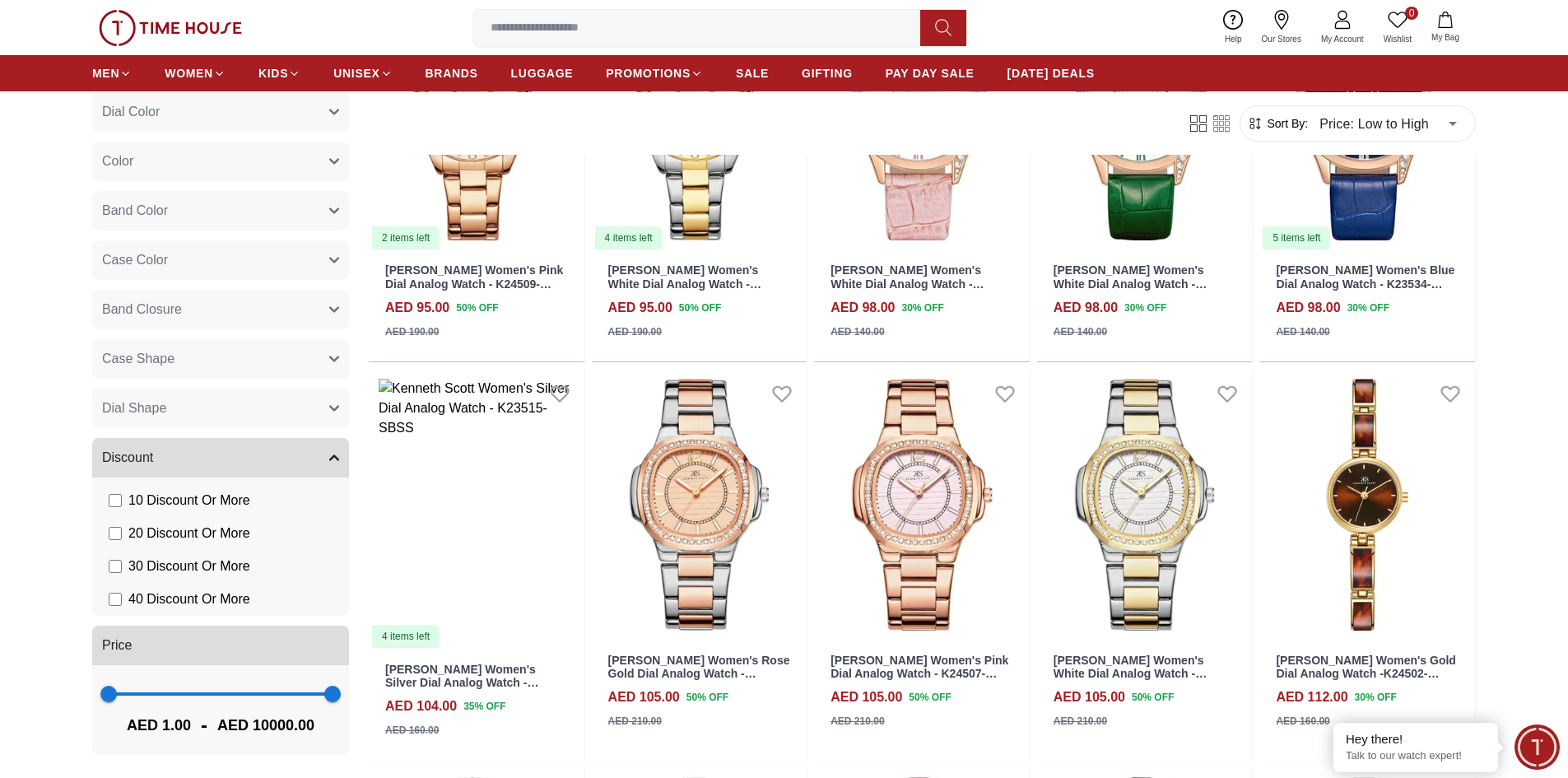
click at [1286, 19] on icon at bounding box center [1281, 19] width 19 height 19
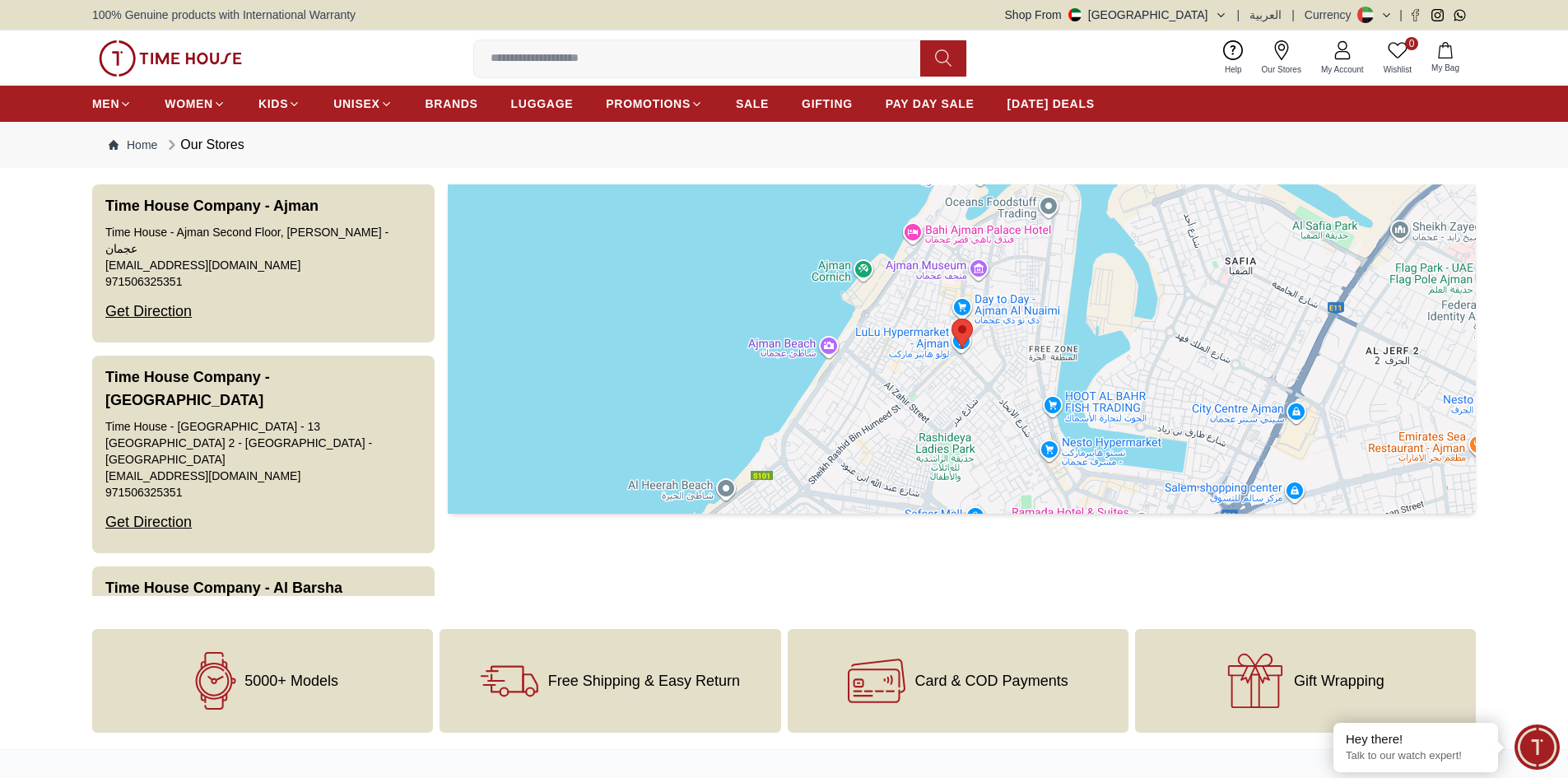
click at [575, 44] on input at bounding box center [703, 59] width 459 height 33
